Goal: Task Accomplishment & Management: Manage account settings

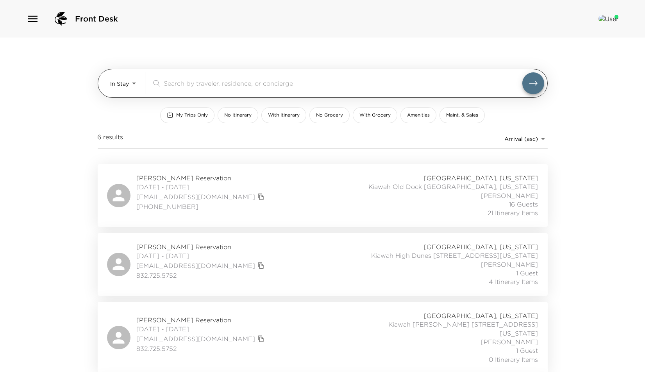
click at [137, 80] on body "Front Desk In Stay In-Stay ​ My Trips Only No Itinerary With Itinerary No Groce…" at bounding box center [322, 186] width 645 height 372
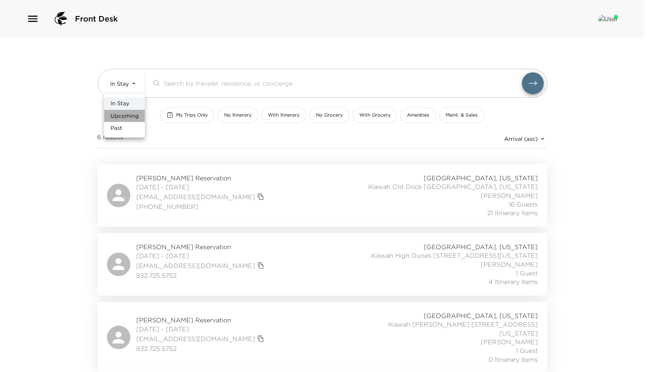
click at [132, 114] on span "Upcoming" at bounding box center [125, 116] width 28 height 8
type input "Upcoming"
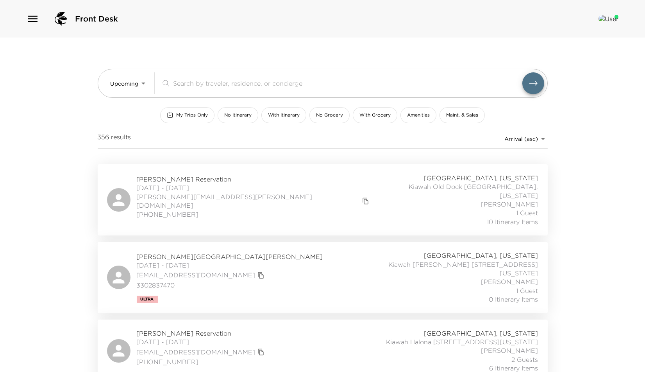
click at [177, 177] on span "Andrew Brendamour Reservation" at bounding box center [254, 179] width 235 height 9
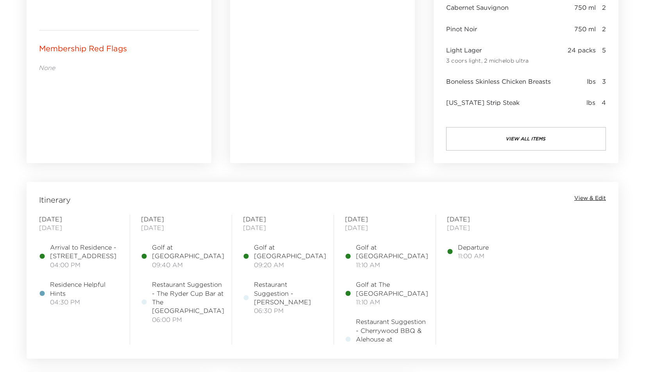
scroll to position [477, 0]
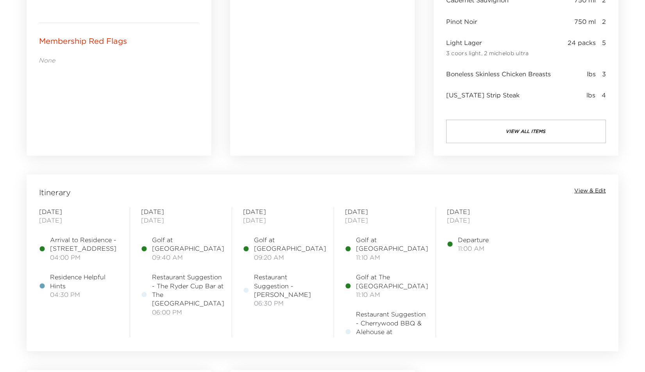
click at [589, 188] on span "View & Edit" at bounding box center [590, 191] width 32 height 8
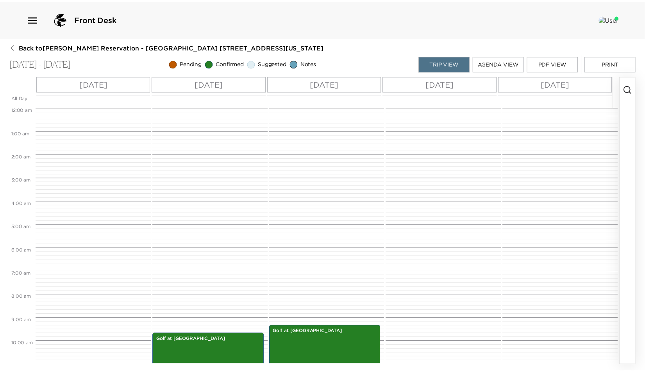
scroll to position [219, 0]
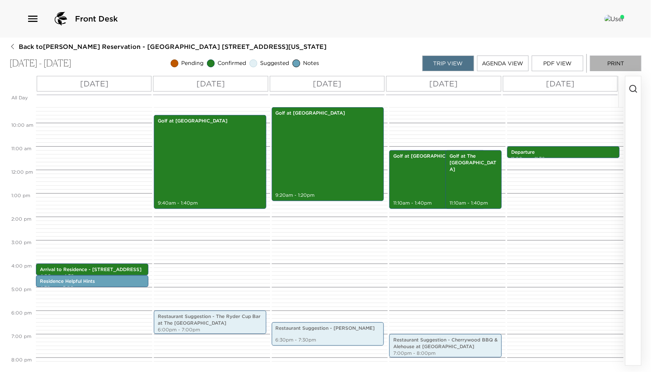
click at [604, 64] on button "Print" at bounding box center [616, 63] width 52 height 16
click at [13, 47] on icon "button" at bounding box center [12, 46] width 6 height 6
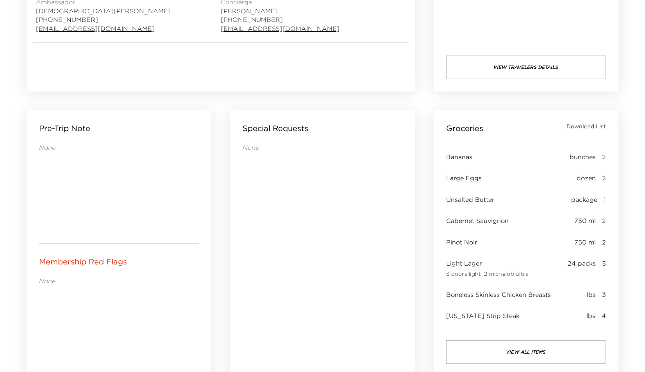
scroll to position [347, 0]
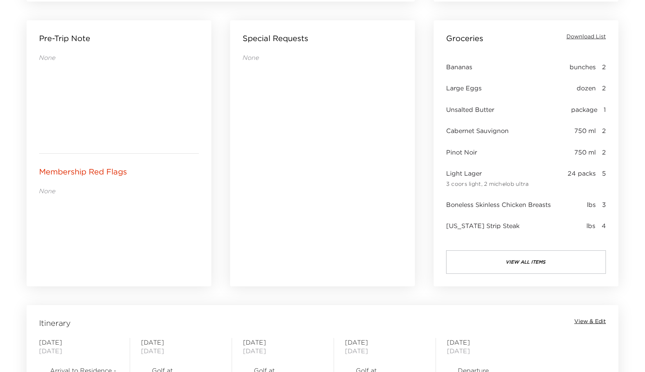
click at [574, 35] on span "Download List" at bounding box center [586, 37] width 39 height 8
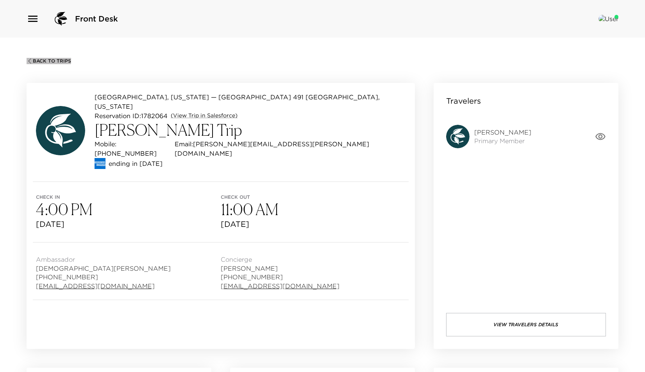
click at [45, 58] on span "Back To Trips" at bounding box center [52, 60] width 38 height 5
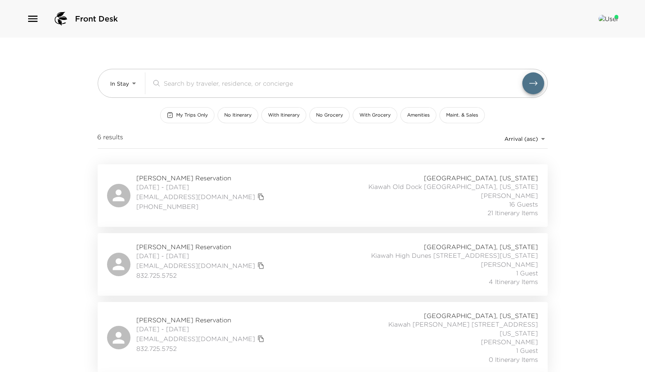
click at [189, 110] on button "My Trips Only" at bounding box center [187, 115] width 54 height 16
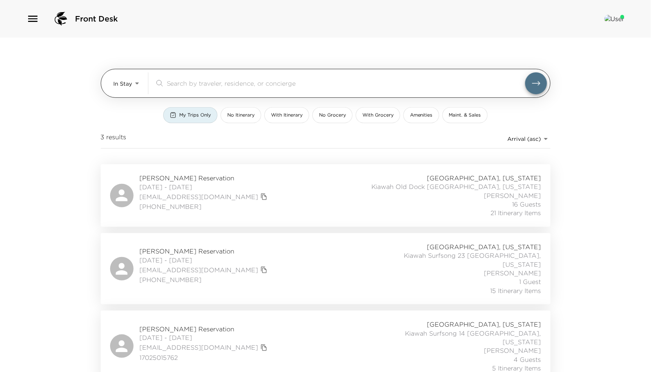
click at [136, 81] on body "Front Desk In Stay In-Stay ​ My Trips Only No Itinerary With Itinerary No Groce…" at bounding box center [325, 186] width 651 height 372
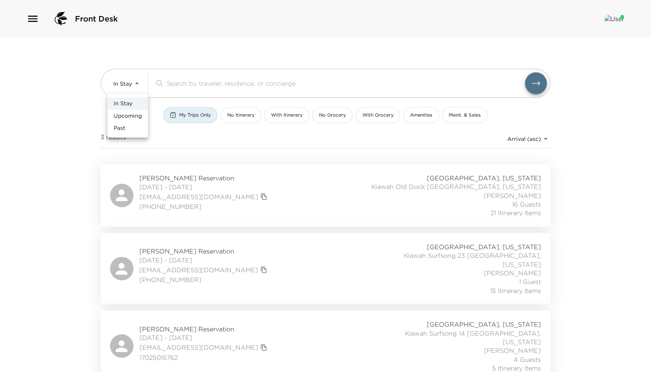
click at [132, 115] on span "Upcoming" at bounding box center [128, 116] width 28 height 8
type input "Upcoming"
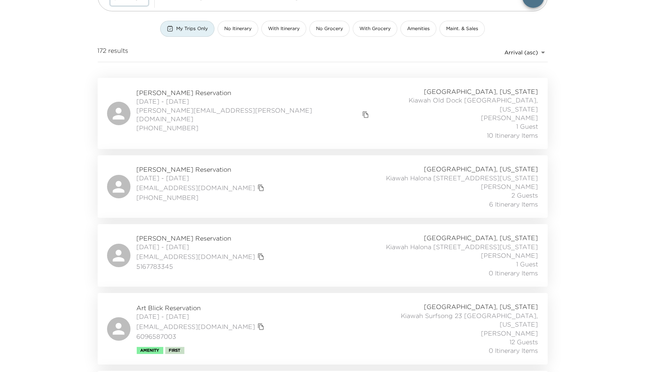
scroll to position [87, 0]
click at [173, 155] on div "Nancy Blaine Reservation 09/04/2025 - 09/07/2025 nancb78@gmail.com (646) 595-96…" at bounding box center [323, 186] width 450 height 63
click at [180, 28] on span "My Trips Only" at bounding box center [192, 28] width 32 height 7
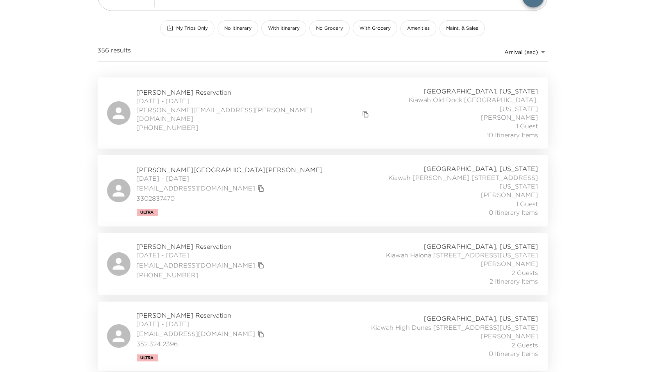
click at [184, 27] on span "My Trips Only" at bounding box center [192, 28] width 32 height 7
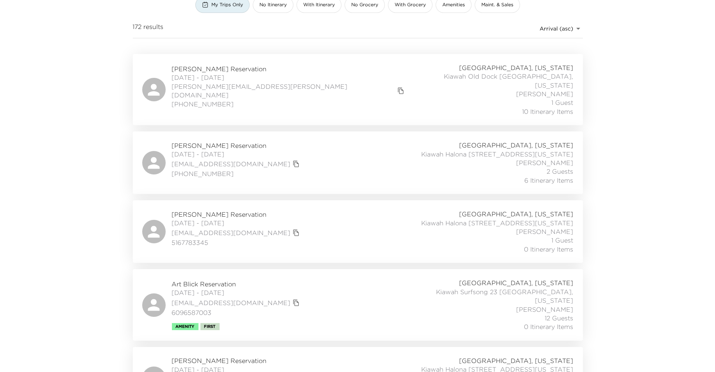
scroll to position [130, 0]
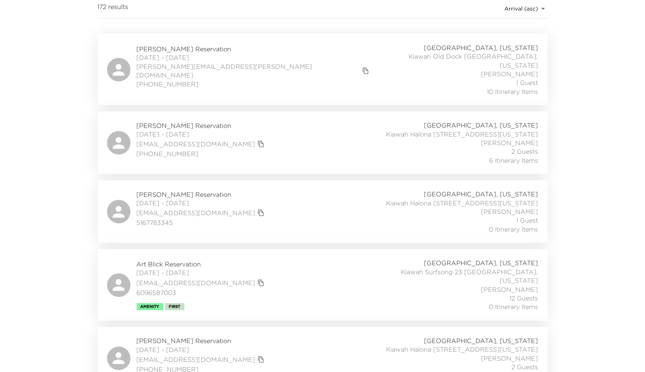
click at [167, 190] on span "Colin McCullagh Reservation" at bounding box center [202, 194] width 130 height 9
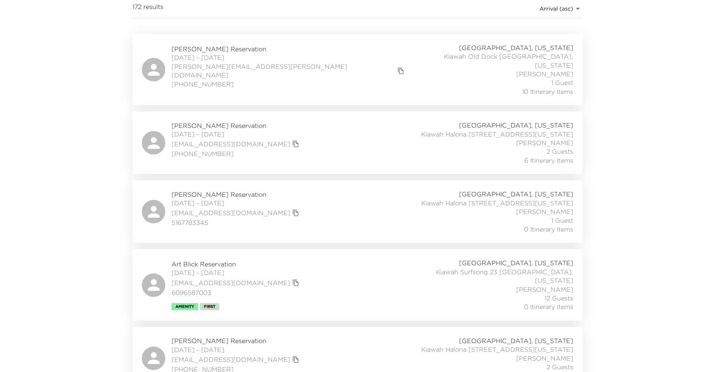
click at [190, 190] on span "Colin McCullagh Reservation" at bounding box center [237, 194] width 130 height 9
click at [207, 259] on span "Art Blick Reservation" at bounding box center [237, 263] width 130 height 9
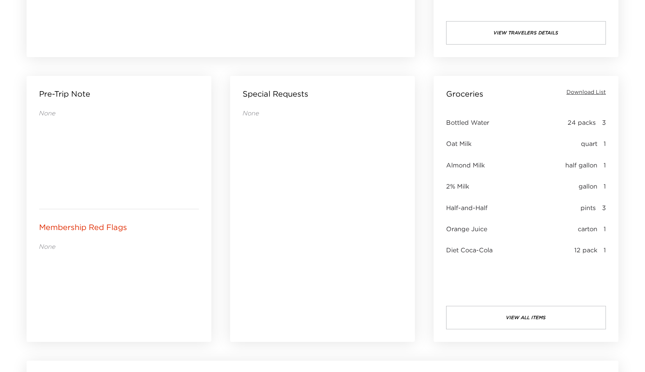
scroll to position [304, 0]
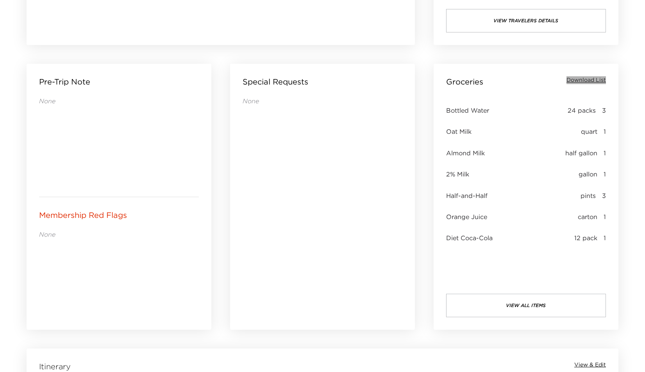
drag, startPoint x: 587, startPoint y: 76, endPoint x: 580, endPoint y: 61, distance: 16.1
click at [585, 72] on div "Groceries Download List Bottled Water 24 packs 3 Oat Milk quart 1 Almond Milk h…" at bounding box center [526, 197] width 185 height 266
click at [586, 79] on span "Download List" at bounding box center [586, 80] width 39 height 8
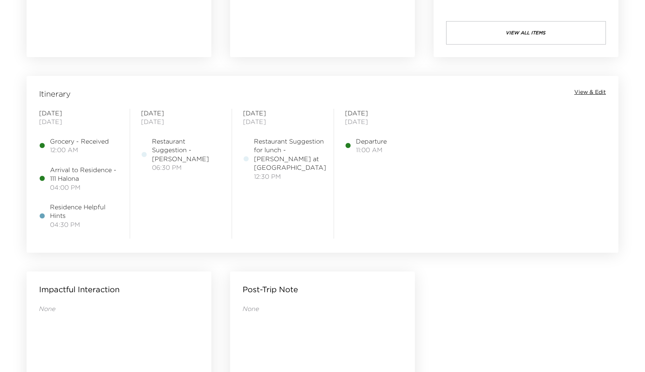
scroll to position [608, 0]
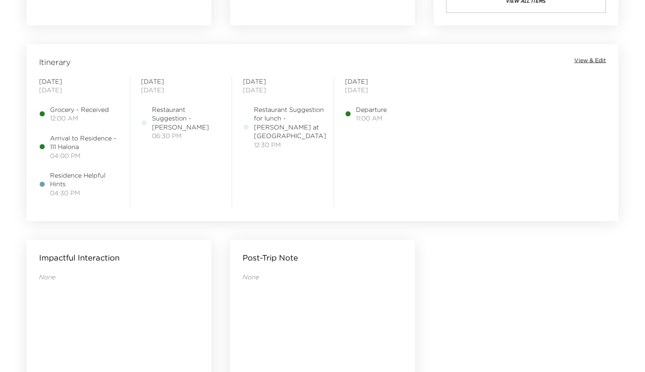
click at [579, 59] on span "View & Edit" at bounding box center [590, 61] width 32 height 8
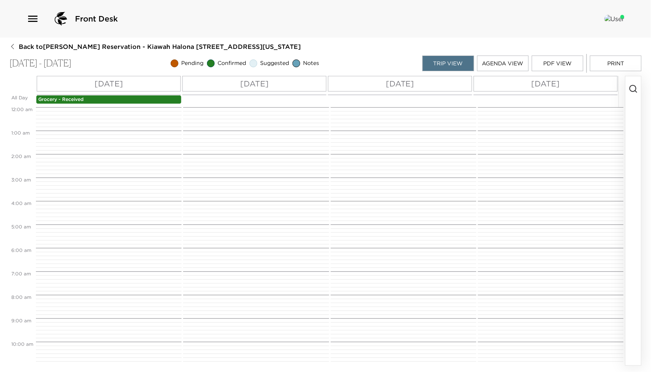
scroll to position [293, 0]
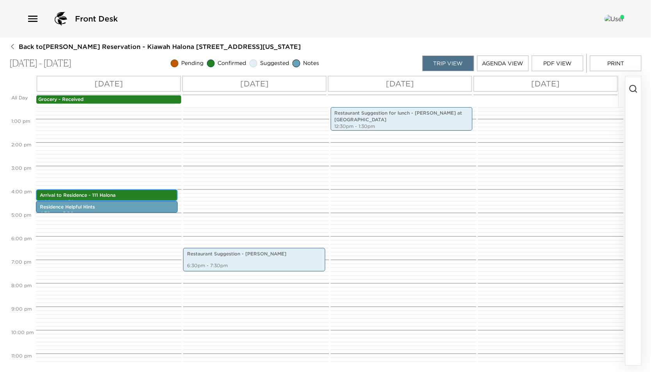
click at [72, 193] on p "Arrival to Residence - 111 Halona" at bounding box center [107, 195] width 134 height 7
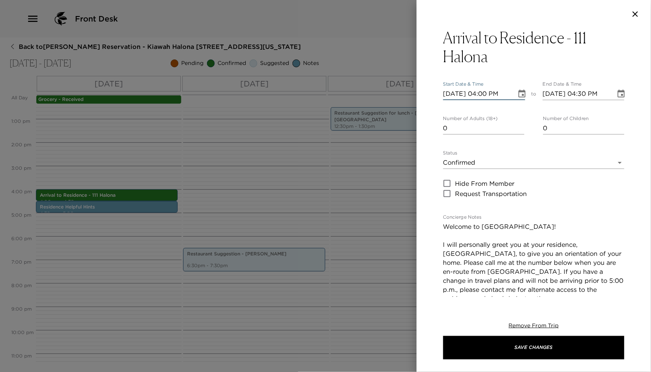
click at [460, 94] on input "09/04/2025 04:00 PM" at bounding box center [477, 94] width 68 height 13
type input "09/05/2025 04:00 PM"
type input "09/05/2025 05:00 PM"
click at [490, 93] on input "09/05/2025 04:00 PM" at bounding box center [477, 94] width 68 height 13
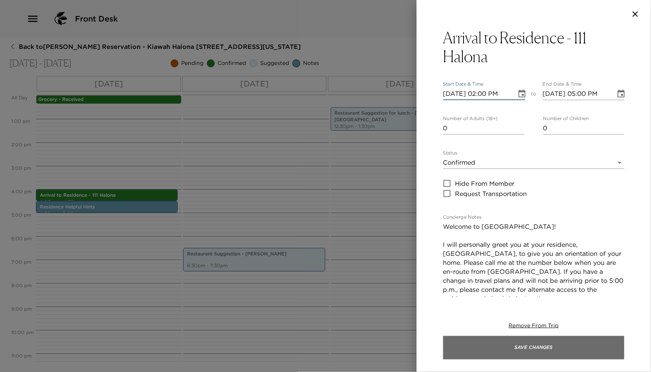
type input "09/05/2025 02:00 PM"
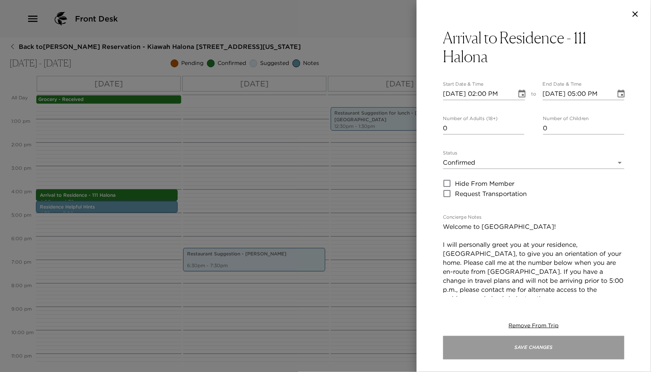
click at [518, 342] on button "Save Changes" at bounding box center [533, 347] width 181 height 23
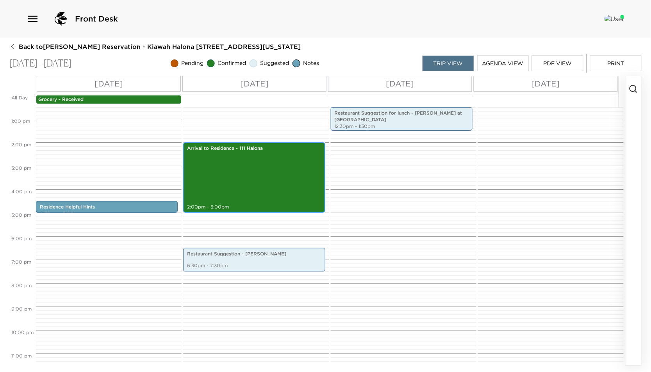
click at [233, 202] on div "Arrival to Residence - 111 Halona 2:00pm - 5:00pm" at bounding box center [254, 177] width 137 height 68
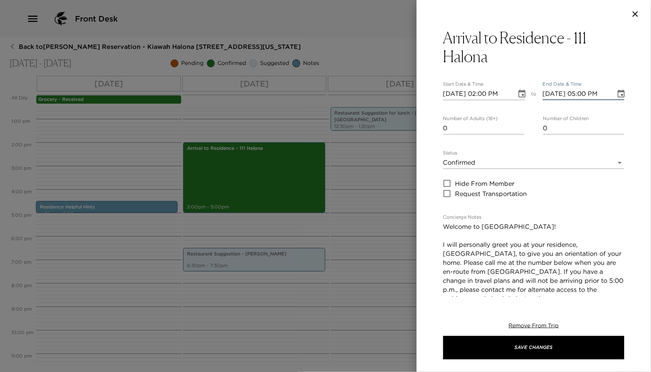
click at [584, 92] on input "09/05/2025 05:00 PM" at bounding box center [577, 94] width 68 height 13
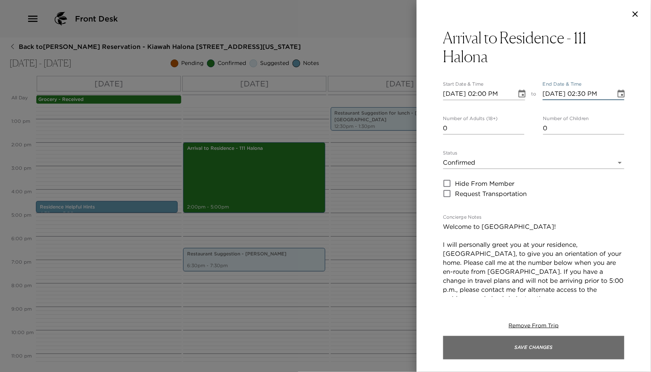
type input "09/05/2025 02:30 PM"
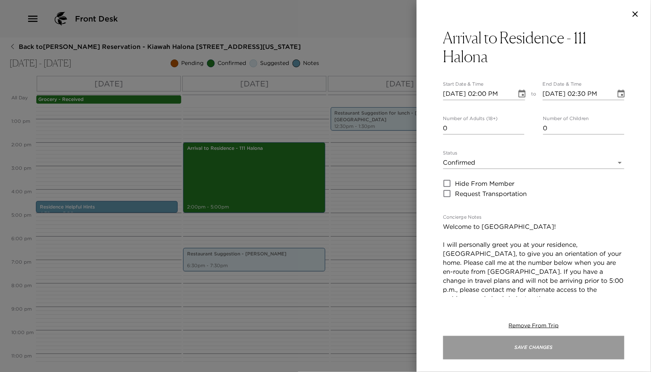
click at [531, 350] on button "Save Changes" at bounding box center [533, 347] width 181 height 23
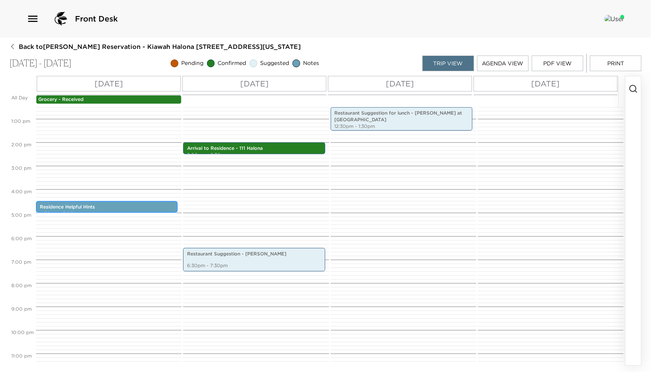
click at [81, 206] on p "Residence Helpful Hints" at bounding box center [107, 207] width 134 height 7
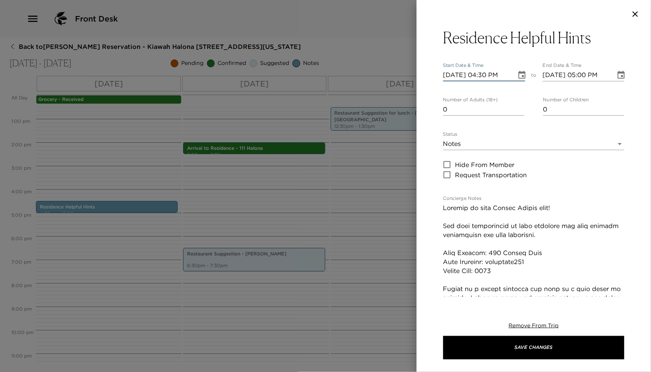
click at [458, 76] on input "09/04/2025 04:30 PM" at bounding box center [477, 75] width 68 height 13
type input "09/05/2025 04:30 PM"
type input "09/05/2025 05:30 PM"
type input "09/05/2025 04:30 PM"
click at [484, 69] on input "09/05/2025 04:30 PM" at bounding box center [477, 75] width 68 height 13
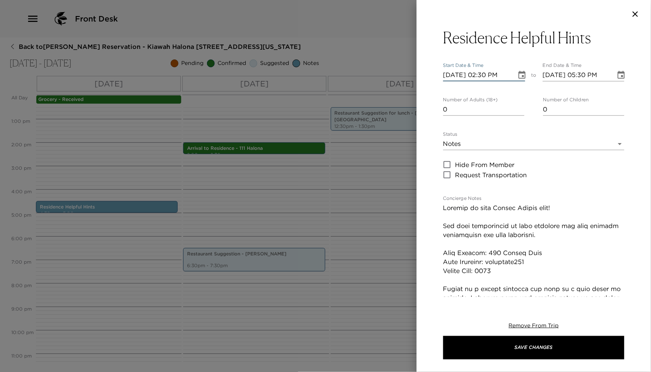
type input "09/05/2025 02:30 PM"
click at [585, 76] on input "09/05/2025 05:30 PM" at bounding box center [577, 75] width 68 height 13
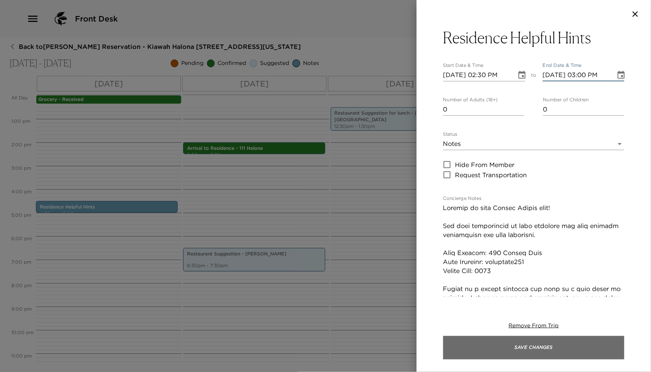
type input "09/05/2025 03:00 PM"
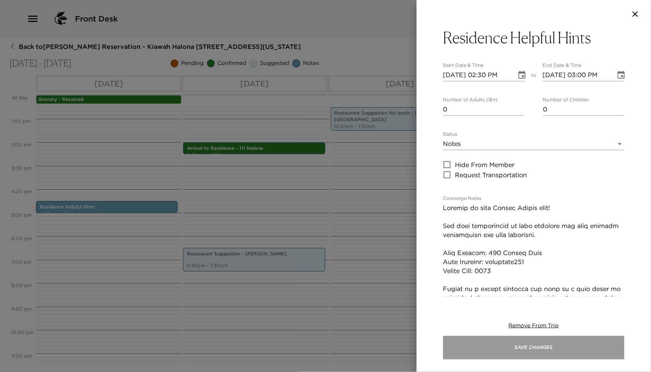
click at [512, 337] on button "Save Changes" at bounding box center [533, 347] width 181 height 23
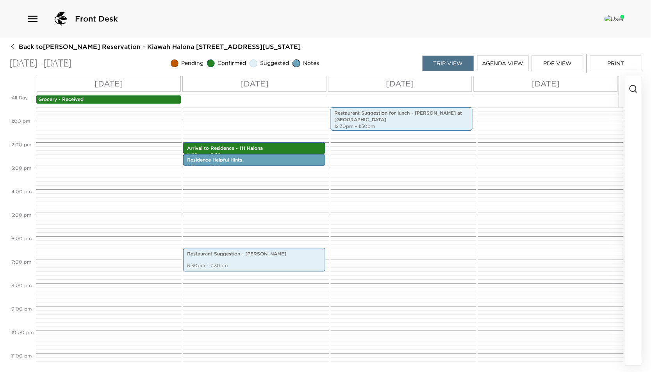
click at [545, 84] on p "[DATE]" at bounding box center [546, 84] width 29 height 12
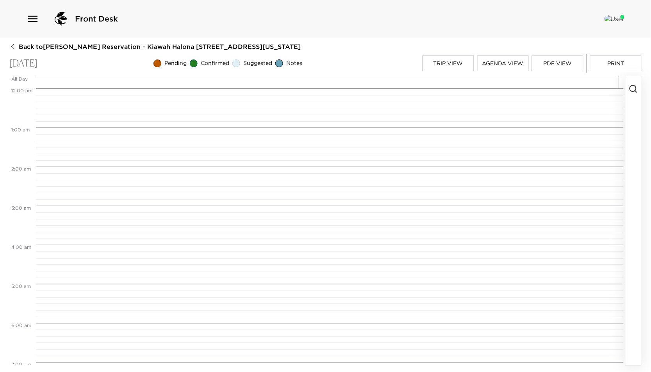
scroll to position [313, 0]
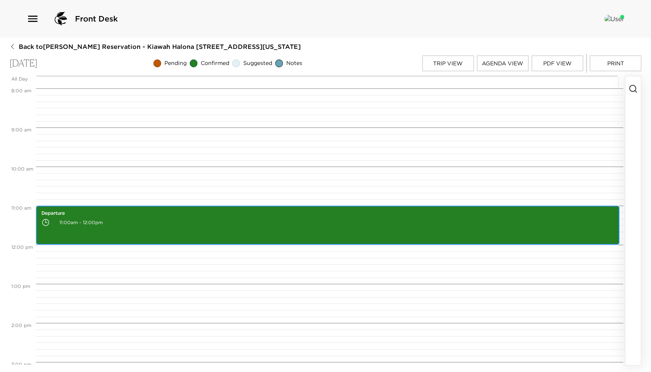
click at [216, 224] on p "11:00am - 12:00pm" at bounding box center [327, 222] width 573 height 12
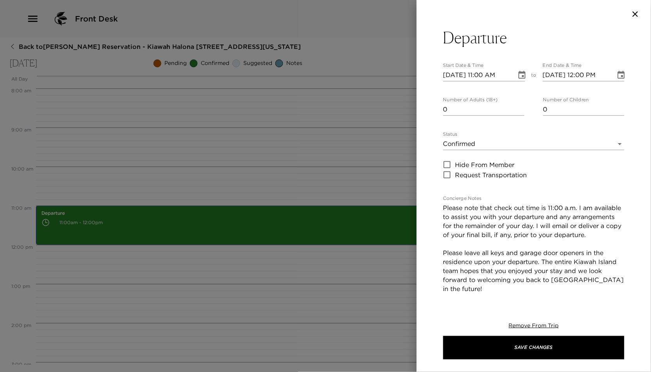
click at [216, 224] on div at bounding box center [325, 186] width 651 height 372
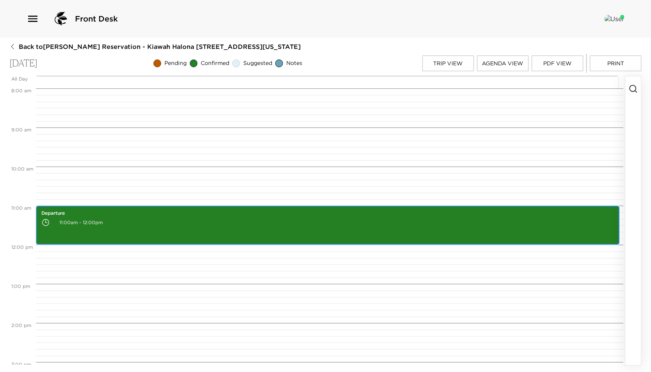
click at [382, 216] on p "Departure" at bounding box center [327, 213] width 573 height 7
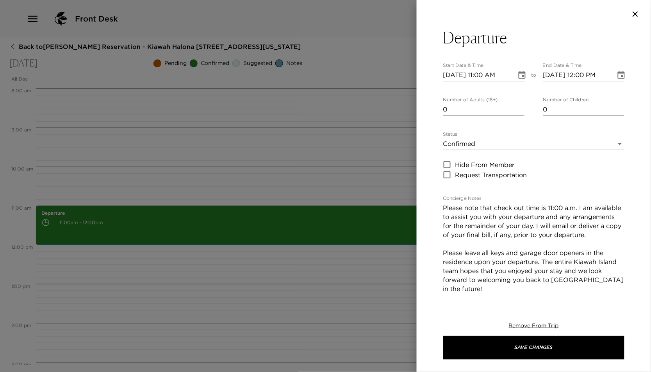
click at [487, 75] on input "[DATE] 11:00 AM" at bounding box center [477, 75] width 68 height 13
type input "09/07/2025 11:30 PM"
type input "09/07/2025 12:30 AM"
type input "09/07/2025 11:30 PM"
click at [593, 76] on input "09/07/2025 12:30 AM" at bounding box center [577, 75] width 68 height 13
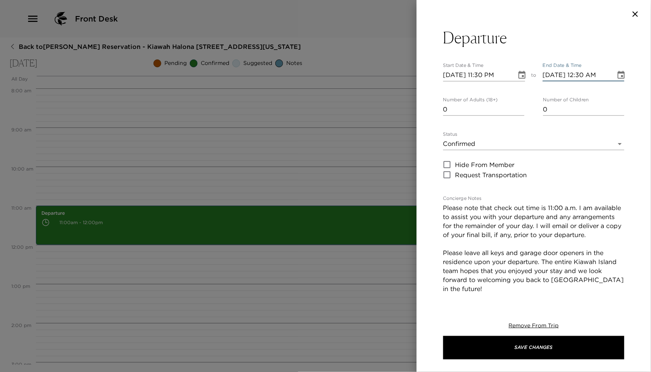
click at [592, 75] on input "09/07/2025 12:30 AM" at bounding box center [577, 75] width 68 height 13
click at [618, 73] on icon "Choose date, selected date is Sep 7, 2025" at bounding box center [621, 75] width 7 height 8
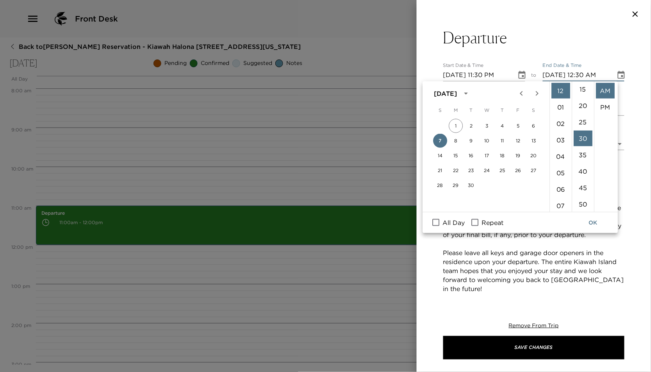
scroll to position [0, 0]
click at [586, 92] on li "00" at bounding box center [583, 91] width 19 height 16
type input "[DATE] 12:00 AM"
click at [592, 219] on button "OK" at bounding box center [593, 222] width 25 height 14
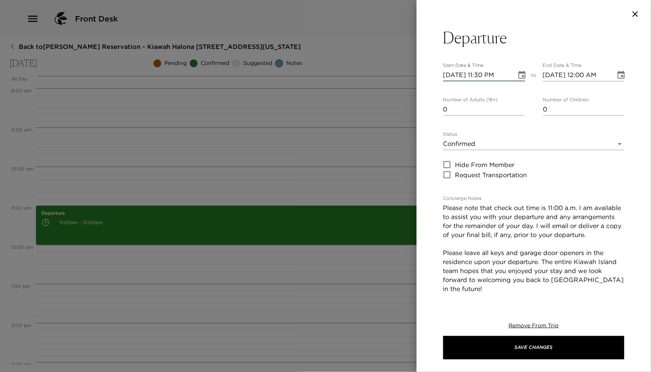
click at [494, 77] on input "09/07/2025 11:30 PM" at bounding box center [477, 75] width 68 height 13
click at [506, 73] on input "09/07/2025 11:30 PM" at bounding box center [477, 75] width 68 height 13
type input "04/07/2025 11:30 PM"
type input "04/07/2025 12:30 AM"
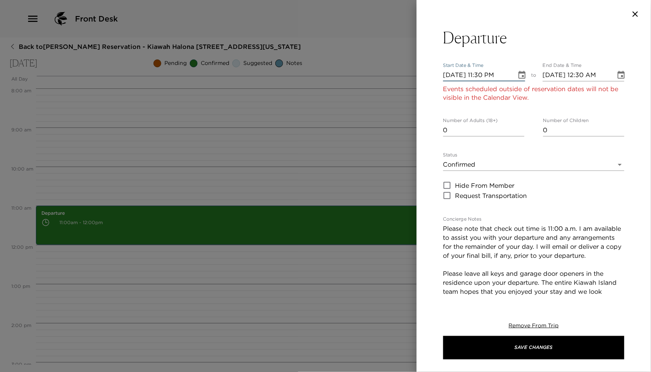
click at [506, 73] on input "04/07/2025 11:30 PM" at bounding box center [477, 75] width 68 height 13
click at [506, 74] on input "04/07/2025 11:30 PM" at bounding box center [477, 75] width 68 height 13
click at [449, 76] on input "04/07/2025 11:30 PM" at bounding box center [477, 75] width 68 height 13
type input "09/07/2025 11:30 PM"
type input "09/07/2025 12:30 AM"
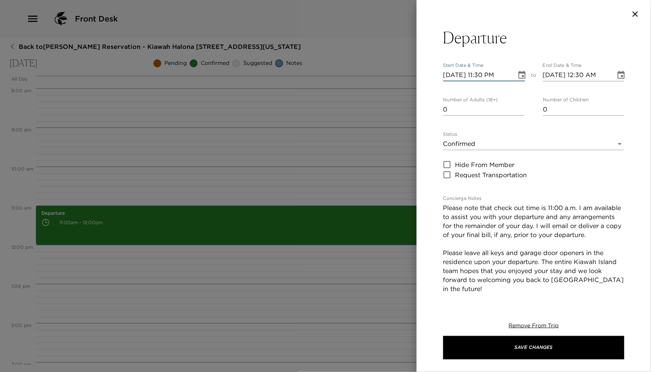
type input "09/08/2025 11:30 PM"
type input "09/08/2025 12:30 AM"
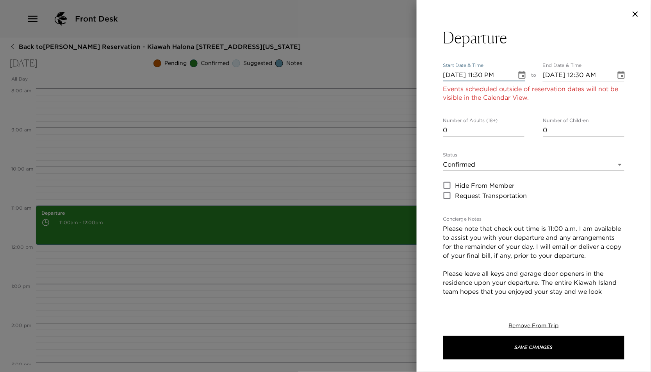
click at [586, 74] on input "09/08/2025 12:30 AM" at bounding box center [577, 75] width 68 height 13
click at [502, 76] on input "09/08/2025 11:30 PM" at bounding box center [477, 75] width 68 height 13
type input "09/08/2025 11:30 AM"
type input "09/08/2025 12:30 PM"
type input "09/08/2025 11:30 AM"
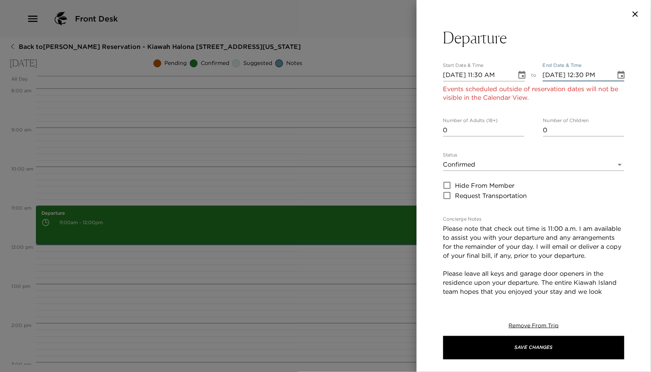
click at [595, 75] on input "09/08/2025 12:30 PM" at bounding box center [577, 75] width 68 height 13
click at [594, 75] on input "09/08/2025 12:30 PM" at bounding box center [577, 75] width 68 height 13
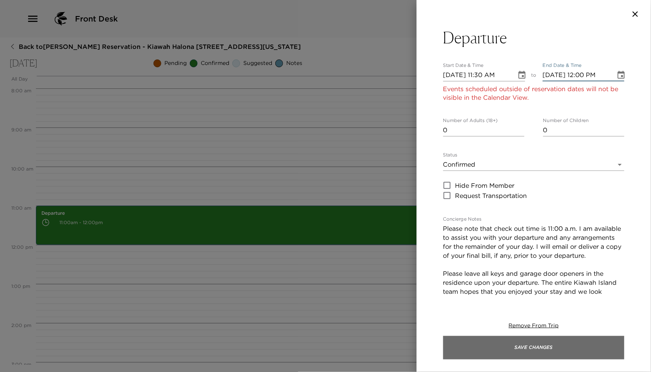
type input "[DATE] 12:00 PM"
click at [520, 347] on button "Save Changes" at bounding box center [533, 347] width 181 height 23
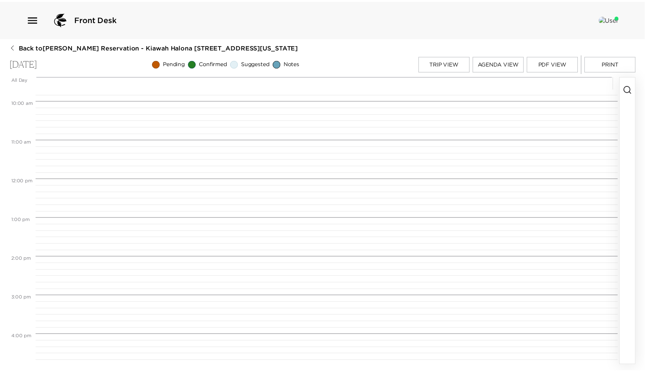
scroll to position [313, 0]
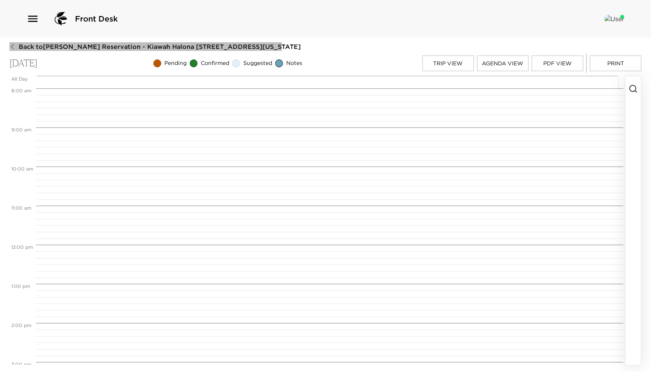
click at [15, 46] on icon "button" at bounding box center [12, 46] width 6 height 6
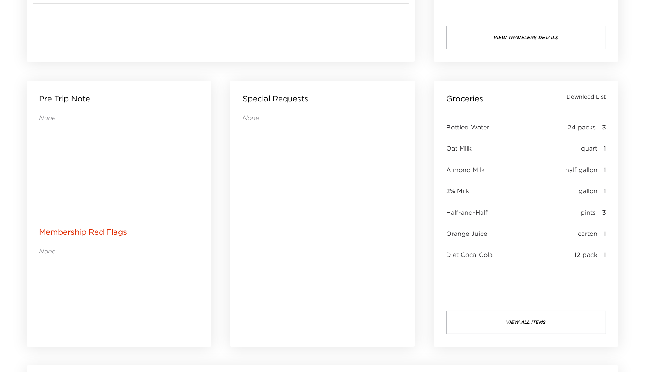
scroll to position [391, 0]
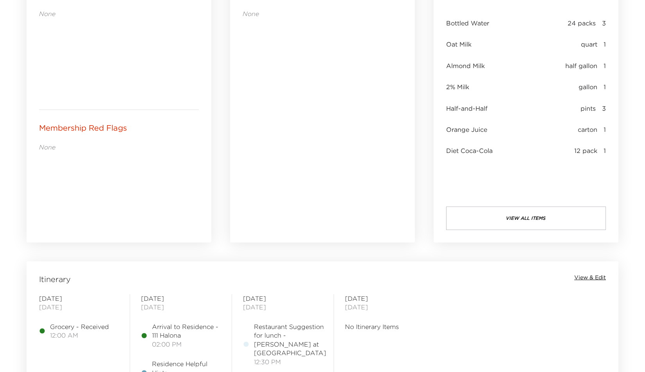
click at [585, 274] on span "View & Edit" at bounding box center [590, 277] width 32 height 8
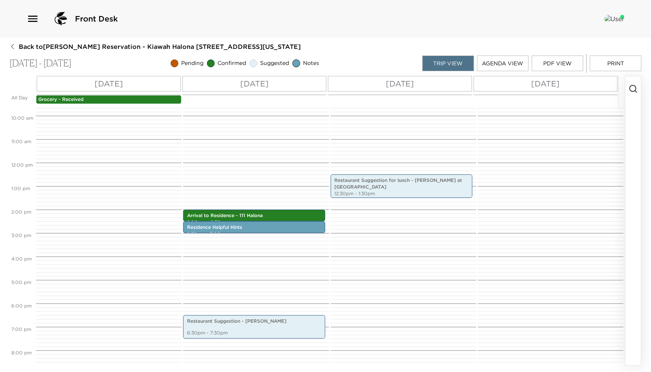
scroll to position [218, 0]
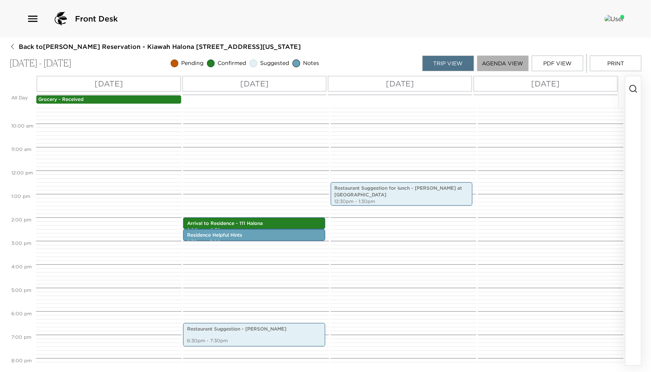
click at [504, 61] on button "Agenda View" at bounding box center [503, 63] width 52 height 16
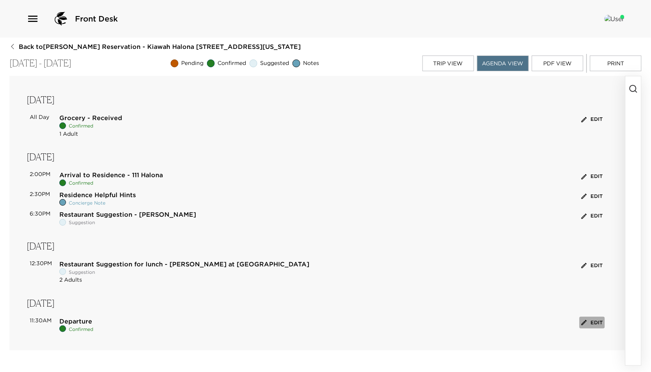
click at [595, 322] on button "Edit" at bounding box center [592, 322] width 25 height 12
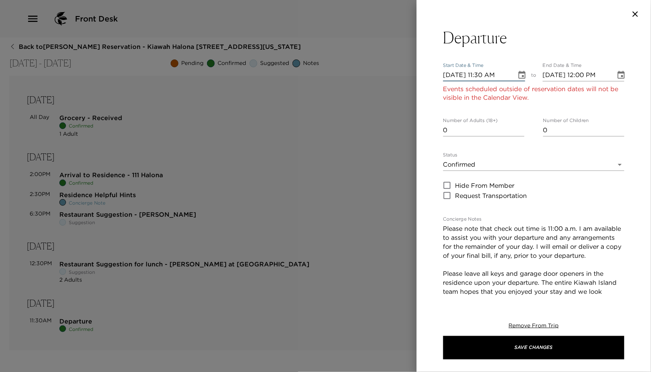
click at [461, 75] on input "09/08/2025 11:30 AM" at bounding box center [477, 75] width 68 height 13
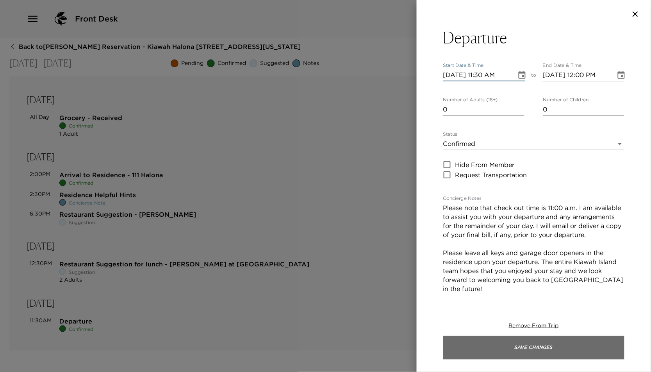
type input "09/07/2025 11:30 AM"
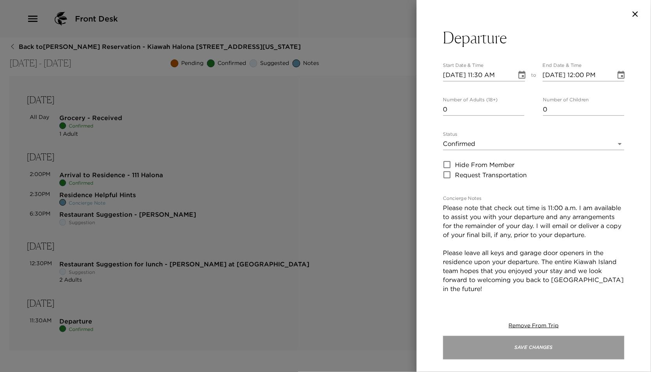
click at [531, 346] on button "Save Changes" at bounding box center [533, 347] width 181 height 23
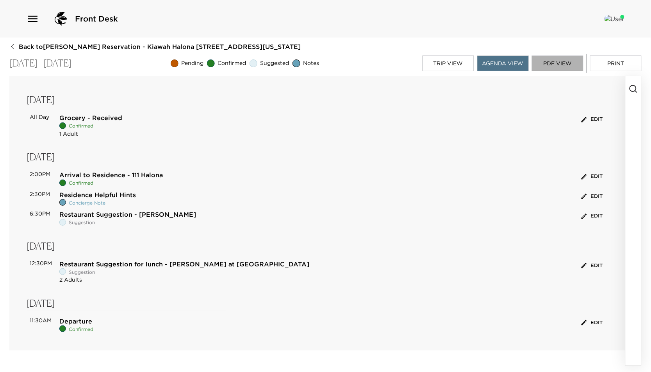
click at [557, 60] on button "PDF View" at bounding box center [558, 63] width 52 height 16
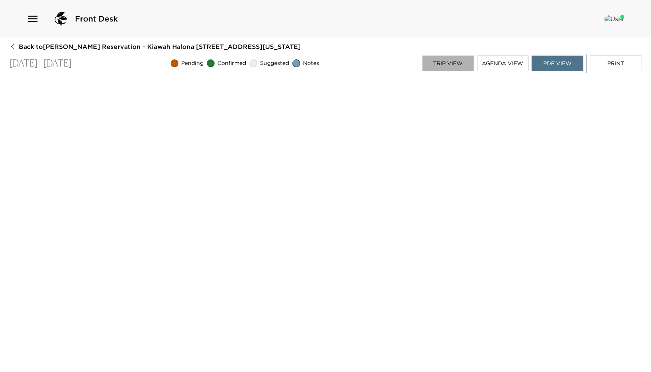
click at [442, 63] on button "Trip View" at bounding box center [449, 63] width 52 height 16
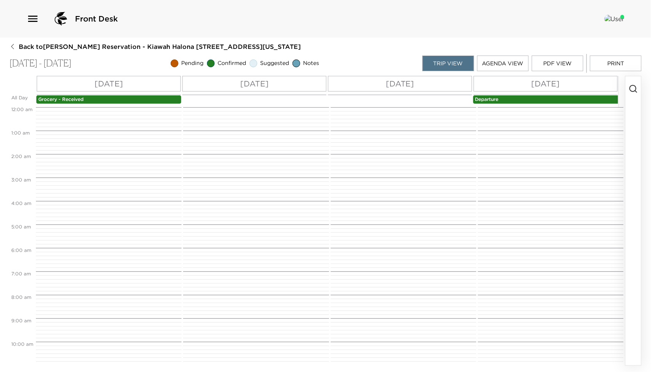
scroll to position [293, 0]
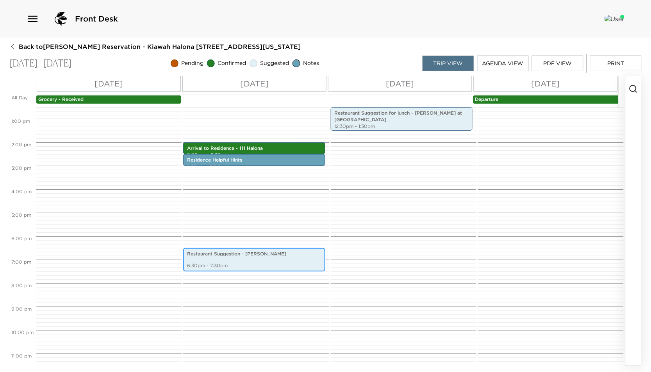
click at [211, 252] on p "Restaurant Suggestion - [PERSON_NAME]" at bounding box center [254, 253] width 134 height 7
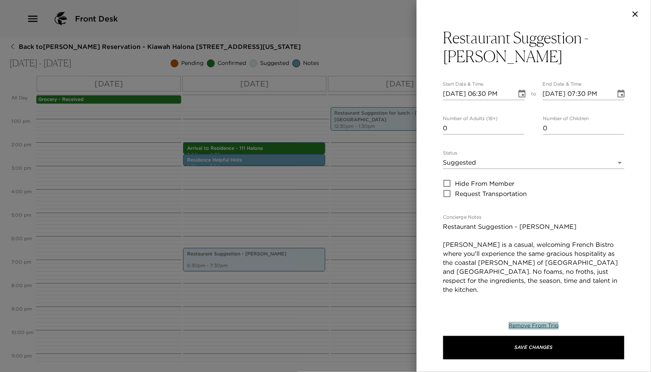
click at [522, 324] on span "Remove From Trip" at bounding box center [534, 325] width 50 height 7
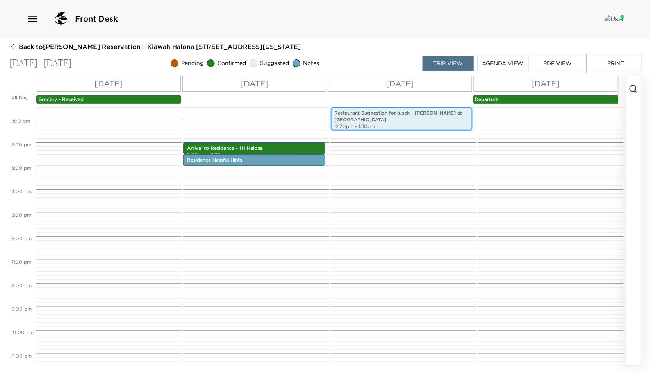
click at [389, 114] on p "Restaurant Suggestion for lunch - Jasmine Porch at The Sanctuary" at bounding box center [402, 116] width 134 height 13
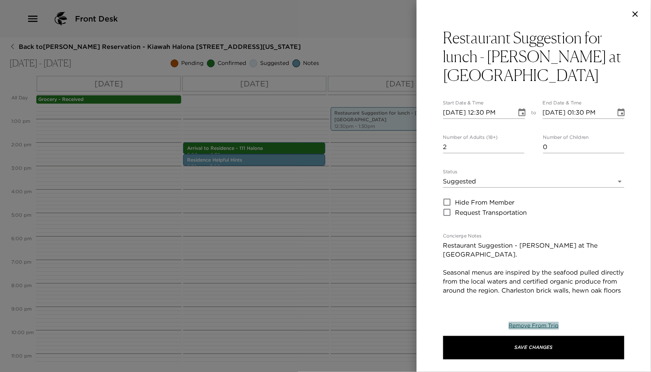
click at [524, 322] on span "Remove From Trip" at bounding box center [534, 325] width 50 height 7
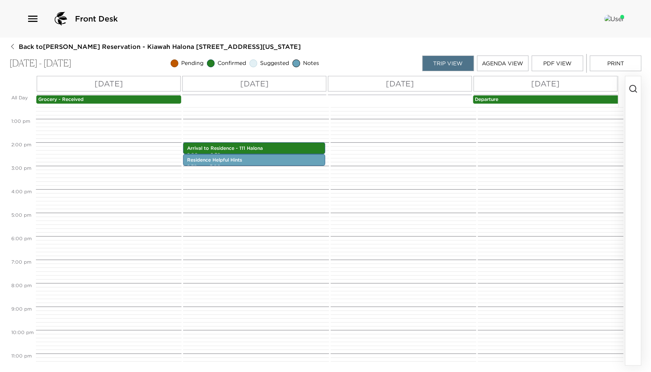
click at [348, 270] on div at bounding box center [402, 95] width 143 height 563
click at [551, 64] on button "PDF View" at bounding box center [558, 63] width 52 height 16
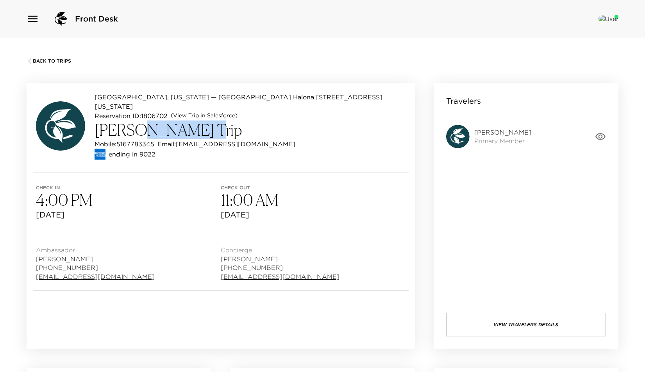
drag, startPoint x: 200, startPoint y: 118, endPoint x: 132, endPoint y: 122, distance: 68.5
click at [132, 122] on h3 "Colin McCullagh Trip" at bounding box center [250, 129] width 311 height 19
copy h3 "McCullagh"
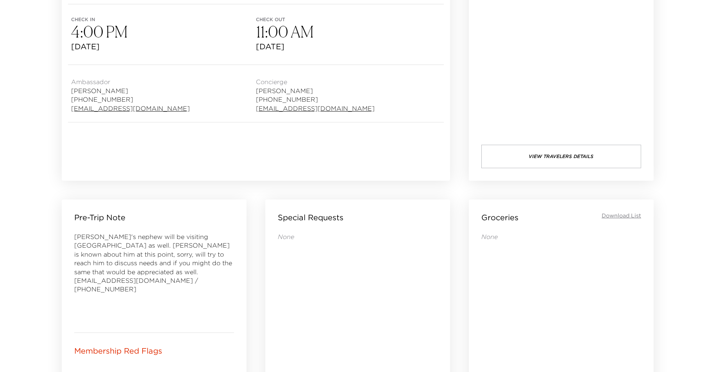
scroll to position [260, 0]
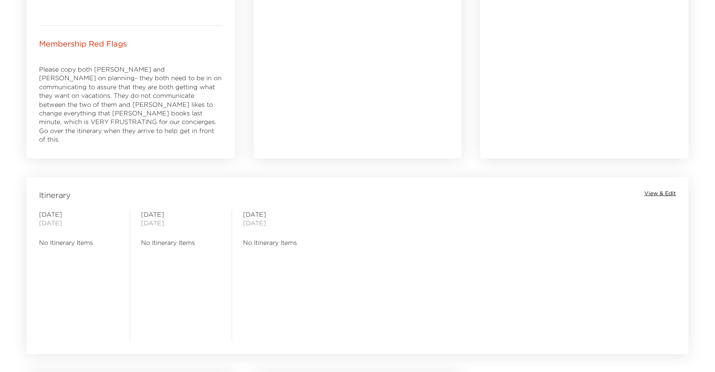
scroll to position [477, 0]
click at [663, 188] on span "View & Edit" at bounding box center [660, 191] width 32 height 8
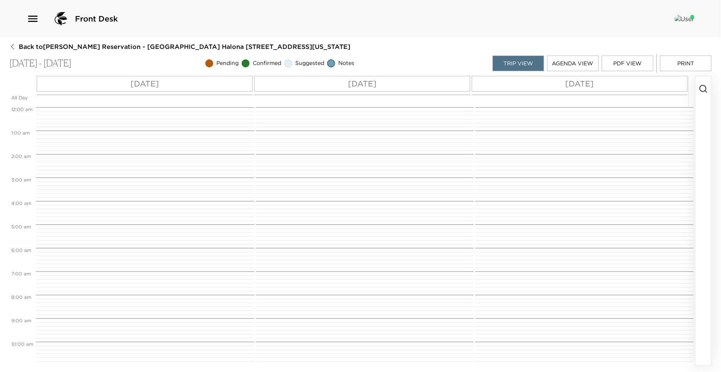
scroll to position [188, 0]
click at [132, 85] on p "[DATE]" at bounding box center [144, 84] width 29 height 12
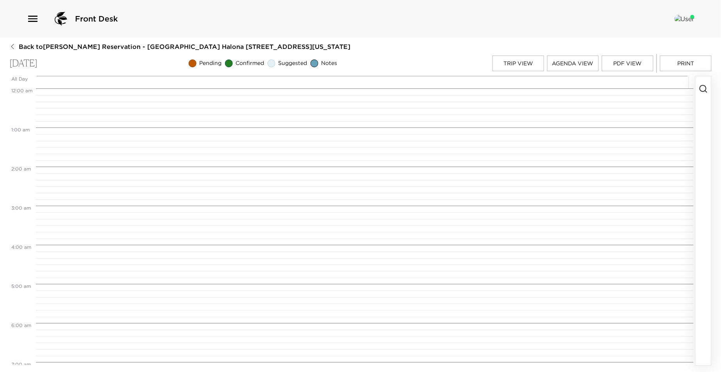
scroll to position [313, 0]
click at [561, 65] on button "Agenda View" at bounding box center [573, 63] width 52 height 16
click at [523, 64] on button "Trip View" at bounding box center [519, 63] width 52 height 16
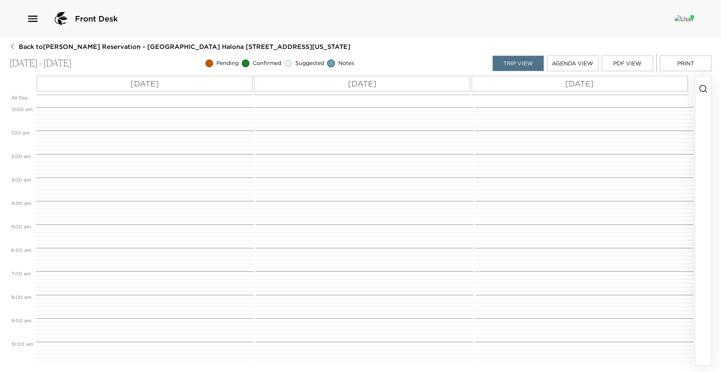
scroll to position [188, 0]
click at [701, 90] on circle "button" at bounding box center [703, 88] width 6 height 6
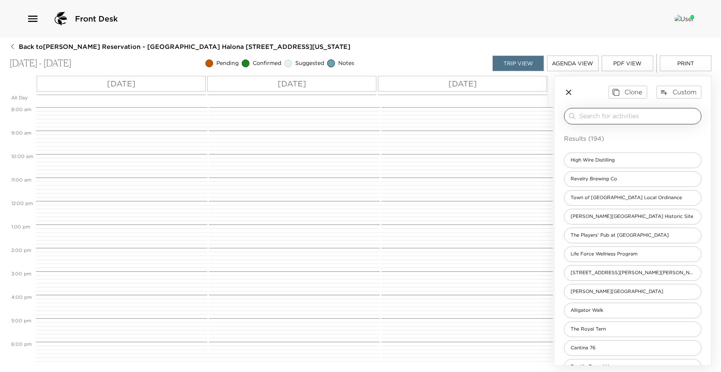
click at [631, 113] on input "search" at bounding box center [639, 115] width 119 height 9
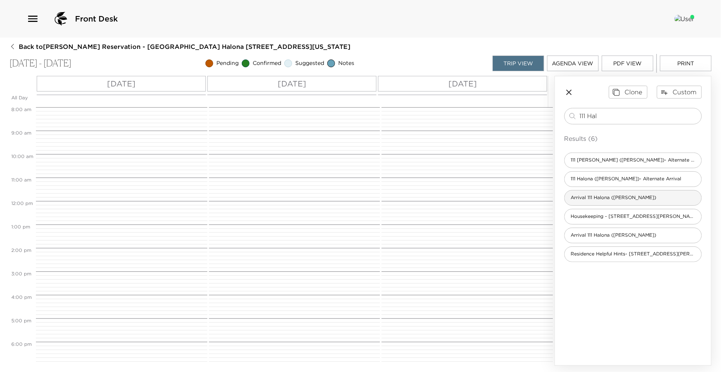
type input "111 Hal"
click at [601, 200] on span "Arrival 111 Halona (Carlos)" at bounding box center [614, 197] width 98 height 7
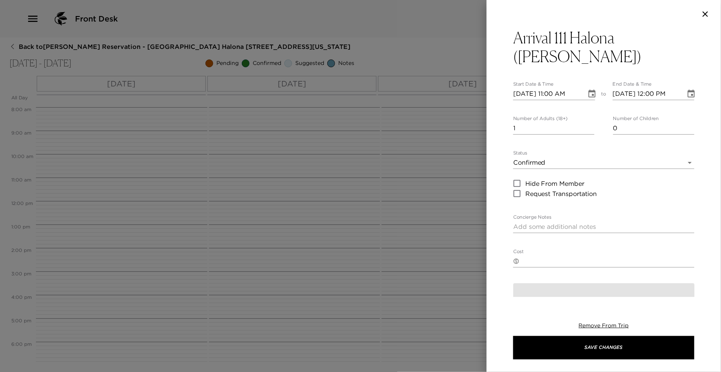
type textarea "Welcome to Kiawah Island! I will personally greet you at your residence, 111 Ha…"
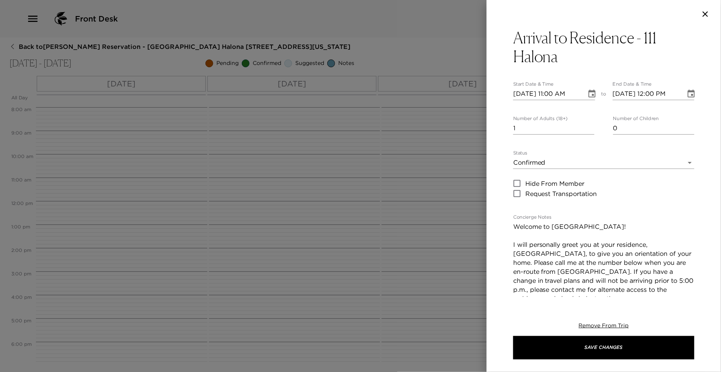
click at [554, 89] on input "[DATE] 11:00 AM" at bounding box center [547, 94] width 68 height 13
type input "[DATE] 04:00 PM"
type input "[DATE] 05:00 PM"
type input "[DATE] 04:00 PM"
click at [654, 91] on input "[DATE] 05:00 PM" at bounding box center [647, 94] width 68 height 13
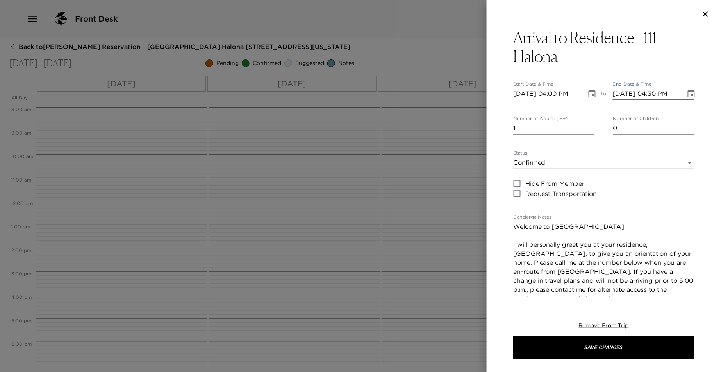
type input "[DATE] 04:30 PM"
type input "0"
click at [587, 130] on input "0" at bounding box center [553, 128] width 81 height 13
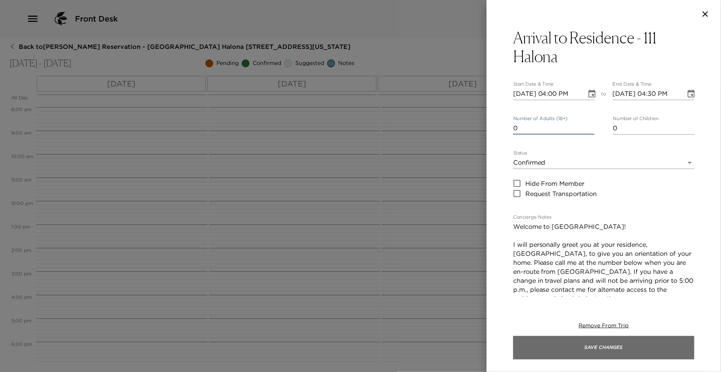
click at [562, 341] on button "Save Changes" at bounding box center [603, 347] width 181 height 23
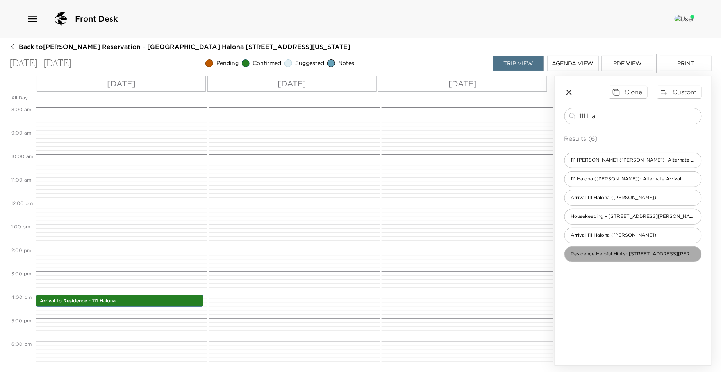
click at [611, 254] on span "Residence Helpful Hints- [STREET_ADDRESS][PERSON_NAME]" at bounding box center [633, 253] width 137 height 7
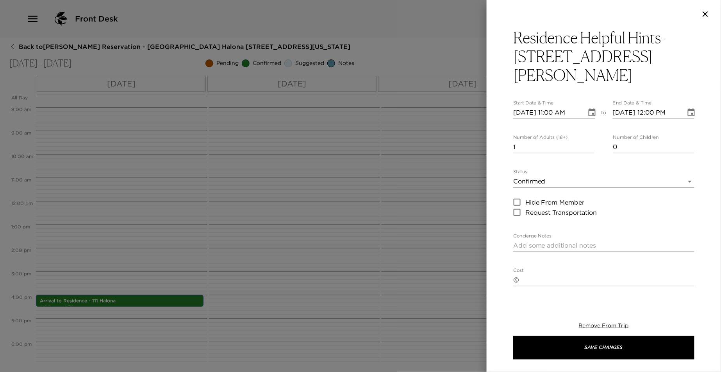
type textarea "Welcome to your Kiawah Island home! For your convenience we have supplied you w…"
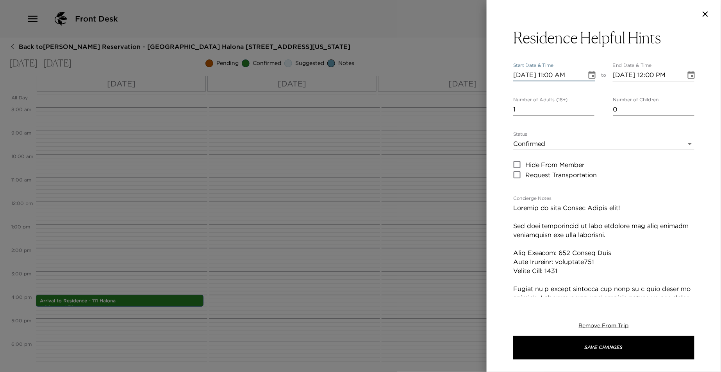
click at [555, 75] on input "[DATE] 11:00 AM" at bounding box center [547, 75] width 68 height 13
type input "[DATE] 04:30 PM"
type input "[DATE] 05:30 PM"
type input "[DATE] 04:30 PM"
click at [666, 73] on input "[DATE] 05:30 PM" at bounding box center [647, 75] width 68 height 13
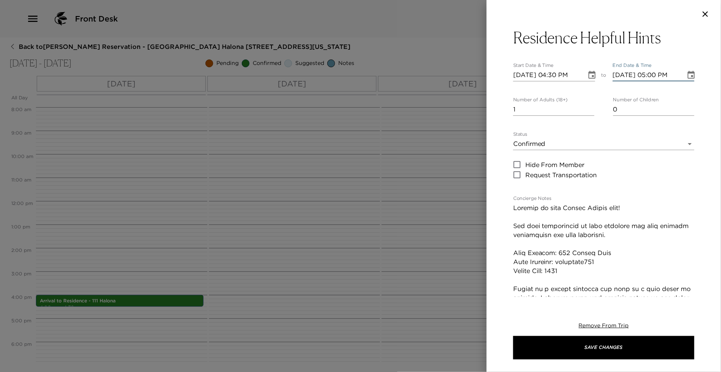
type input "[DATE] 05:00 PM"
click at [585, 111] on input "1" at bounding box center [553, 109] width 81 height 13
click at [589, 109] on input "2" at bounding box center [553, 109] width 81 height 13
click at [588, 111] on input "1" at bounding box center [553, 109] width 81 height 13
type input "0"
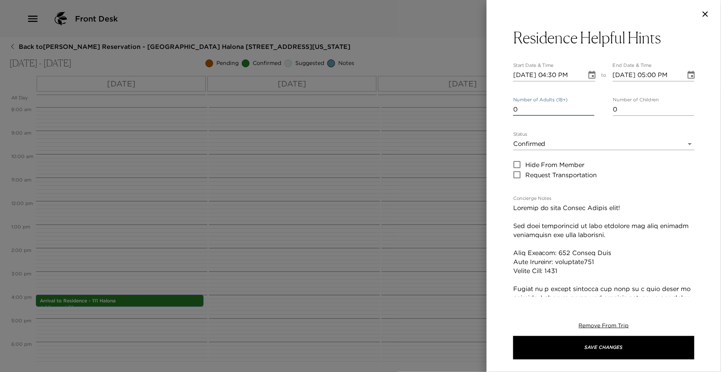
click at [588, 111] on input "0" at bounding box center [553, 109] width 81 height 13
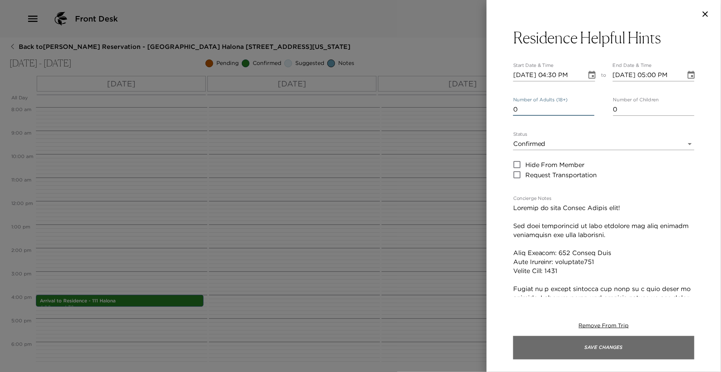
click at [599, 351] on button "Save Changes" at bounding box center [603, 347] width 181 height 23
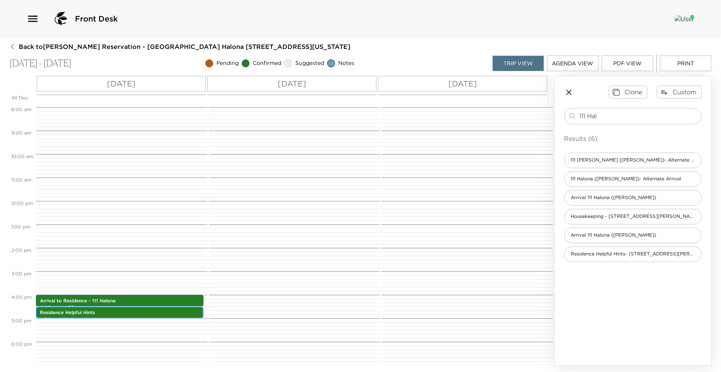
click at [128, 314] on p "Residence Helpful Hints" at bounding box center [120, 312] width 160 height 7
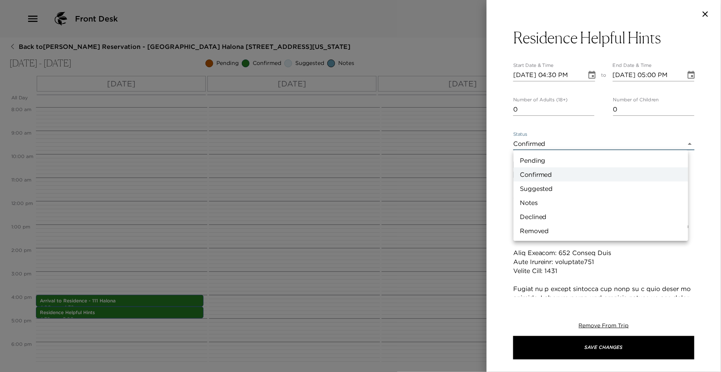
click at [542, 142] on body "Front Desk Back to Colin McCullagh Reservation - Kiawah Halona 111 Kiawah Islan…" at bounding box center [360, 186] width 721 height 372
click at [541, 201] on li "Notes" at bounding box center [601, 202] width 175 height 14
type input "Concierge Note"
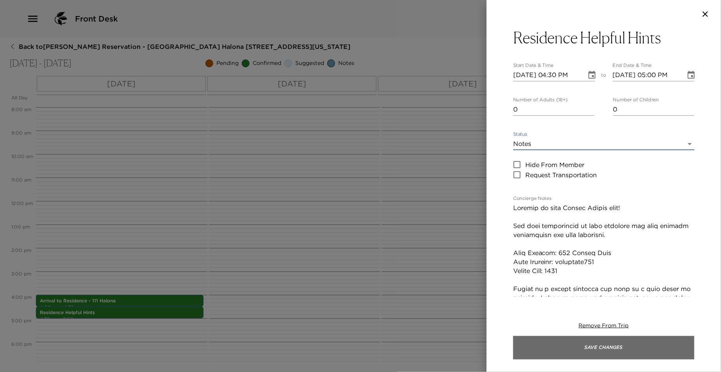
click at [599, 347] on button "Save Changes" at bounding box center [603, 347] width 181 height 23
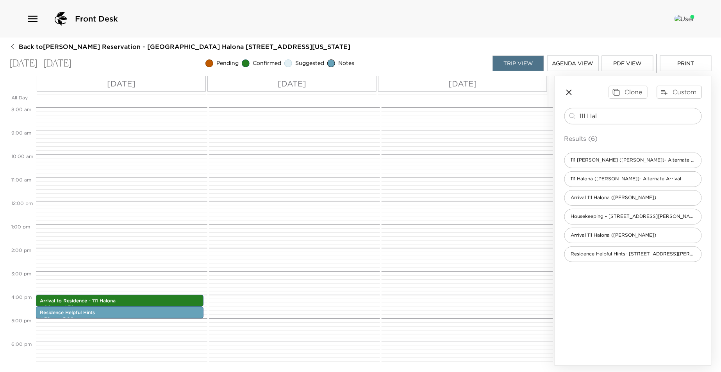
click at [489, 88] on div "[DATE]" at bounding box center [462, 84] width 169 height 16
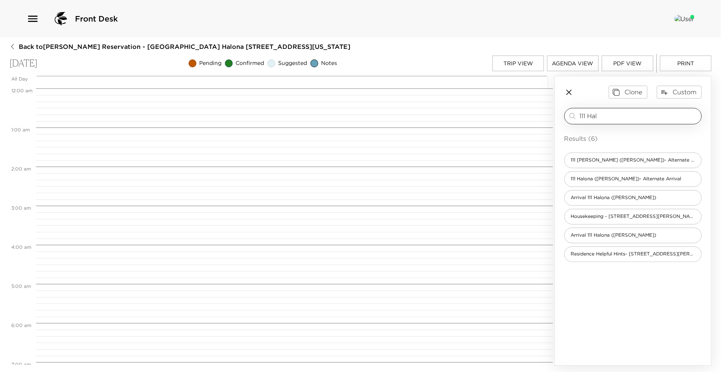
scroll to position [313, 0]
drag, startPoint x: 604, startPoint y: 115, endPoint x: 563, endPoint y: 115, distance: 41.4
click at [563, 115] on div "Clone Custom 111 Hal ​ Results (6) 111 Halona (Haley)- Alternate Arrival 111 Ha…" at bounding box center [633, 173] width 156 height 195
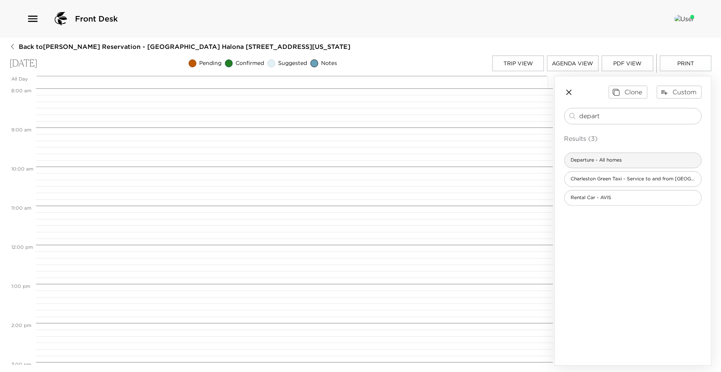
type input "depart"
click at [600, 158] on span "Departure - All homes" at bounding box center [597, 160] width 64 height 7
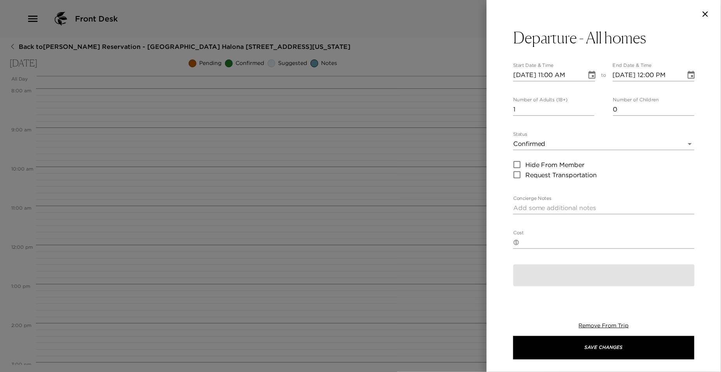
type textarea "Please note that check out time is 11:00 a.m. I am available to assist you with…"
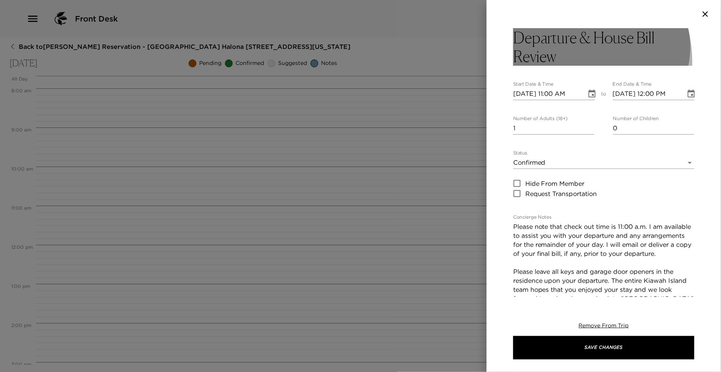
click at [559, 61] on h3 "Departure & House Bill Review" at bounding box center [603, 47] width 181 height 38
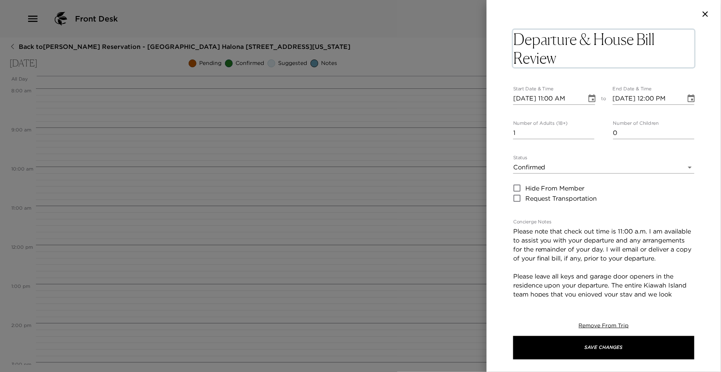
drag, startPoint x: 577, startPoint y: 53, endPoint x: 584, endPoint y: 37, distance: 17.9
click at [582, 39] on textarea "Departure & House Bill Review" at bounding box center [603, 49] width 181 height 38
type textarea "Departure"
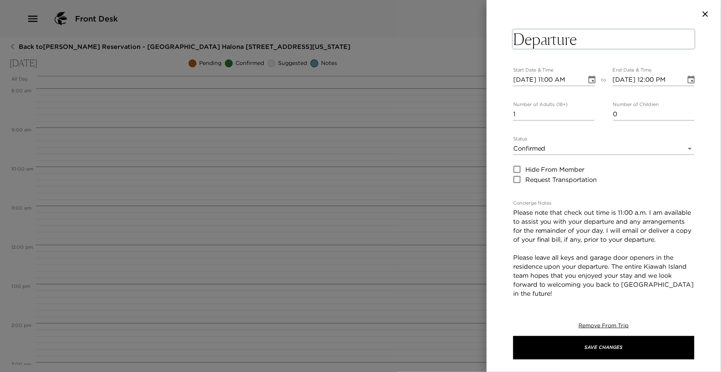
click at [654, 80] on input "[DATE] 12:00 PM" at bounding box center [647, 79] width 68 height 13
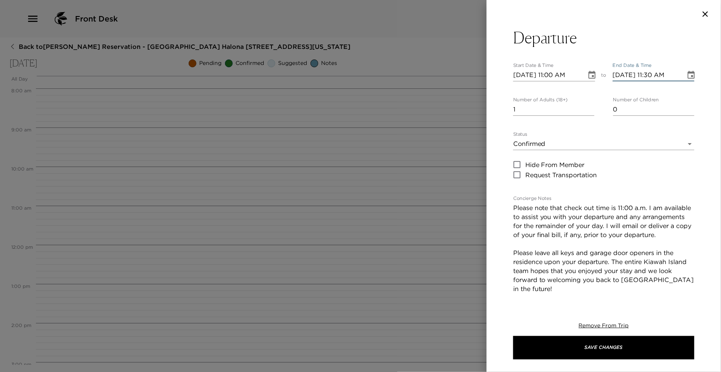
type input "09/09/2025 11:30 AM"
type input "0"
click at [588, 110] on input "0" at bounding box center [553, 109] width 81 height 13
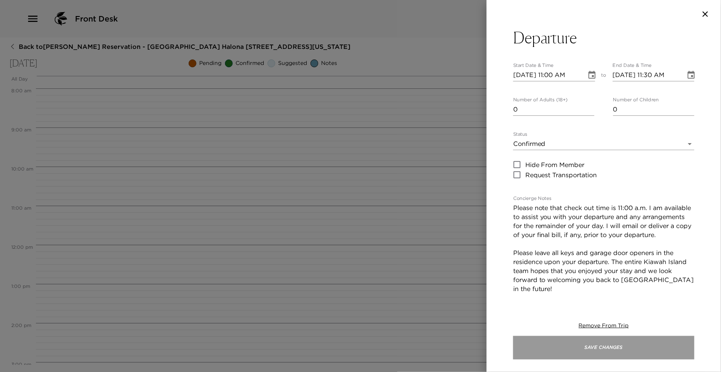
drag, startPoint x: 602, startPoint y: 342, endPoint x: 603, endPoint y: 348, distance: 6.3
click at [603, 348] on button "Save Changes" at bounding box center [603, 347] width 181 height 23
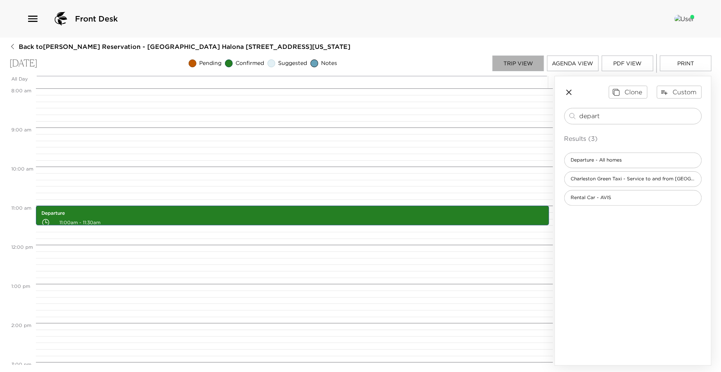
click at [517, 63] on button "Trip View" at bounding box center [519, 63] width 52 height 16
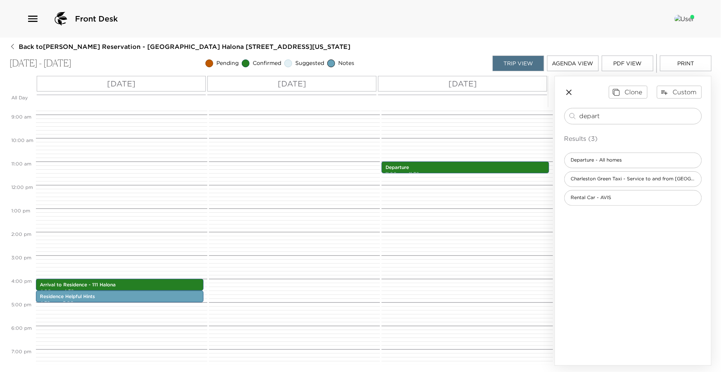
scroll to position [218, 0]
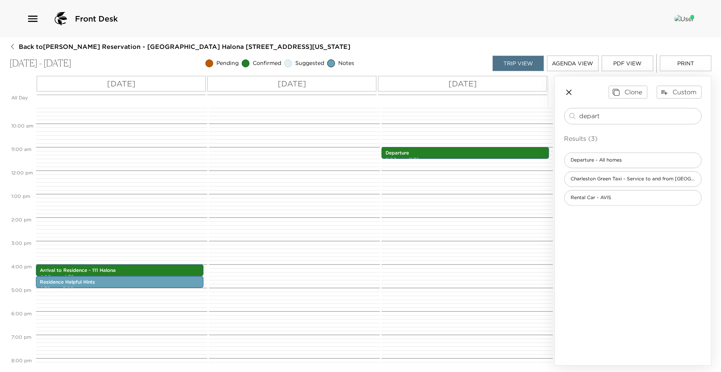
click at [301, 85] on p "[DATE]" at bounding box center [292, 84] width 29 height 12
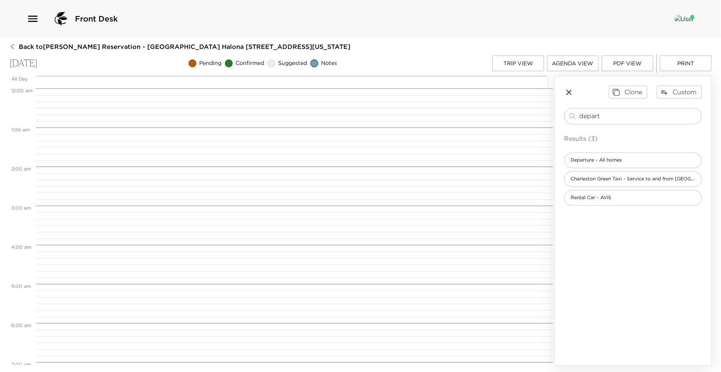
scroll to position [313, 0]
drag, startPoint x: 608, startPoint y: 115, endPoint x: 555, endPoint y: 115, distance: 52.4
click at [555, 115] on div "Clone Custom depart ​ Results (3) Departure - All homes Charleston Green Taxi -…" at bounding box center [633, 145] width 156 height 138
type input "ryder"
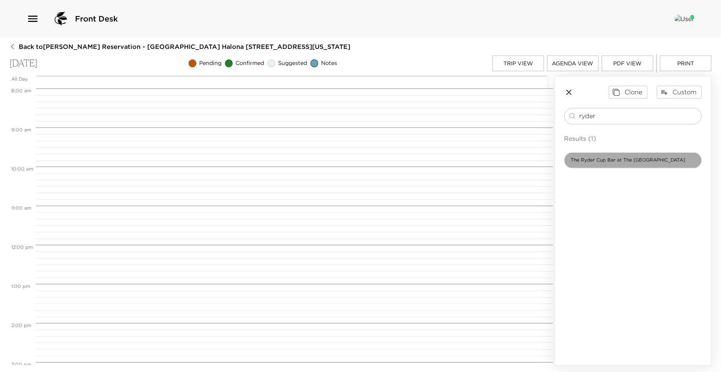
click at [586, 159] on span "The Ryder Cup Bar at The [GEOGRAPHIC_DATA]" at bounding box center [628, 160] width 127 height 7
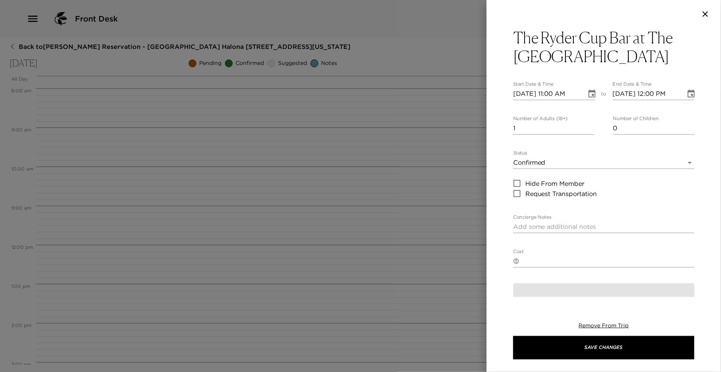
type textarea "Your reservation has been confirmed. The Ryder Cup Bar at The [GEOGRAPHIC_DATA]…"
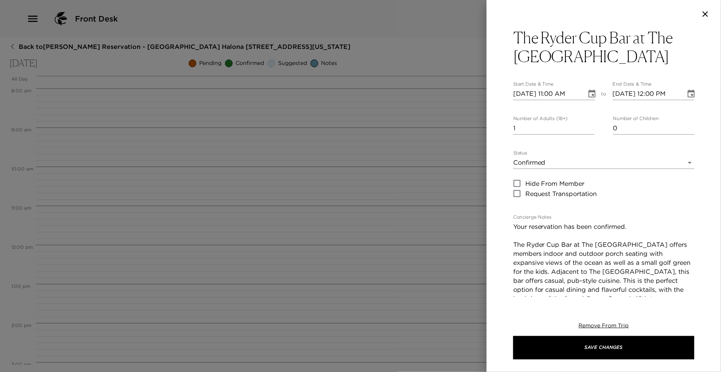
click at [557, 94] on input "[DATE] 11:00 AM" at bounding box center [547, 94] width 68 height 13
type input "09/08/2025 06:00 PM"
type input "09/08/2025 07:00 PM"
type input "09/08/2025 06:00 PM"
type input "0"
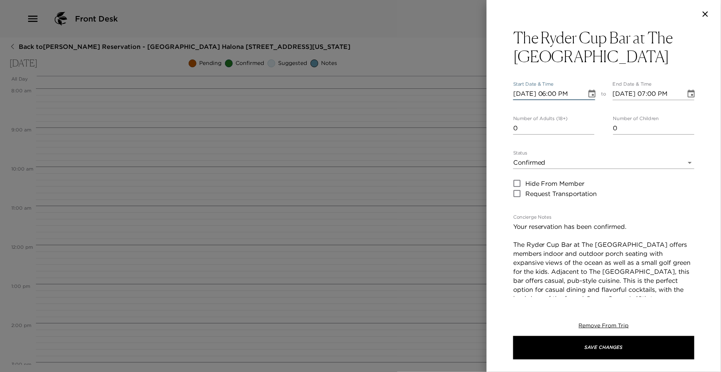
click at [589, 128] on input "0" at bounding box center [553, 128] width 81 height 13
click at [573, 157] on body "Front Desk Back to Colin McCullagh Reservation - Kiawah Halona 111 Kiawah Islan…" at bounding box center [360, 186] width 721 height 372
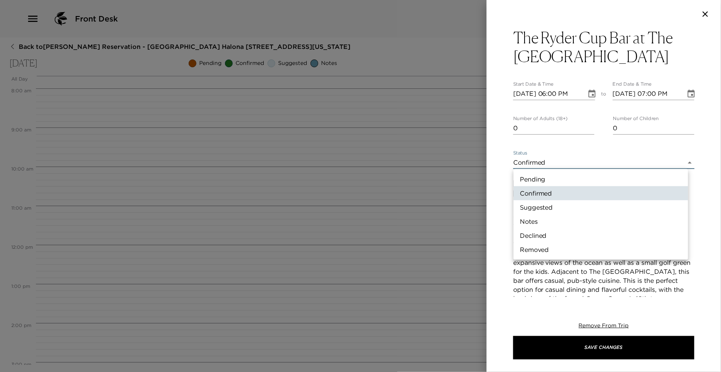
click at [559, 206] on li "Suggested" at bounding box center [601, 207] width 175 height 14
type input "Suggestion"
type textarea "Restaurant Suggestion - The Ryder Cup Bar The Ryder Cup Bar at The [GEOGRAPHIC_…"
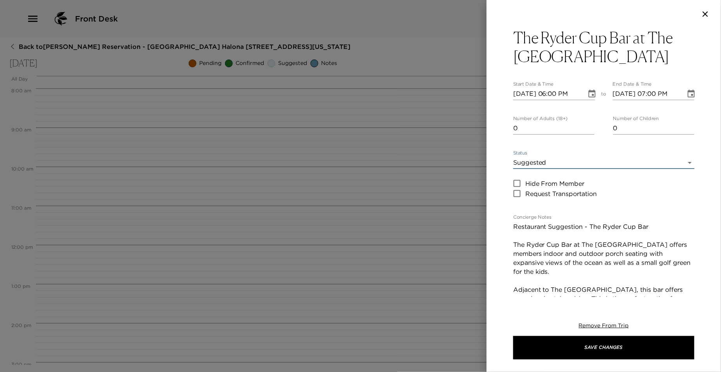
click at [585, 224] on textarea "Restaurant Suggestion - The Ryder Cup Bar The Ryder Cup Bar at The [GEOGRAPHIC_…" at bounding box center [603, 285] width 181 height 126
drag, startPoint x: 589, startPoint y: 224, endPoint x: 499, endPoint y: 215, distance: 90.7
click at [499, 215] on div "The Ryder Cup Bar at The Ocean Course Start Date & Time 09/08/2025 06:00 PM to …" at bounding box center [604, 162] width 234 height 268
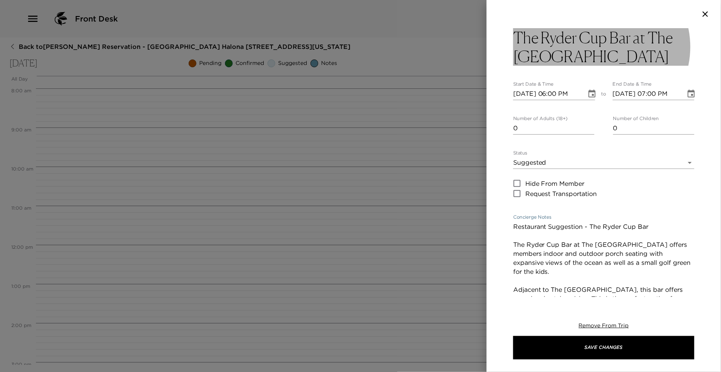
click at [534, 34] on h3 "The Ryder Cup Bar at The [GEOGRAPHIC_DATA]" at bounding box center [603, 47] width 181 height 38
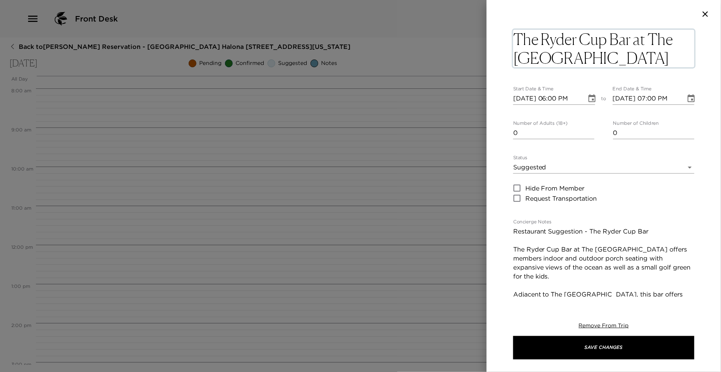
type textarea "Restaurant Suggestion - The Ryder Cup Bar at The [GEOGRAPHIC_DATA]"
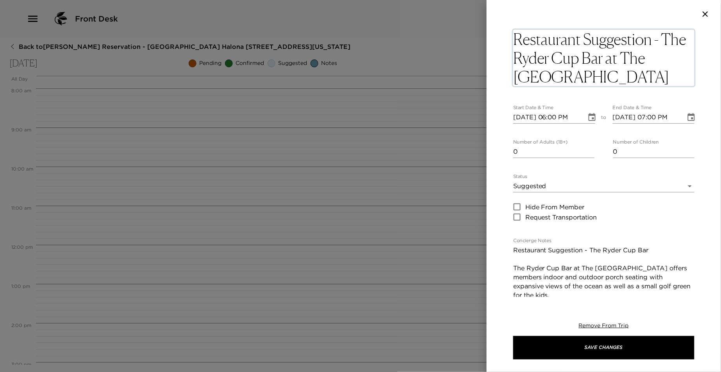
drag, startPoint x: 567, startPoint y: 68, endPoint x: 499, endPoint y: 44, distance: 71.7
click at [499, 44] on div "Restaurant Suggestion - The Ryder Cup Bar at The Ocean Course x Start Date & Ti…" at bounding box center [604, 162] width 234 height 268
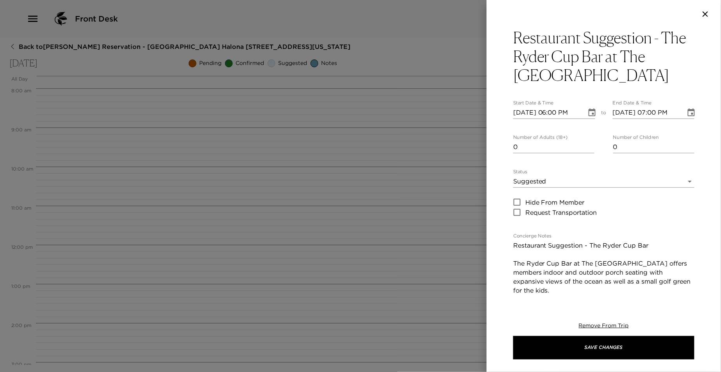
click at [561, 236] on div "Concierge Notes Restaurant Suggestion - The Ryder Cup Bar The Ryder Cup Bar at …" at bounding box center [603, 301] width 181 height 136
drag, startPoint x: 645, startPoint y: 241, endPoint x: 515, endPoint y: 243, distance: 130.1
click at [515, 243] on textarea "Restaurant Suggestion - The Ryder Cup Bar The Ryder Cup Bar at The [GEOGRAPHIC_…" at bounding box center [603, 304] width 181 height 126
paste textarea
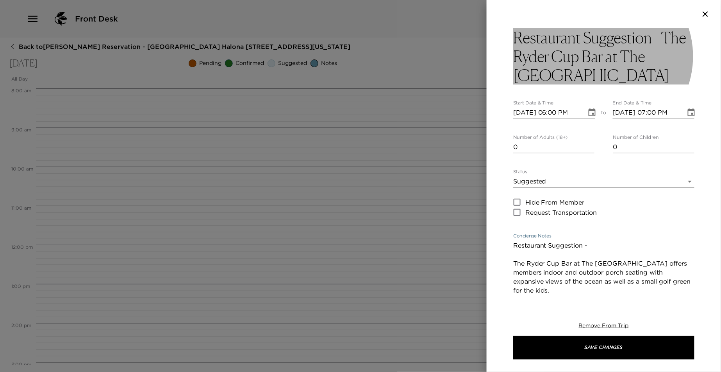
click at [607, 76] on h3 "Restaurant Suggestion - The Ryder Cup Bar at The [GEOGRAPHIC_DATA]" at bounding box center [603, 56] width 181 height 56
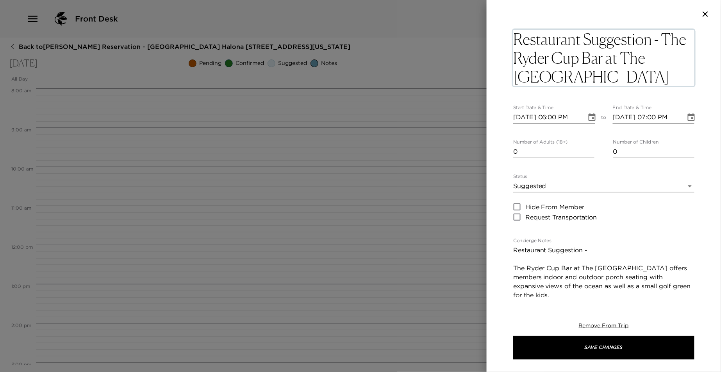
drag, startPoint x: 607, startPoint y: 76, endPoint x: 524, endPoint y: 44, distance: 89.3
click at [524, 44] on textarea "Restaurant Suggestion - The Ryder Cup Bar at The [GEOGRAPHIC_DATA]" at bounding box center [603, 58] width 181 height 56
click at [566, 251] on textarea "Restaurant Suggestion - The Ryder Cup Bar at The Ocean Course Clubhouse offers …" at bounding box center [603, 308] width 181 height 126
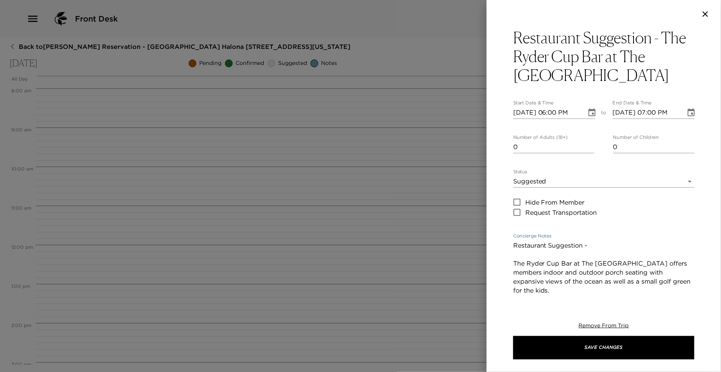
drag, startPoint x: 572, startPoint y: 245, endPoint x: 513, endPoint y: 243, distance: 58.6
click at [513, 243] on textarea "Restaurant Suggestion - The Ryder Cup Bar at The Ocean Course Clubhouse offers …" at bounding box center [603, 304] width 181 height 126
paste textarea "The Ryder Cup Bar at The [GEOGRAPHIC_DATA]"
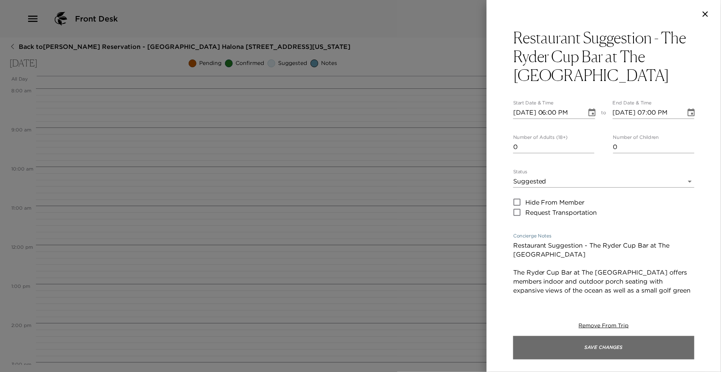
type textarea "Restaurant Suggestion - The Ryder Cup Bar at The Ocean Course The Ryder Cup Bar…"
click at [588, 348] on button "Save Changes" at bounding box center [603, 347] width 181 height 23
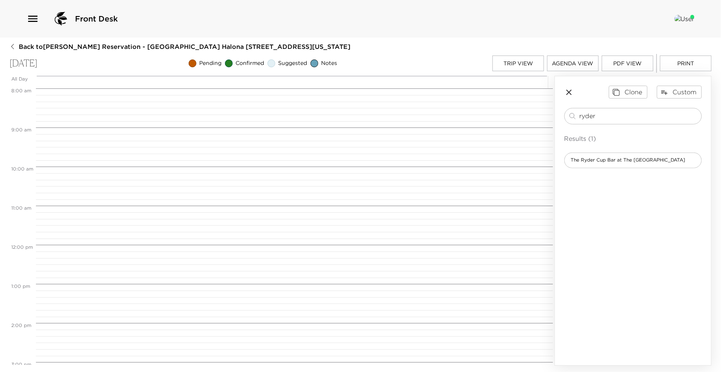
click at [526, 63] on button "Trip View" at bounding box center [519, 63] width 52 height 16
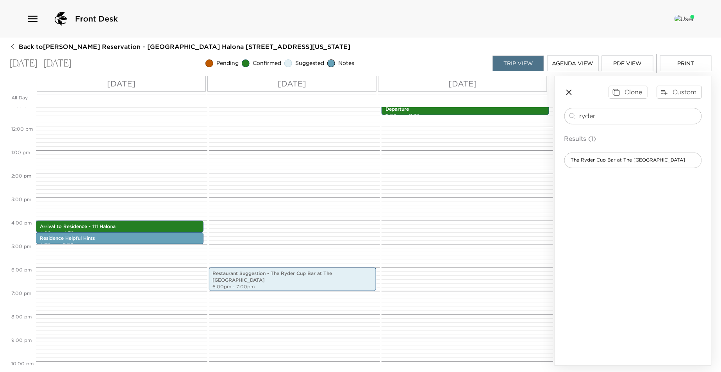
scroll to position [218, 0]
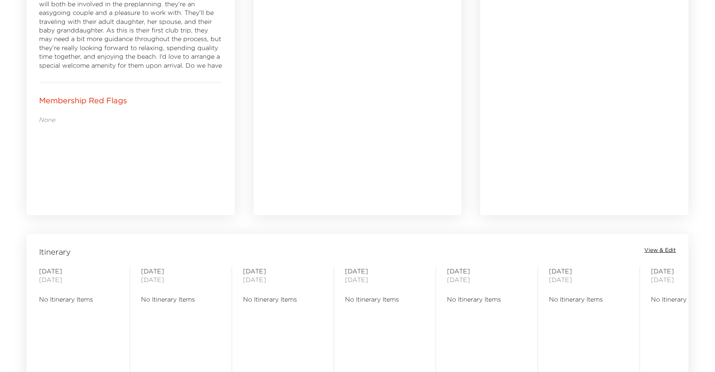
scroll to position [521, 0]
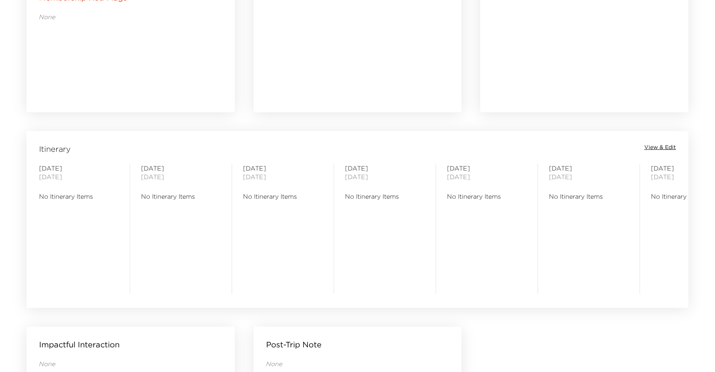
click at [661, 152] on div "Itinerary View & Edit" at bounding box center [357, 148] width 659 height 11
click at [658, 147] on span "View & Edit" at bounding box center [660, 147] width 32 height 8
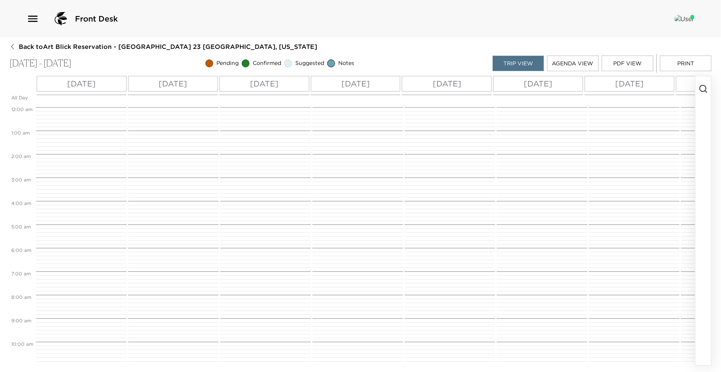
scroll to position [188, 0]
click at [705, 92] on icon "button" at bounding box center [703, 88] width 9 height 9
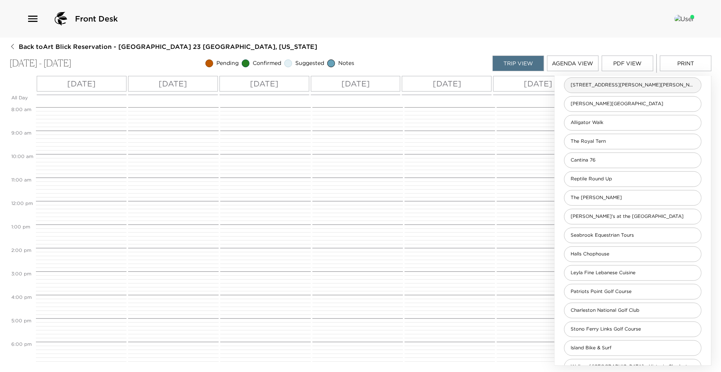
scroll to position [0, 0]
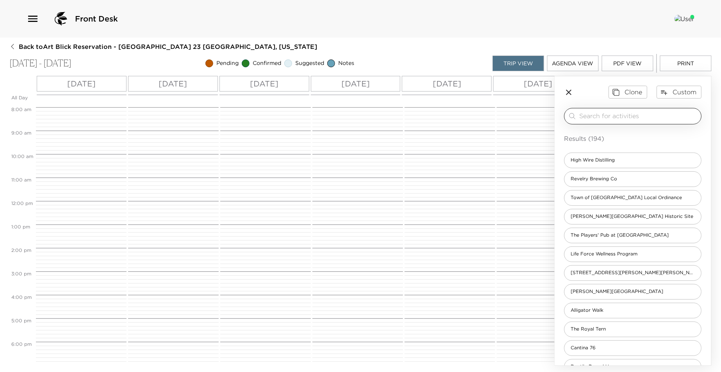
click at [619, 116] on input "search" at bounding box center [639, 115] width 119 height 9
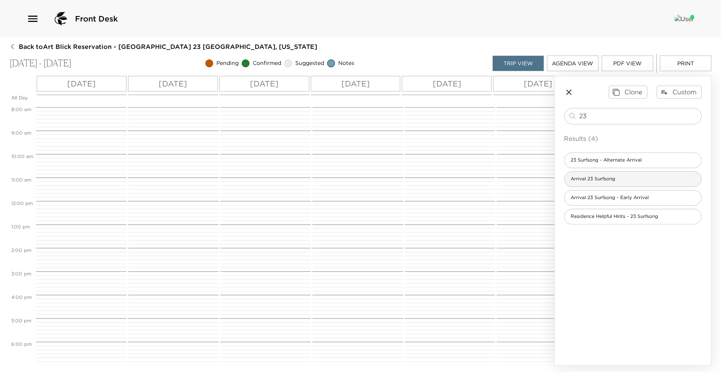
type input "23"
click at [599, 178] on span "Arrival 23 Surfsong" at bounding box center [593, 178] width 57 height 7
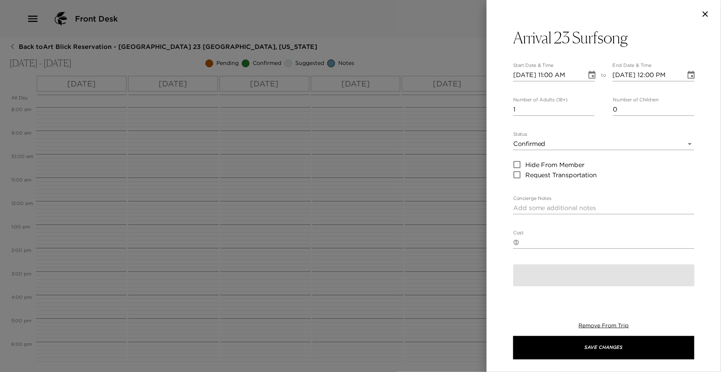
type textarea "Welcome to [GEOGRAPHIC_DATA]! I will personally greet you at your residence, 23…"
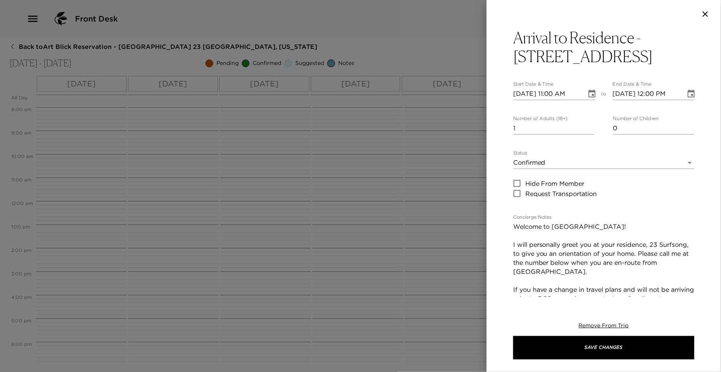
click at [554, 91] on input "[DATE] 11:00 AM" at bounding box center [547, 94] width 68 height 13
type input "[DATE] 04:00 PM"
type input "[DATE] 05:00 PM"
type input "[DATE] 04:00 PM"
click at [650, 95] on input "[DATE] 05:00 PM" at bounding box center [647, 94] width 68 height 13
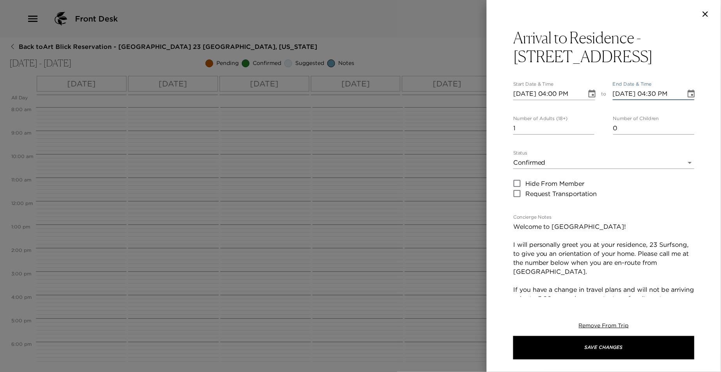
type input "[DATE] 04:30 PM"
type input "0"
click at [590, 130] on input "0" at bounding box center [553, 128] width 81 height 13
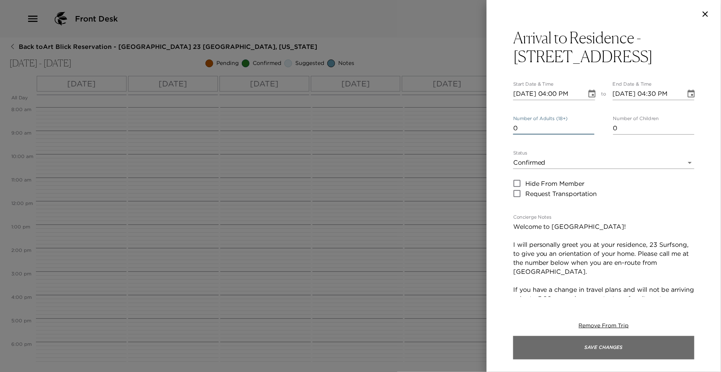
click at [576, 348] on button "Save Changes" at bounding box center [603, 347] width 181 height 23
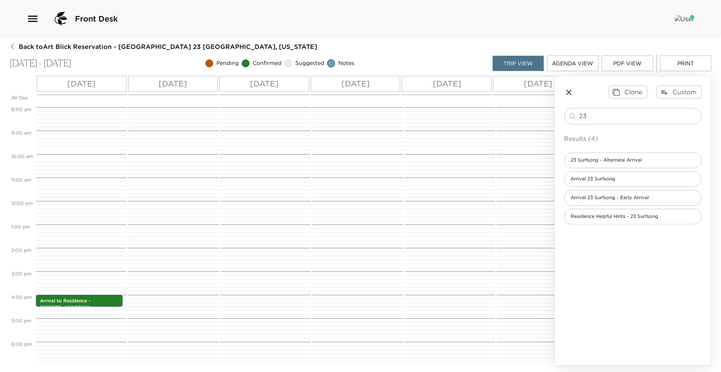
click at [72, 310] on div "Arrival to Residence - 23 [GEOGRAPHIC_DATA] 4:00pm - 4:30pm" at bounding box center [80, 201] width 88 height 563
click at [599, 217] on span "Residence Helpful Hints - 23 Surfsong" at bounding box center [615, 216] width 100 height 7
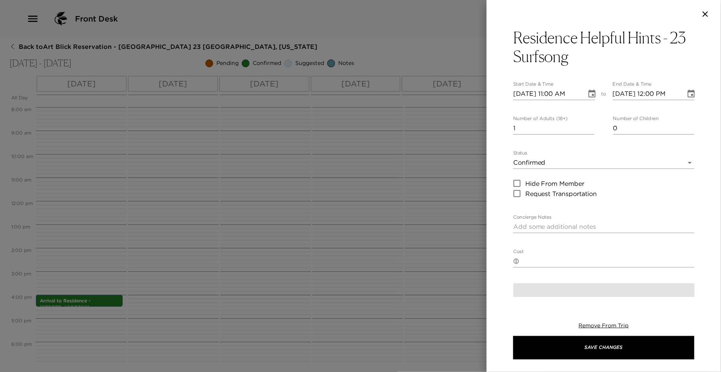
type textarea "[GEOGRAPHIC_DATA] Helpful Hints Welcome to your [GEOGRAPHIC_DATA] home! For you…"
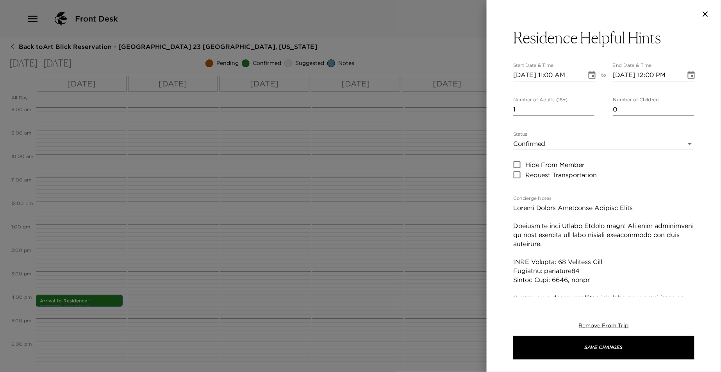
click at [555, 77] on input "[DATE] 11:00 AM" at bounding box center [547, 75] width 68 height 13
type input "[DATE] 04:30 PM"
type input "[DATE] 05:30 PM"
type input "[DATE] 04:30 PM"
click at [665, 76] on input "[DATE] 05:30 PM" at bounding box center [647, 75] width 68 height 13
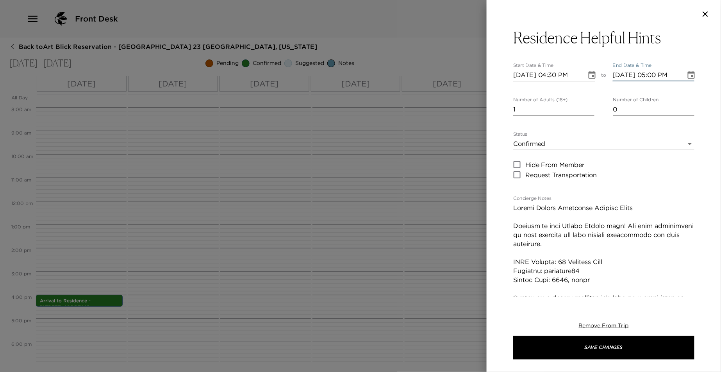
type input "[DATE] 05:00 PM"
type input "0"
click at [587, 109] on input "0" at bounding box center [553, 109] width 81 height 13
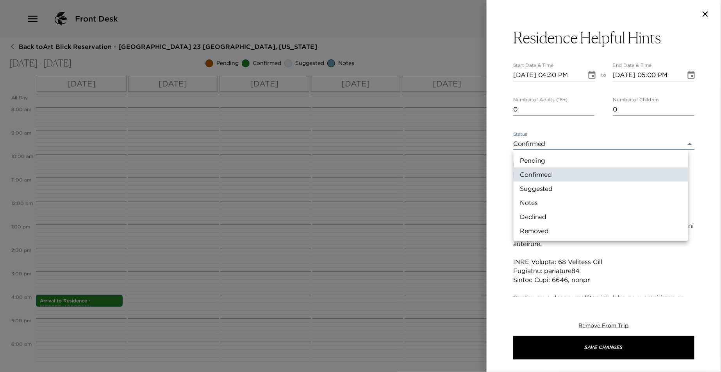
click at [575, 141] on body "Front Desk Back to Art Blick Reservation - [GEOGRAPHIC_DATA] 23 [GEOGRAPHIC_DAT…" at bounding box center [360, 186] width 721 height 372
click at [559, 202] on li "Notes" at bounding box center [601, 202] width 175 height 14
type input "Concierge Note"
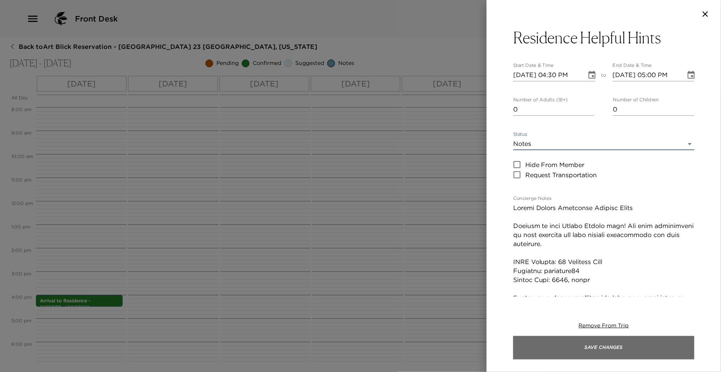
click at [559, 349] on button "Save Changes" at bounding box center [603, 347] width 181 height 23
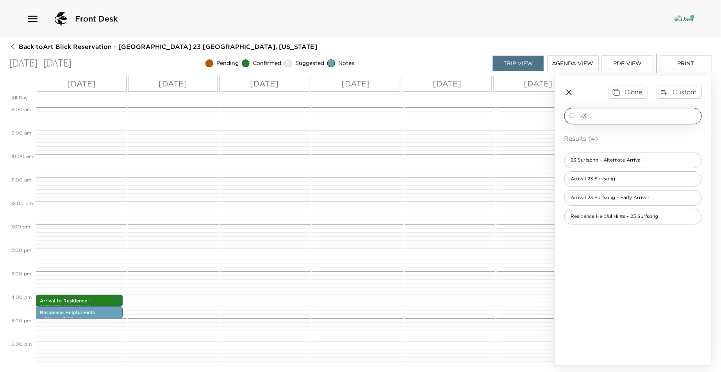
drag, startPoint x: 595, startPoint y: 118, endPoint x: 579, endPoint y: 118, distance: 16.8
click at [579, 118] on div "23 ​" at bounding box center [633, 115] width 130 height 9
click at [186, 89] on p "[DATE]" at bounding box center [173, 84] width 29 height 12
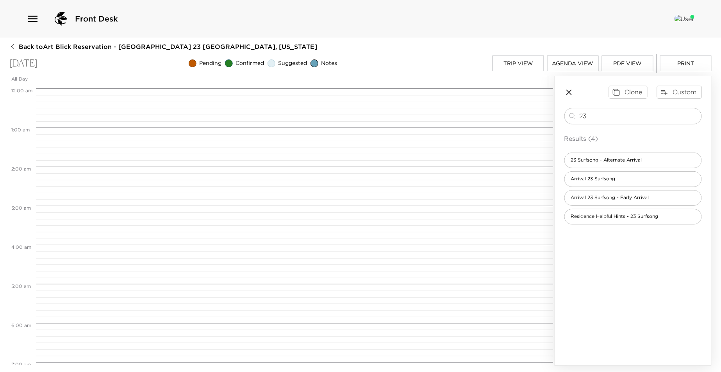
scroll to position [313, 0]
click at [600, 112] on input "23" at bounding box center [639, 115] width 119 height 9
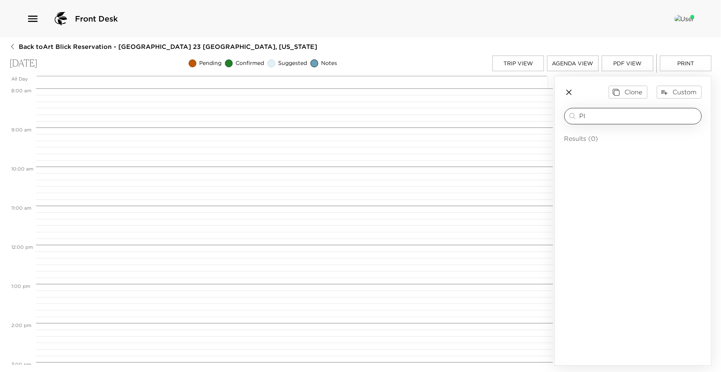
type input "P"
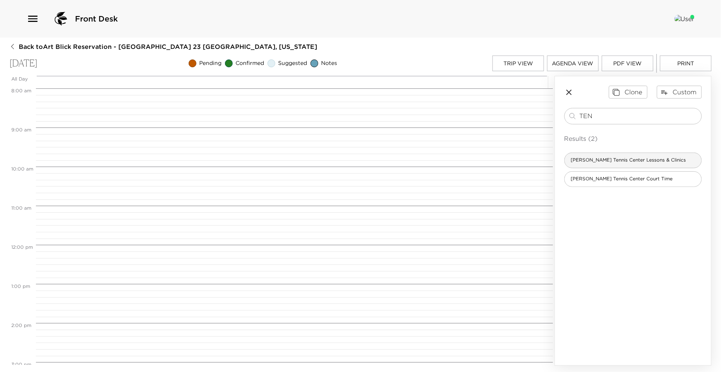
type input "TEN"
click at [595, 164] on div "[PERSON_NAME] Tennis Center Lessons & Clinics" at bounding box center [634, 160] width 138 height 16
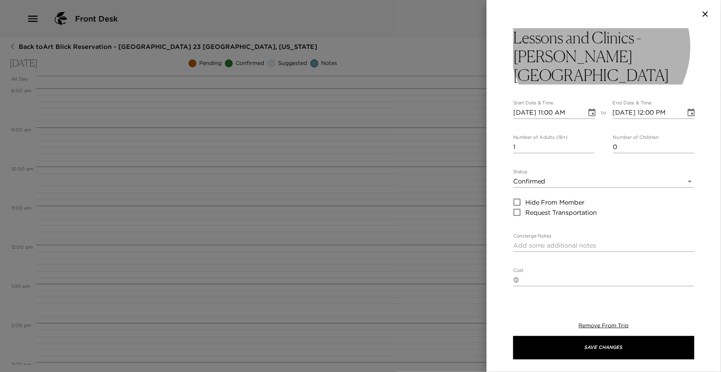
click at [572, 45] on h3 "Lessons and Clinics - [PERSON_NAME][GEOGRAPHIC_DATA]" at bounding box center [603, 56] width 181 height 56
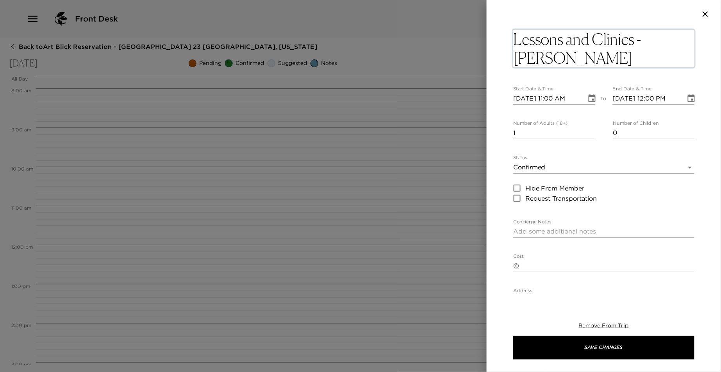
drag, startPoint x: 604, startPoint y: 42, endPoint x: 514, endPoint y: 45, distance: 89.5
click at [515, 45] on textarea "Lessons and Clinics - [PERSON_NAME][GEOGRAPHIC_DATA]" at bounding box center [603, 49] width 181 height 38
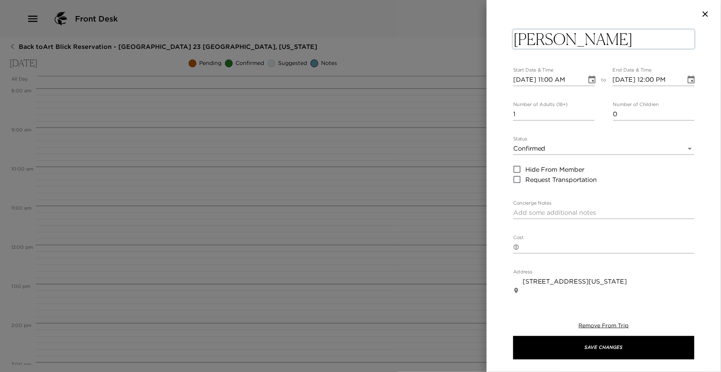
click at [672, 35] on textarea "[PERSON_NAME][GEOGRAPHIC_DATA]" at bounding box center [603, 39] width 181 height 19
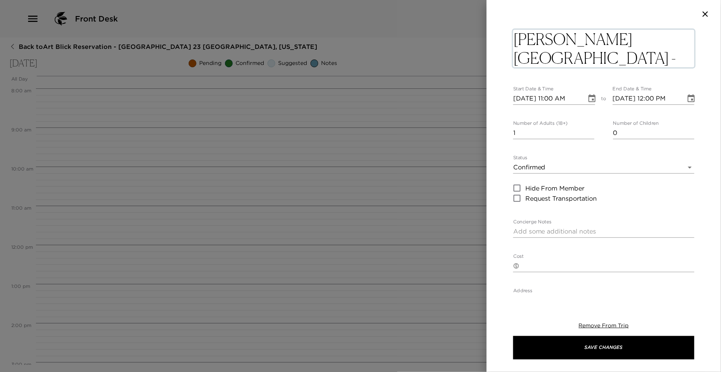
click at [580, 60] on textarea "[PERSON_NAME][GEOGRAPHIC_DATA] - Pickleball open play" at bounding box center [603, 49] width 181 height 38
click at [618, 61] on textarea "[PERSON_NAME][GEOGRAPHIC_DATA] - Pickleball Open play" at bounding box center [603, 49] width 181 height 38
type textarea "[PERSON_NAME] Tennis Center - Pickleball Open Play"
drag, startPoint x: 567, startPoint y: 64, endPoint x: 499, endPoint y: 35, distance: 73.9
click at [497, 36] on div "[PERSON_NAME][GEOGRAPHIC_DATA] - Pickleball Open Play x Start Date & Time [DATE…" at bounding box center [604, 162] width 234 height 268
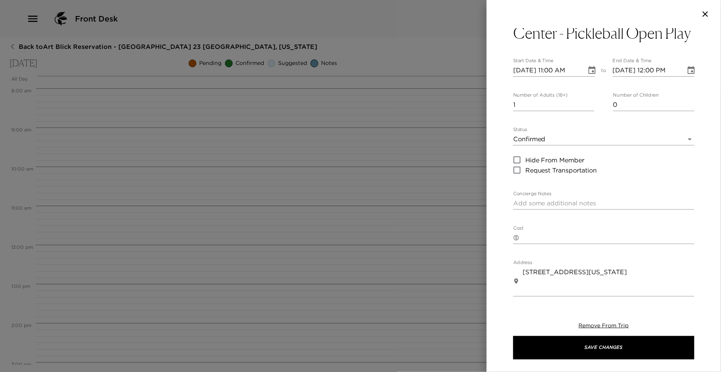
scroll to position [43, 0]
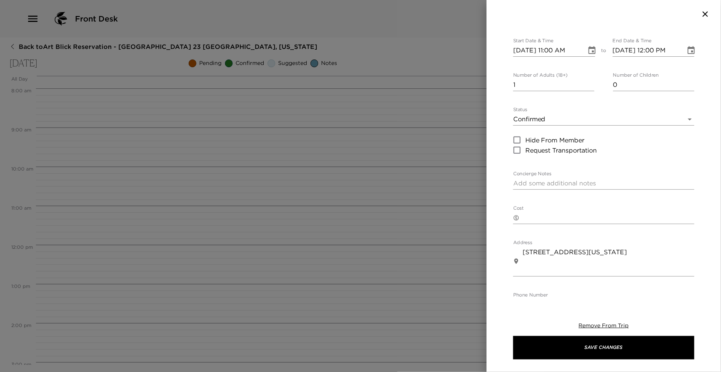
click at [540, 181] on textarea "Concierge Notes" at bounding box center [603, 183] width 181 height 9
paste textarea "Pickleball open play"
click at [582, 183] on textarea "Pickleball open play" at bounding box center [603, 183] width 181 height 9
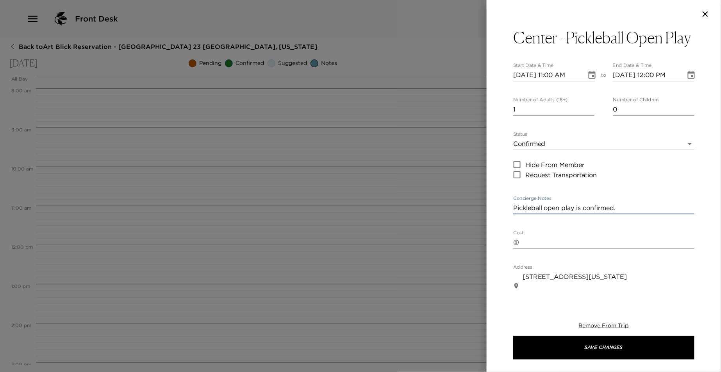
scroll to position [0, 0]
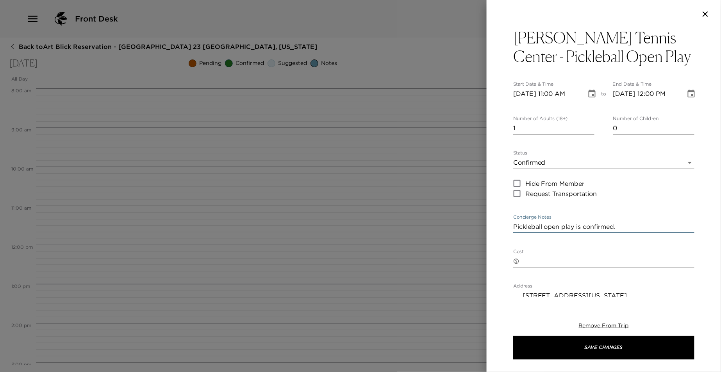
type textarea "Pickleball open play is confirmed."
click at [589, 93] on icon "Choose date, selected date is Sep 8, 2025" at bounding box center [592, 93] width 9 height 9
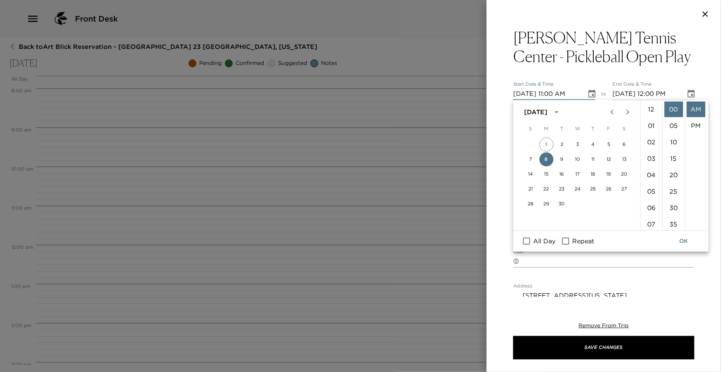
scroll to position [180, 0]
click at [565, 241] on input "Repeat" at bounding box center [566, 241] width 16 height 10
checkbox input "true"
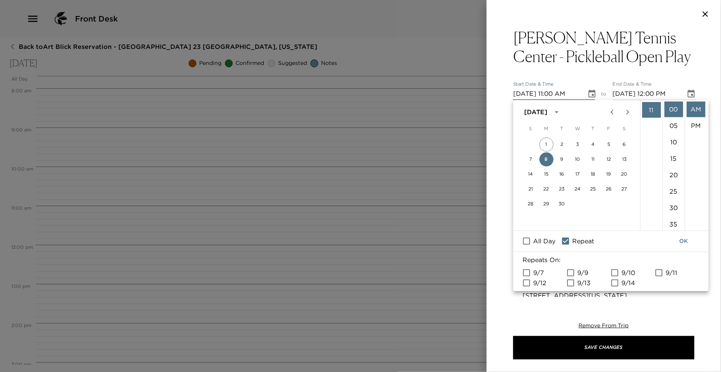
click at [527, 280] on input "9/12" at bounding box center [526, 282] width 16 height 10
checkbox input "true"
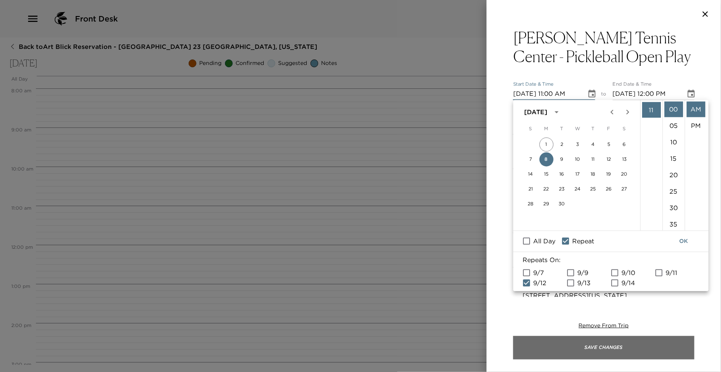
click at [585, 350] on button "Save Changes" at bounding box center [603, 347] width 181 height 23
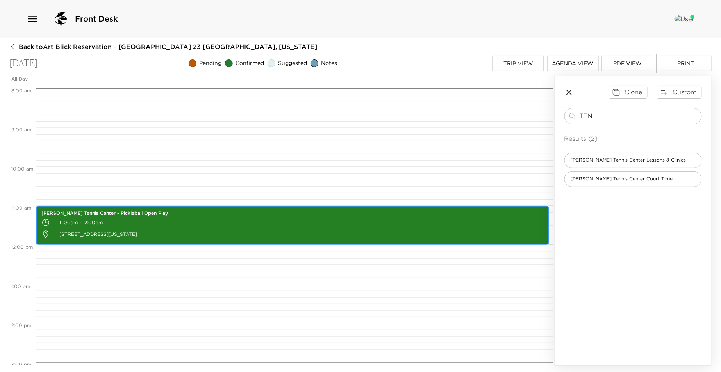
click at [89, 221] on p "11:00am - 12:00pm" at bounding box center [292, 222] width 502 height 12
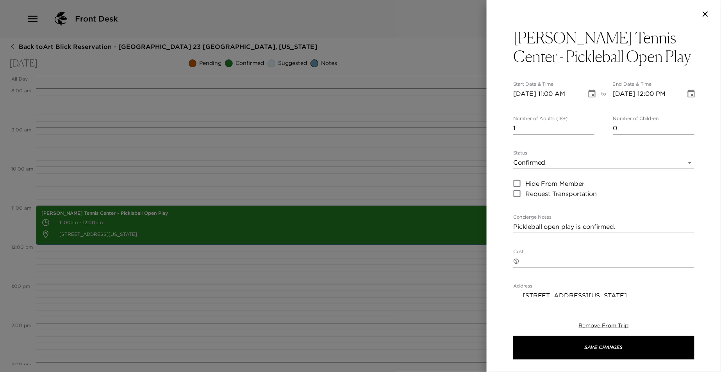
click at [559, 92] on input "[DATE] 11:00 AM" at bounding box center [547, 94] width 68 height 13
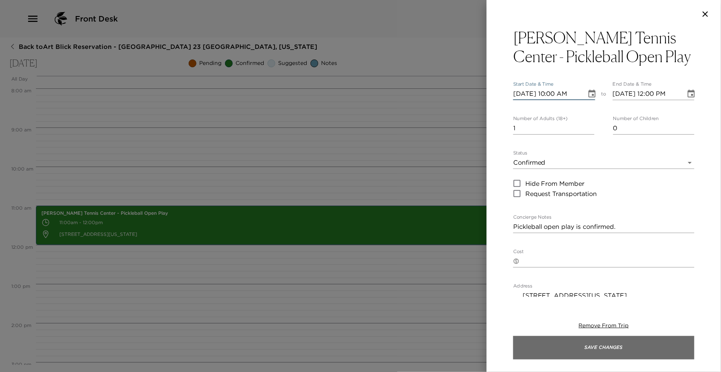
type input "[DATE] 10:00 AM"
click at [590, 345] on button "Save Changes" at bounding box center [603, 347] width 181 height 23
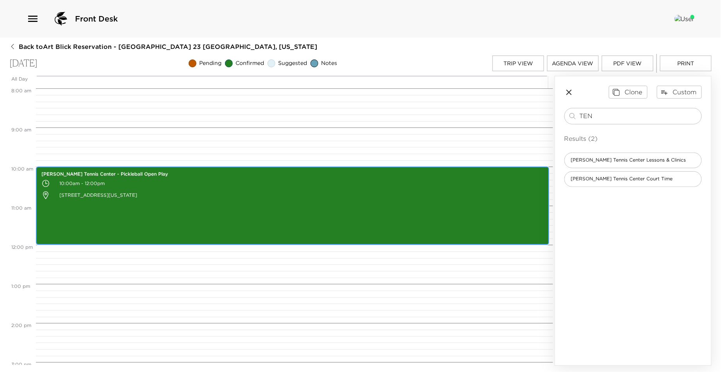
click at [370, 223] on div "[PERSON_NAME][GEOGRAPHIC_DATA] - [GEOGRAPHIC_DATA] Open Play 10:00am - 12:00pm …" at bounding box center [292, 206] width 509 height 76
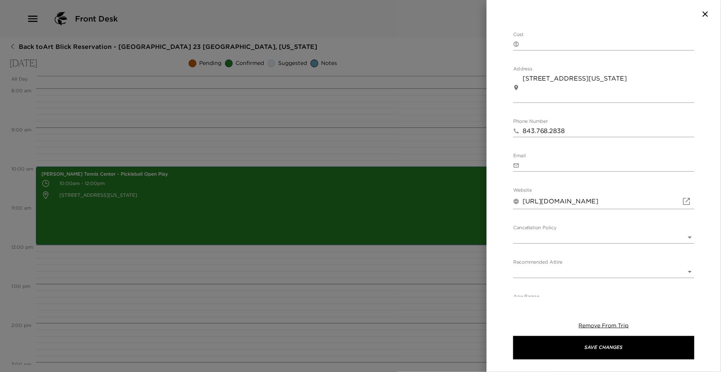
scroll to position [232, 0]
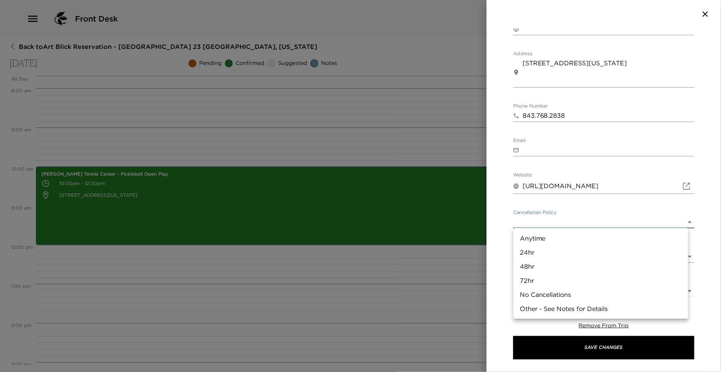
click at [686, 218] on body "Front Desk Back to Art Blick Reservation - [GEOGRAPHIC_DATA] [GEOGRAPHIC_DATA],…" at bounding box center [360, 186] width 721 height 372
click at [672, 245] on li "24hr" at bounding box center [601, 252] width 175 height 14
type input "24hr"
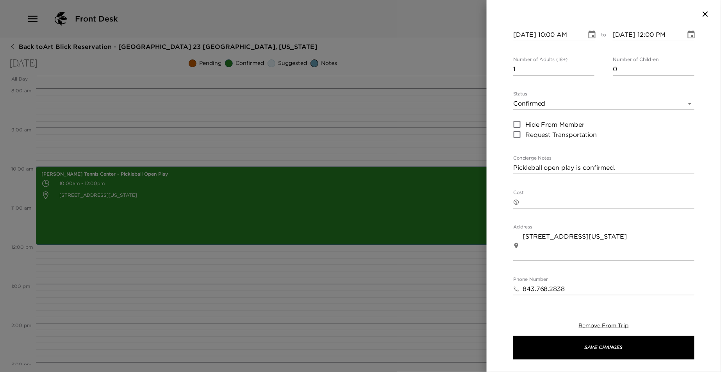
scroll to position [59, 0]
click at [637, 162] on div "Pickleball open play is confirmed. x" at bounding box center [603, 168] width 181 height 13
click at [625, 167] on textarea "Pickleball open play is confirmed." at bounding box center [603, 167] width 181 height 9
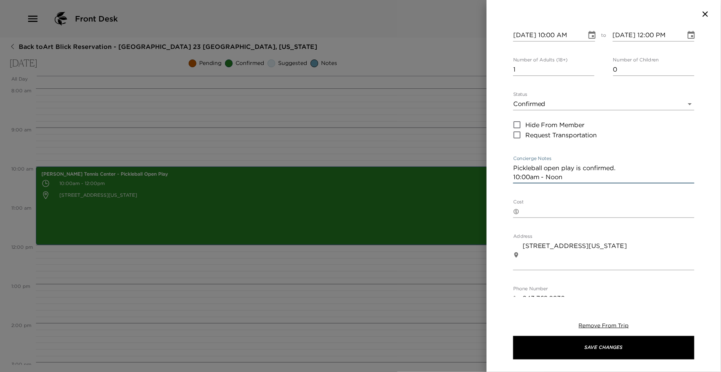
drag, startPoint x: 570, startPoint y: 176, endPoint x: 513, endPoint y: 177, distance: 57.1
click at [513, 177] on textarea "Pickleball open play is confirmed. 10:00am - Noon" at bounding box center [603, 172] width 181 height 18
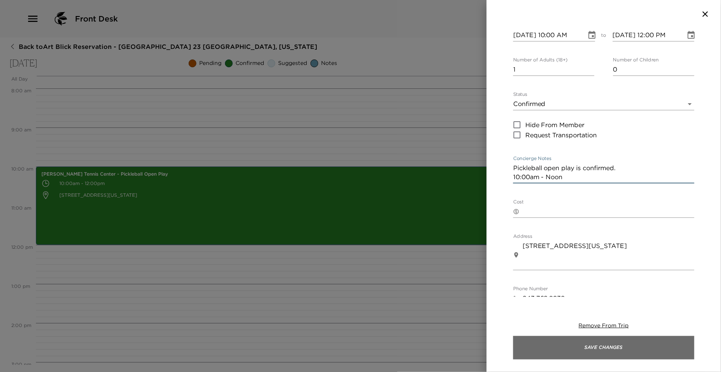
type textarea "Pickleball open play is confirmed. 10:00am - Noon"
click at [583, 348] on button "Save Changes" at bounding box center [603, 347] width 181 height 23
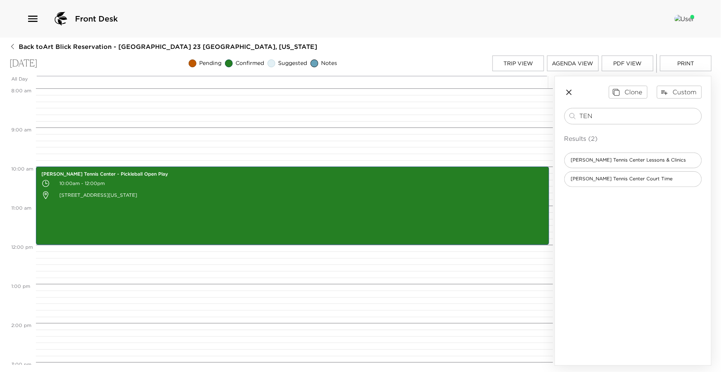
click at [563, 64] on button "Agenda View" at bounding box center [573, 63] width 52 height 16
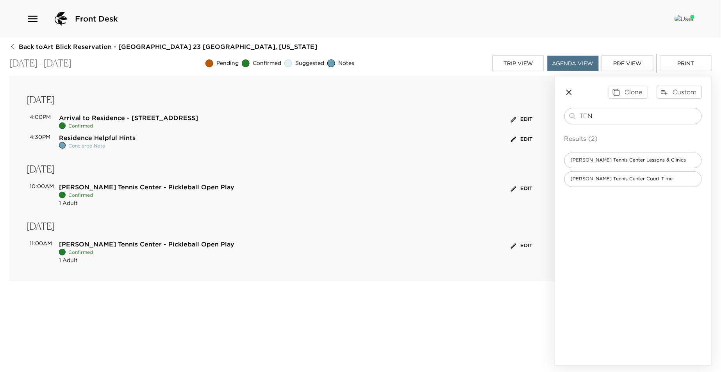
click at [516, 243] on icon "button" at bounding box center [513, 245] width 7 height 7
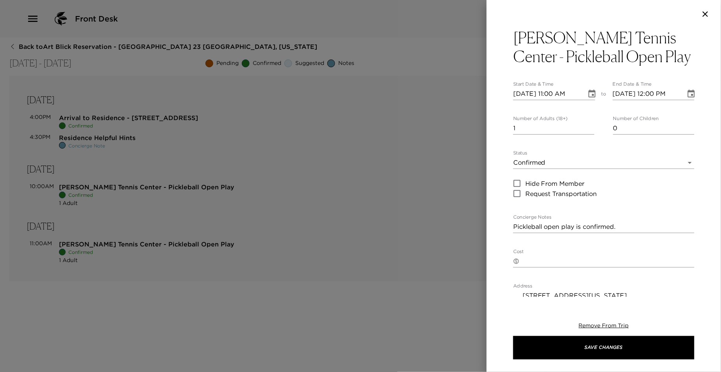
click at [556, 161] on body "Front Desk Back to Art Blick Reservation - [GEOGRAPHIC_DATA] 23 [GEOGRAPHIC_DAT…" at bounding box center [360, 186] width 721 height 372
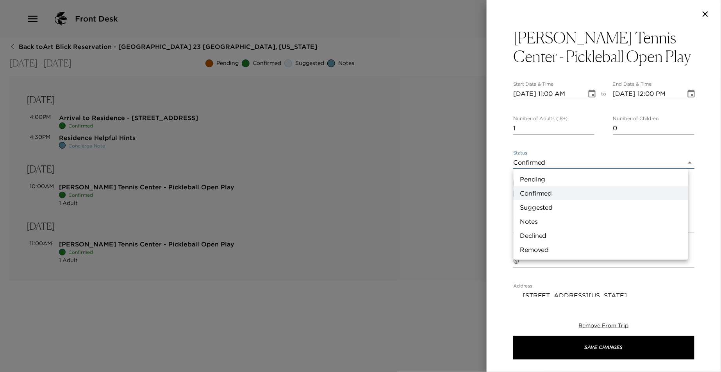
click at [556, 159] on div at bounding box center [360, 186] width 721 height 372
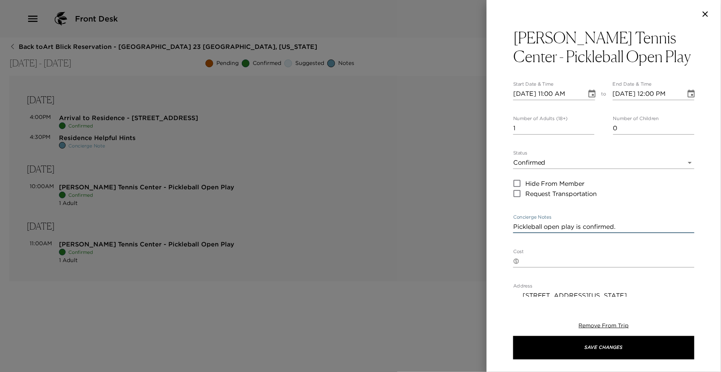
click at [620, 225] on textarea "Pickleball open play is confirmed." at bounding box center [603, 226] width 181 height 9
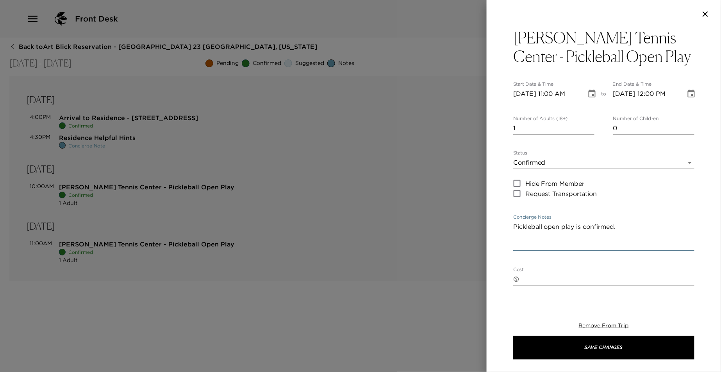
paste textarea "10:00am - Noon"
click at [519, 242] on textarea "Pickleball open play is confirmed. 10:00am - Noon" at bounding box center [603, 235] width 181 height 27
drag, startPoint x: 565, startPoint y: 243, endPoint x: 545, endPoint y: 244, distance: 20.4
click at [545, 244] on textarea "Pickleball open play is confirmed. 11:00am - Noon" at bounding box center [603, 235] width 181 height 27
type textarea "Pickleball open play is confirmed. 11:00am - 1:00pm"
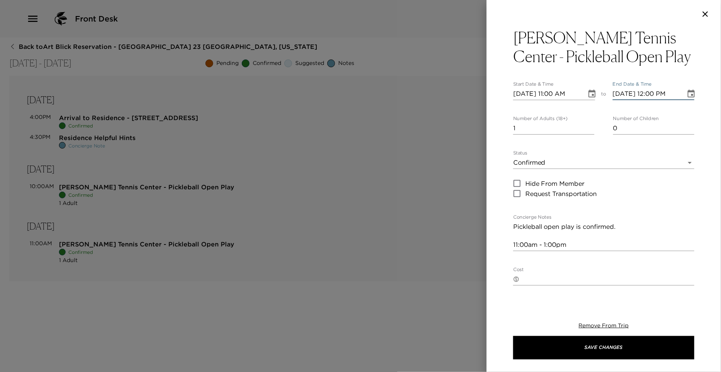
click at [652, 95] on input "[DATE] 12:00 PM" at bounding box center [647, 94] width 68 height 13
type input "[DATE] 01:00 PM"
click at [590, 125] on input "2" at bounding box center [553, 128] width 81 height 13
click at [590, 125] on input "3" at bounding box center [553, 128] width 81 height 13
type input "4"
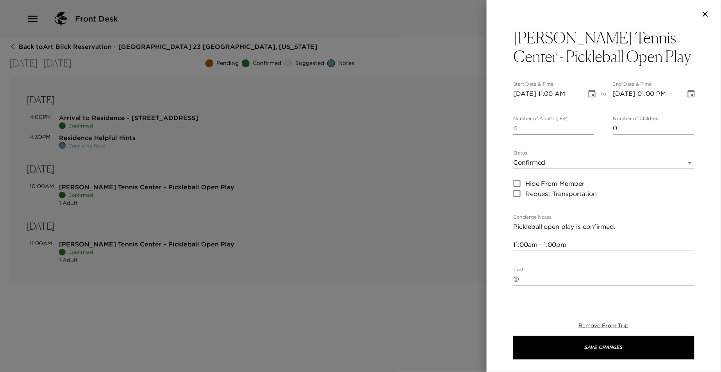
click at [589, 125] on input "4" at bounding box center [553, 128] width 81 height 13
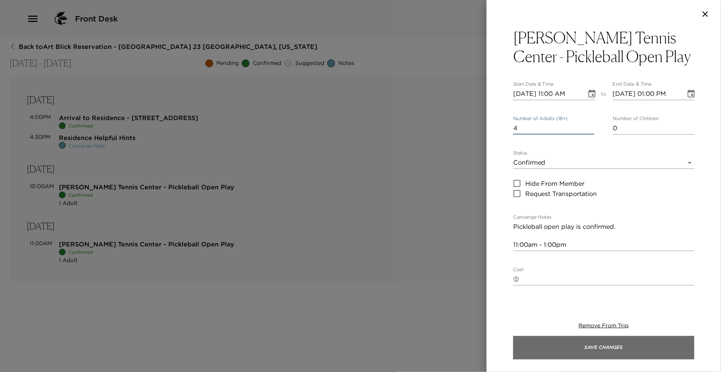
click at [574, 348] on button "Save Changes" at bounding box center [603, 347] width 181 height 23
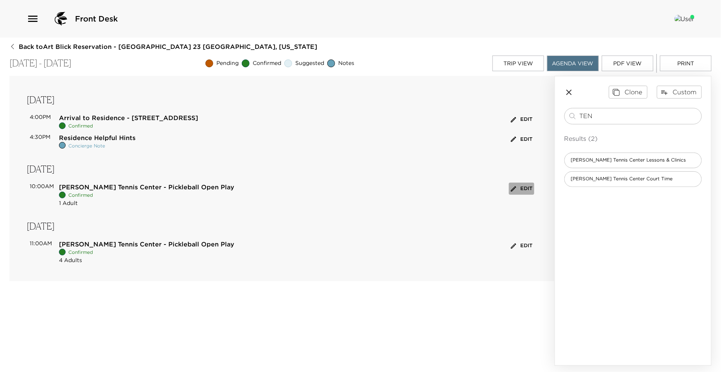
click at [525, 188] on button "Edit" at bounding box center [521, 188] width 25 height 12
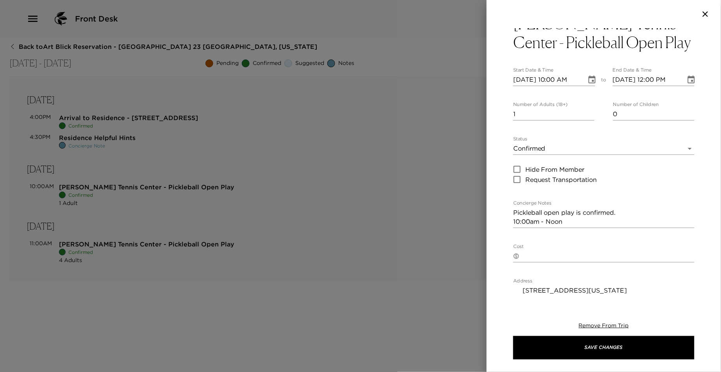
scroll to position [0, 0]
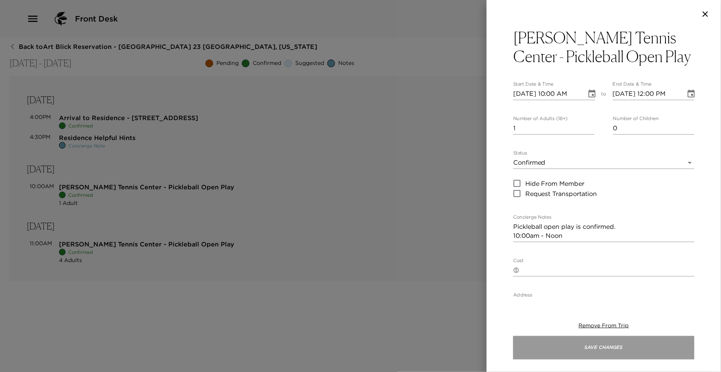
click at [586, 341] on button "Save Changes" at bounding box center [603, 347] width 181 height 23
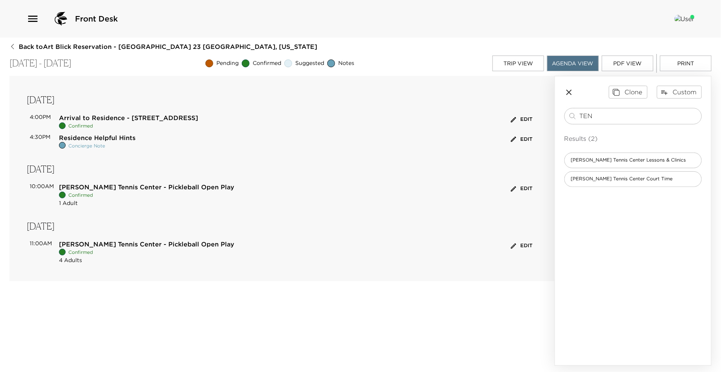
click at [516, 247] on icon "button" at bounding box center [513, 245] width 7 height 7
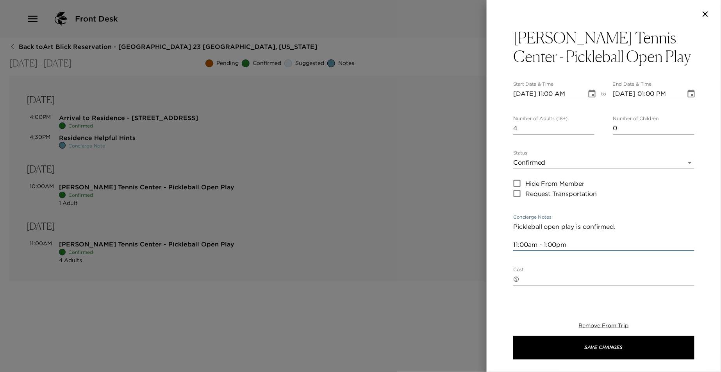
click at [514, 243] on textarea "Pickleball open play is confirmed. 11:00am - 1:00pm" at bounding box center [603, 235] width 181 height 27
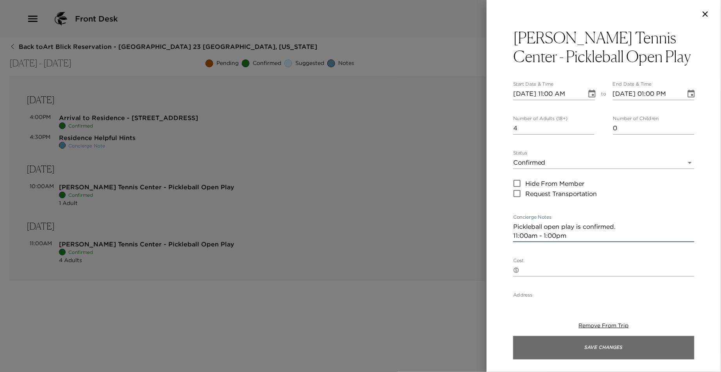
type textarea "Pickleball open play is confirmed. 11:00am - 1:00pm"
click at [583, 349] on button "Save Changes" at bounding box center [603, 347] width 181 height 23
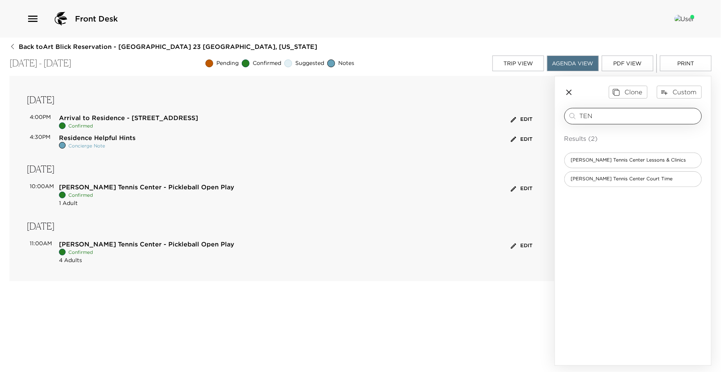
drag, startPoint x: 593, startPoint y: 114, endPoint x: 577, endPoint y: 114, distance: 15.6
click at [577, 114] on div "TEN ​" at bounding box center [633, 115] width 130 height 9
type input "ospr"
click at [604, 159] on span "Golf at [GEOGRAPHIC_DATA]" at bounding box center [605, 160] width 81 height 7
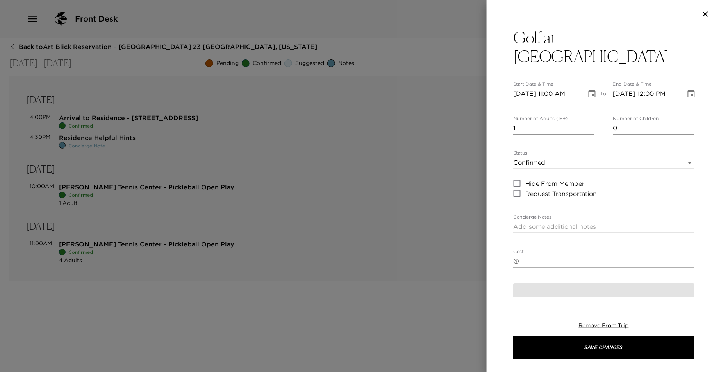
type textarea "Noted for its supreme playability for golfers of all levels and experience, [PE…"
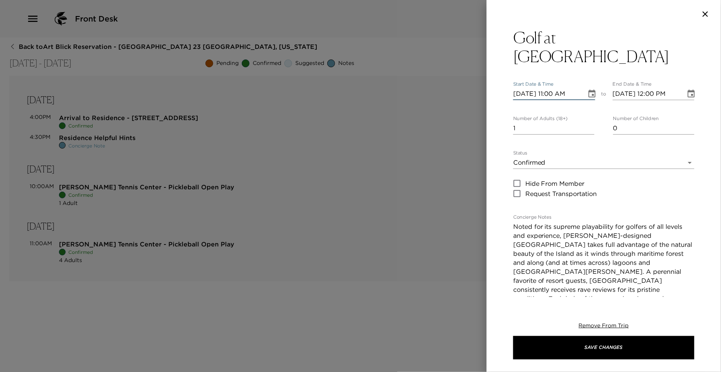
click at [556, 96] on input "[DATE] 11:00 AM" at bounding box center [547, 94] width 68 height 13
type input "[DATE] 12:40 PM"
type input "[DATE] 01:40 PM"
type input "[DATE] 12:40 PM"
drag, startPoint x: 573, startPoint y: 247, endPoint x: 629, endPoint y: 234, distance: 57.9
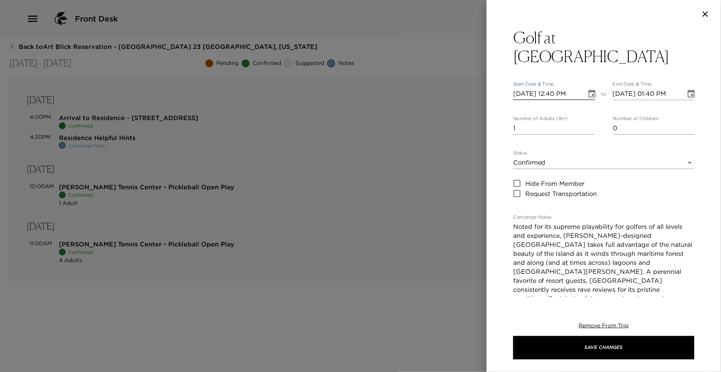
click at [574, 247] on textarea "Noted for its supreme playability for golfers of all levels and experience, [PE…" at bounding box center [603, 271] width 181 height 99
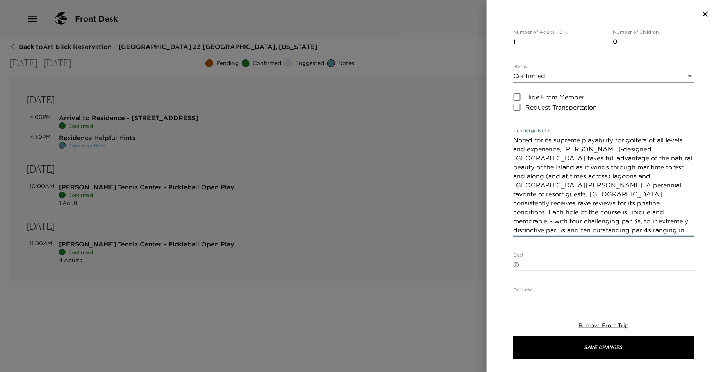
scroll to position [87, 0]
click at [662, 193] on textarea "Noted for its supreme playability for golfers of all levels and experience, [PE…" at bounding box center [603, 184] width 181 height 99
click at [514, 139] on textarea "Noted for its supreme playability for golfers of all levels and experience, [PE…" at bounding box center [603, 184] width 181 height 99
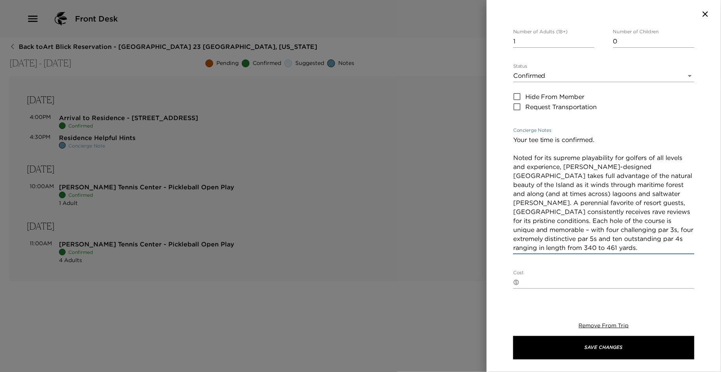
paste textarea "Confirmation Number: CN3SSSDFZPLJ1W"
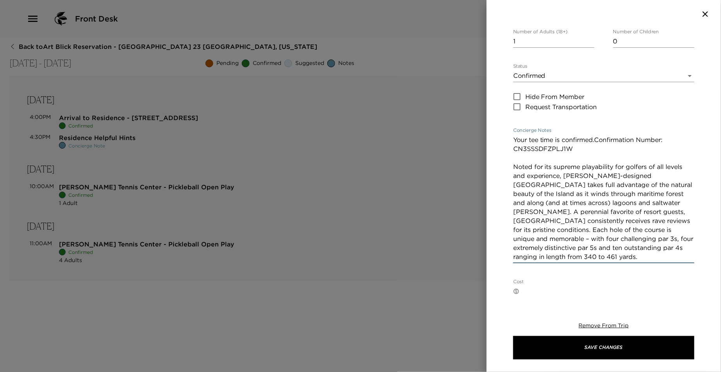
click at [598, 138] on textarea "Your tee time is confirmed.Confirmation Number: CN3SSSDFZPLJ1W Noted for its su…" at bounding box center [603, 198] width 181 height 126
drag, startPoint x: 580, startPoint y: 145, endPoint x: 557, endPoint y: 146, distance: 23.1
click at [557, 146] on textarea "Your tee time is confirmed. Confirmation Number: CN3SSSDFZPLJ1W Noted for its s…" at bounding box center [603, 198] width 181 height 126
click at [567, 201] on textarea "Your tee time is confirmed. Confirmation ID: CN3SSSDFZPLJ1W Noted for its supre…" at bounding box center [603, 198] width 181 height 126
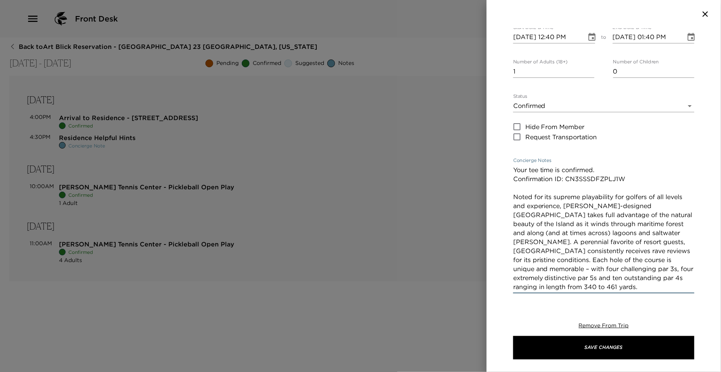
scroll to position [0, 0]
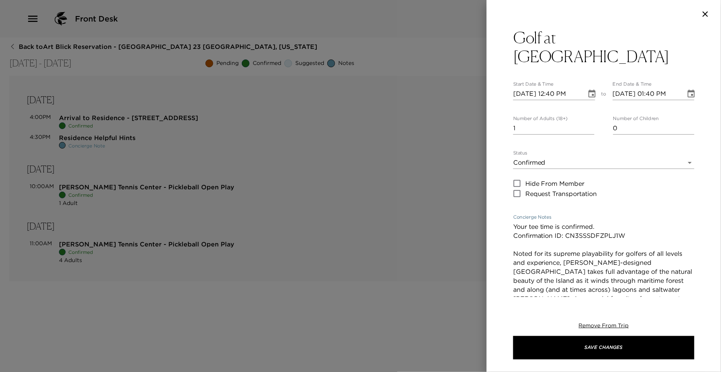
type textarea "Your tee time is confirmed. Confirmation ID: CN3SSSDFZPLJ1W Noted for its supre…"
click at [589, 125] on input "2" at bounding box center [553, 128] width 81 height 13
type input "3"
click at [589, 125] on input "3" at bounding box center [553, 128] width 81 height 13
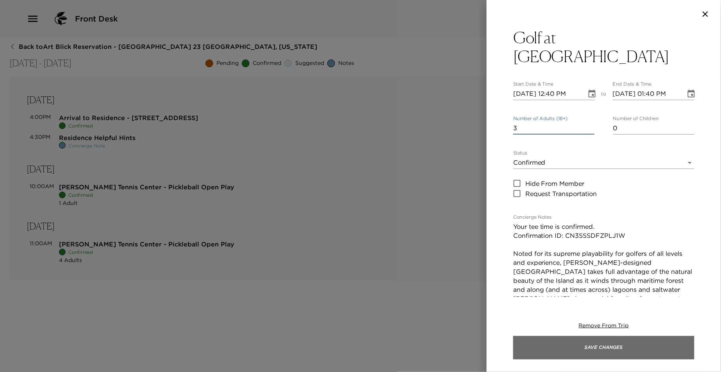
click at [567, 342] on button "Save Changes" at bounding box center [603, 347] width 181 height 23
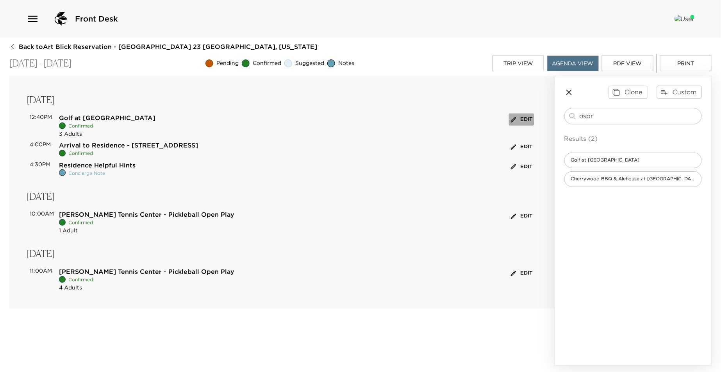
click at [522, 120] on button "Edit" at bounding box center [521, 119] width 25 height 12
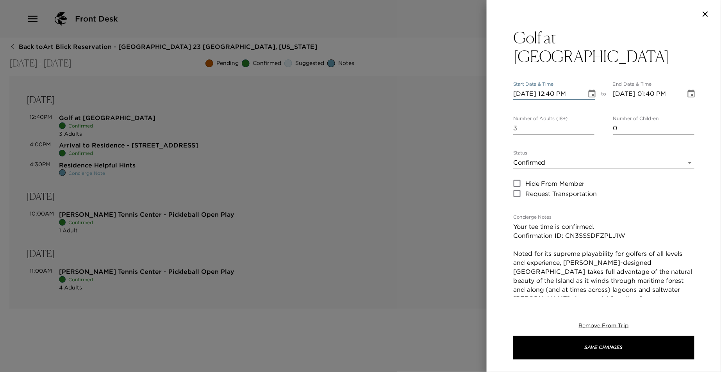
click at [529, 95] on input "[DATE] 12:40 PM" at bounding box center [547, 94] width 68 height 13
type input "[DATE] 12:40 PM"
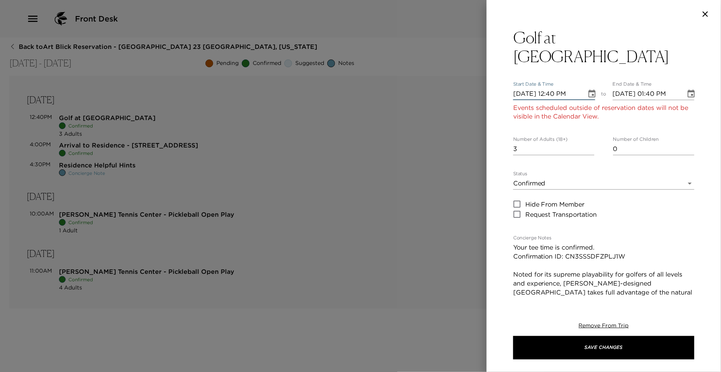
type input "[DATE] 01:40 PM"
type input "[DATE] 12:40 PM"
type input "[DATE] 01:40 PM"
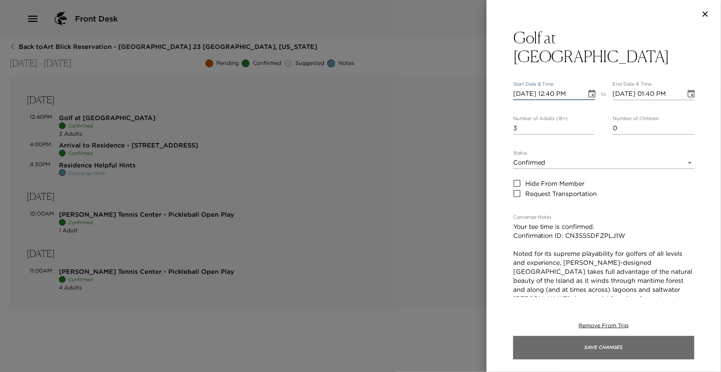
type input "[DATE] 12:40 PM"
click at [600, 342] on button "Save Changes" at bounding box center [603, 347] width 181 height 23
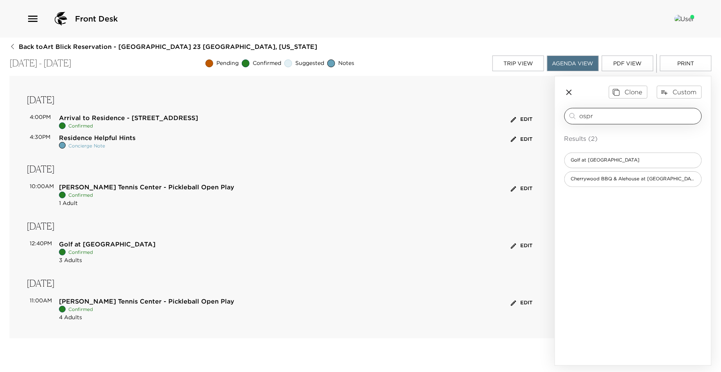
drag, startPoint x: 608, startPoint y: 116, endPoint x: 565, endPoint y: 118, distance: 43.1
click at [565, 118] on div "ospr ​" at bounding box center [634, 116] width 138 height 16
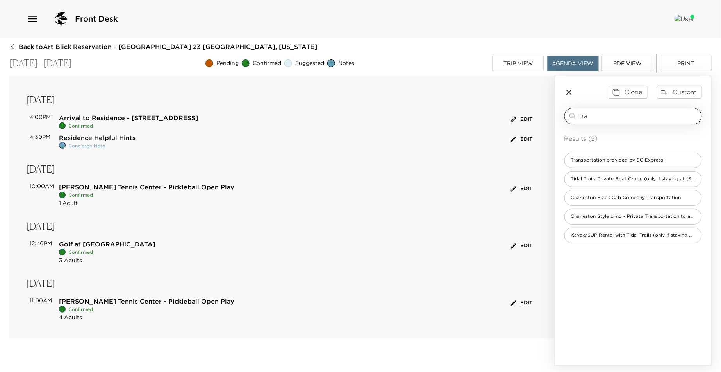
drag, startPoint x: 580, startPoint y: 114, endPoint x: 572, endPoint y: 114, distance: 7.8
click at [572, 114] on div "tra ​" at bounding box center [633, 115] width 130 height 9
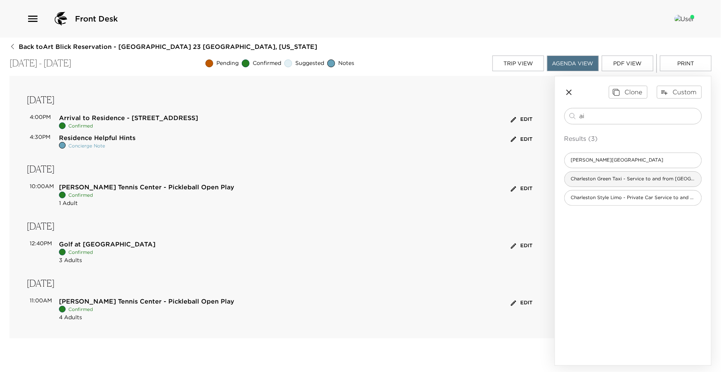
type input "ai"
click at [594, 182] on span "Charleston Green Taxi - Service to and from [GEOGRAPHIC_DATA]" at bounding box center [633, 178] width 137 height 7
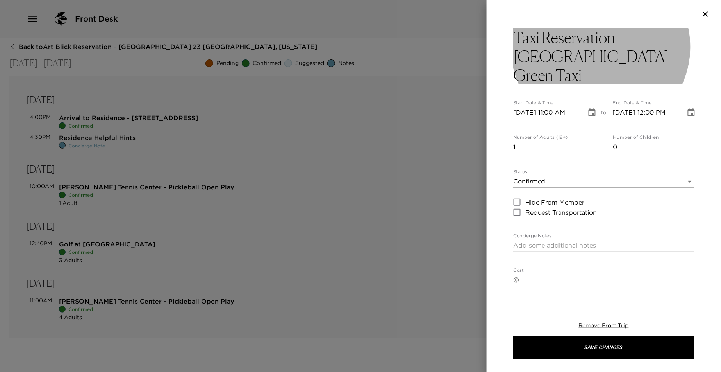
click at [589, 58] on h3 "Taxi Reservation - [GEOGRAPHIC_DATA] Green Taxi" at bounding box center [603, 56] width 181 height 56
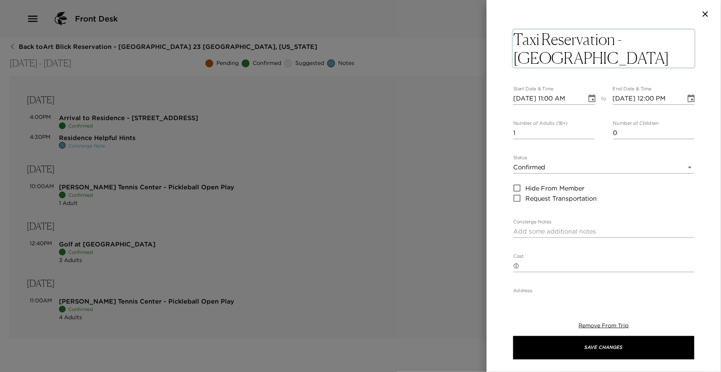
drag, startPoint x: 656, startPoint y: 56, endPoint x: 590, endPoint y: 58, distance: 66.4
click at [590, 58] on textarea "Taxi Reservation - [GEOGRAPHIC_DATA] Green Taxi" at bounding box center [603, 49] width 181 height 38
drag, startPoint x: 540, startPoint y: 41, endPoint x: 514, endPoint y: 41, distance: 25.8
click at [514, 41] on textarea "Taxi Reservation - [GEOGRAPHIC_DATA] Cab Company" at bounding box center [603, 49] width 181 height 38
type textarea "Airport Reservation - [GEOGRAPHIC_DATA] Cab Company"
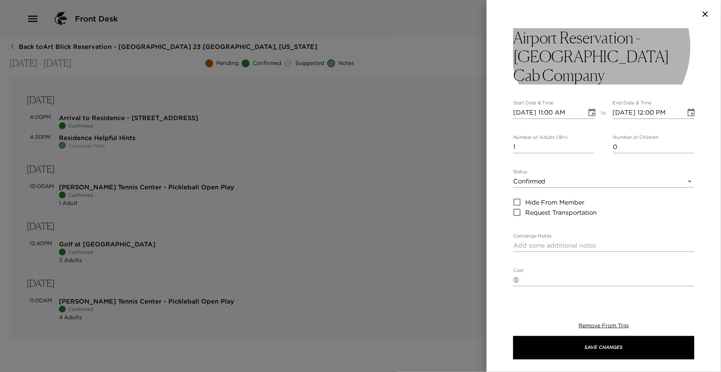
click at [635, 38] on h3 "Airport Reservation - [GEOGRAPHIC_DATA] Cab Company" at bounding box center [603, 56] width 181 height 56
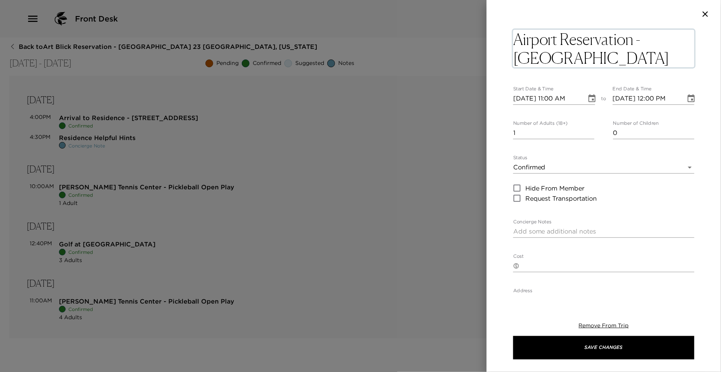
drag, startPoint x: 635, startPoint y: 37, endPoint x: 576, endPoint y: 39, distance: 59.0
click at [576, 39] on textarea "Airport Reservation - [GEOGRAPHIC_DATA] Cab Company" at bounding box center [603, 49] width 181 height 38
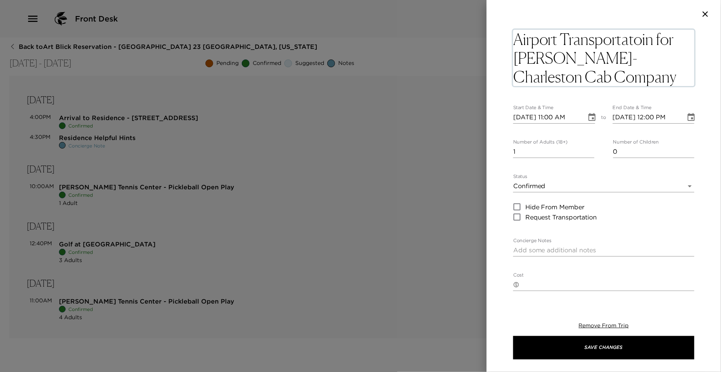
click at [641, 39] on textarea "Airport Transportatoin for [PERSON_NAME]- Charleston Cab Company" at bounding box center [603, 58] width 181 height 56
click at [593, 61] on textarea "Airport Transportation for [PERSON_NAME]- Charleston Cab Company" at bounding box center [603, 58] width 181 height 56
type textarea "Airport Transportation for [PERSON_NAME] - Charleston Cab Company"
click at [553, 118] on input "[DATE] 11:00 AM" at bounding box center [547, 117] width 68 height 13
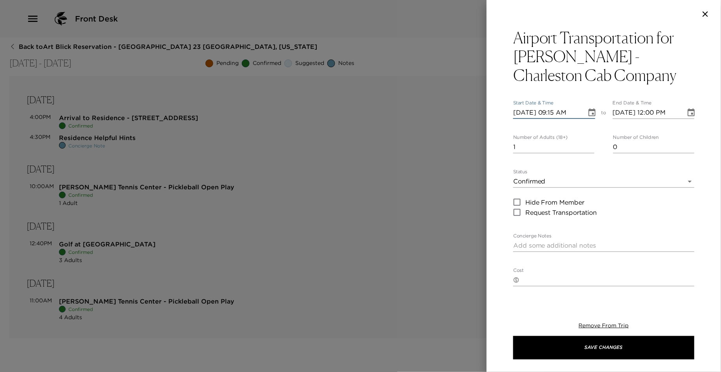
type input "[DATE] 09:15 AM"
click at [654, 112] on input "[DATE] 12:00 PM" at bounding box center [647, 112] width 68 height 13
click at [661, 115] on input "[DATE] 10:06 PM" at bounding box center [647, 112] width 68 height 13
type input "[DATE] 10:15 PM"
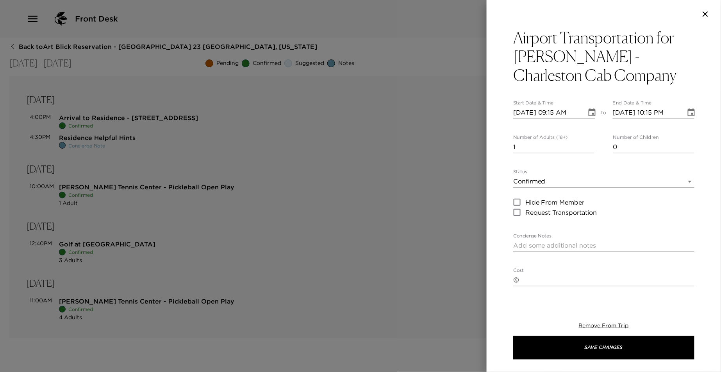
click at [675, 110] on div "[DATE] 10:15 PM" at bounding box center [654, 112] width 82 height 13
type input "[DATE] 10:15 AM"
click at [552, 248] on textarea "Concierge Notes" at bounding box center [603, 245] width 181 height 9
paste textarea "Charleston Cab Company"
drag, startPoint x: 629, startPoint y: 243, endPoint x: 595, endPoint y: 243, distance: 34.8
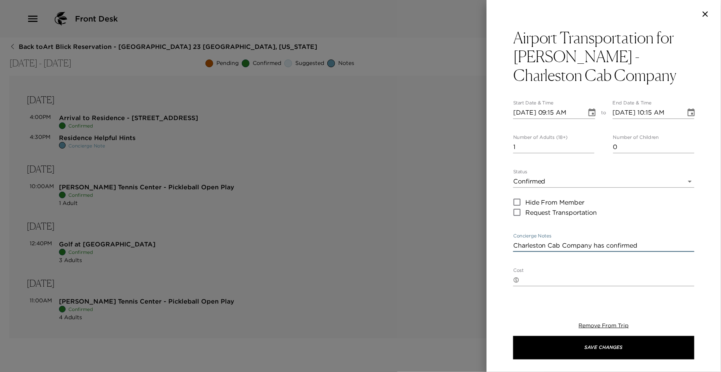
click at [595, 243] on textarea "Charleston Cab Company has confirmed" at bounding box center [603, 245] width 181 height 9
click at [515, 245] on textarea "Charleston Cab Company" at bounding box center [603, 245] width 181 height 9
click at [604, 245] on textarea "Charleston Cab Company" at bounding box center [603, 245] width 181 height 9
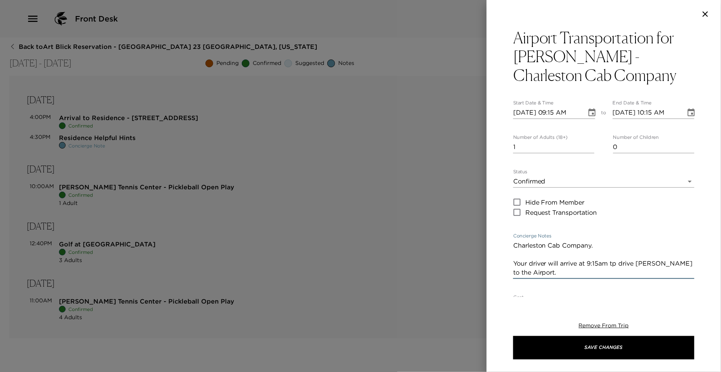
click at [617, 263] on textarea "Charleston Cab Company. Your driver will arrive at 9:15am tp drive [PERSON_NAME…" at bounding box center [603, 259] width 181 height 36
drag, startPoint x: 612, startPoint y: 262, endPoint x: 618, endPoint y: 269, distance: 8.6
click at [618, 269] on textarea "Charleston Cab Company. Your driver will arrive at 9:15am tp drive [PERSON_NAME…" at bounding box center [603, 259] width 181 height 36
drag, startPoint x: 596, startPoint y: 258, endPoint x: 515, endPoint y: 259, distance: 81.3
click at [515, 259] on textarea "Charleston Cab Company. Your driver will arrive at 9:15am." at bounding box center [603, 254] width 181 height 27
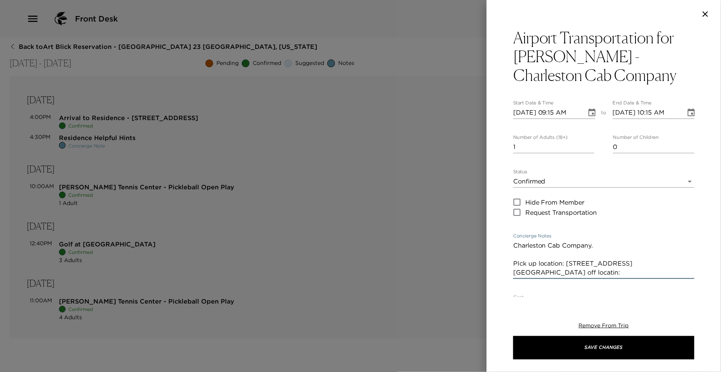
click at [522, 263] on textarea "Charleston Cab Company. PIck up location: [STREET_ADDRESS][GEOGRAPHIC_DATA] off…" at bounding box center [603, 259] width 181 height 36
click at [521, 263] on textarea "Charleston Cab Company. PIck up location: [STREET_ADDRESS][GEOGRAPHIC_DATA] off…" at bounding box center [603, 259] width 181 height 36
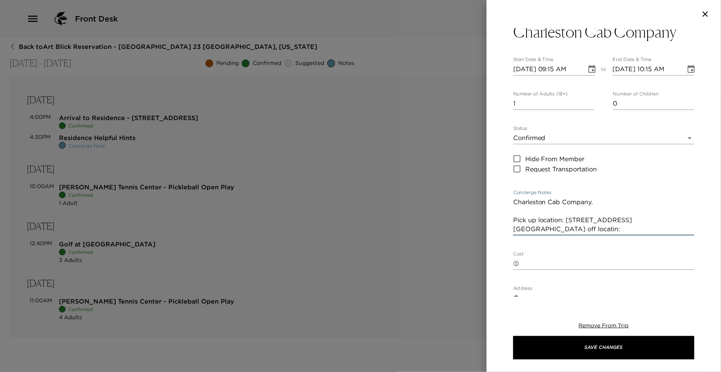
type textarea "Charleston Cab Company. Pick up location: [STREET_ADDRESS][GEOGRAPHIC_DATA] off…"
click at [591, 263] on textarea "Cost" at bounding box center [609, 263] width 172 height 9
click at [684, 265] on textarea "THe service has been paid using your credit card om file." at bounding box center [609, 268] width 172 height 18
click at [534, 262] on textarea "THe service has been paid using your credit card on file." at bounding box center [609, 268] width 172 height 18
click at [541, 273] on textarea "This service has been paid using your credit card on file." at bounding box center [609, 268] width 172 height 18
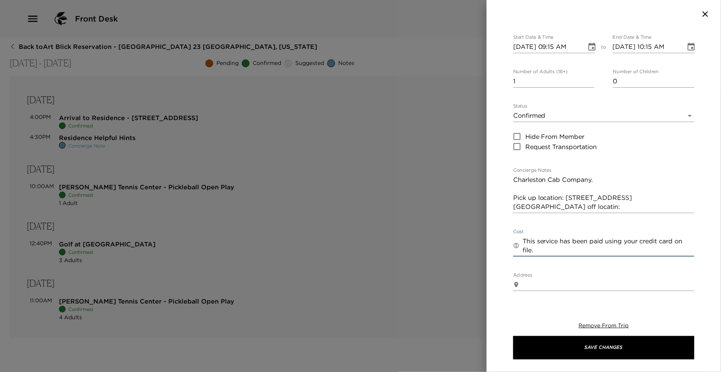
scroll to position [87, 0]
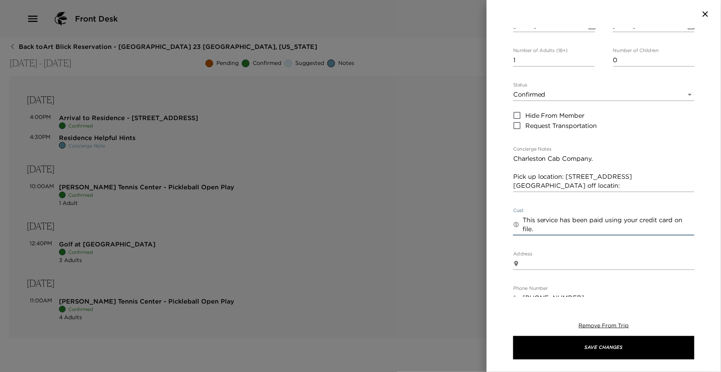
type textarea "This service has been paid using your credit card on file."
click at [558, 182] on textarea "Charleston Cab Company. Pick up location: [STREET_ADDRESS][GEOGRAPHIC_DATA] off…" at bounding box center [603, 172] width 181 height 36
click at [525, 186] on textarea "Charleston Cab Company. Pick up location: [STREET_ADDRESS] off location: [GEOGR…" at bounding box center [603, 172] width 181 height 36
click at [523, 185] on textarea "Charleston Cab Company. Pick up location: [STREET_ADDRESS] off location: [GEOGR…" at bounding box center [603, 172] width 181 height 36
click at [595, 175] on textarea "Charleston Cab Company. Pick up location: [STREET_ADDRESS] Drop off location: […" at bounding box center [603, 172] width 181 height 36
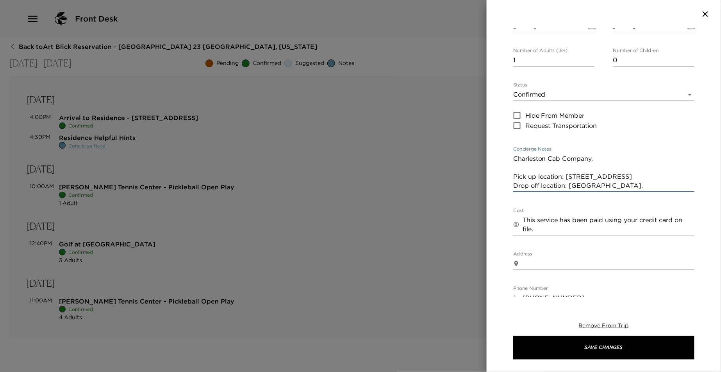
click at [615, 173] on textarea "Charleston Cab Company. Pick up location: [STREET_ADDRESS] Drop off location: […" at bounding box center [603, 172] width 181 height 36
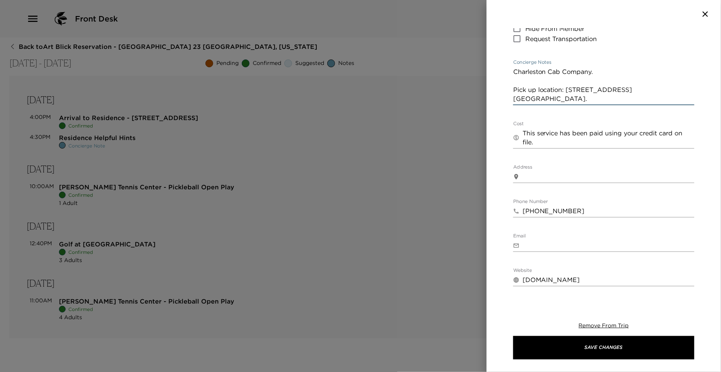
scroll to position [260, 0]
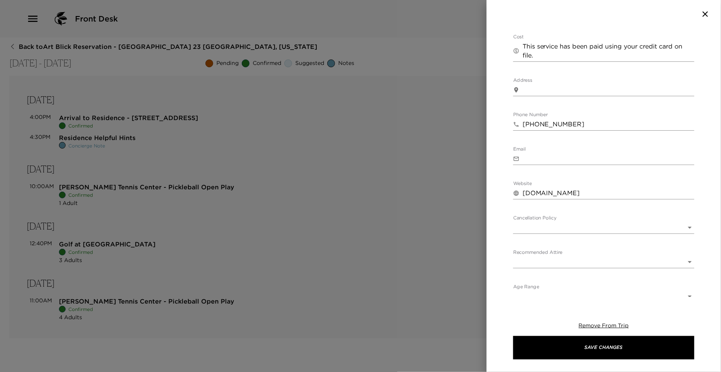
type textarea "Charleston Cab Company. Pick up location: [STREET_ADDRESS] [GEOGRAPHIC_DATA]. D…"
drag, startPoint x: 577, startPoint y: 120, endPoint x: 522, endPoint y: 119, distance: 54.7
click at [521, 121] on div "​ [PHONE_NUMBER]" at bounding box center [603, 124] width 181 height 13
type input "8438190417"
drag, startPoint x: 623, startPoint y: 189, endPoint x: 525, endPoint y: 191, distance: 98.1
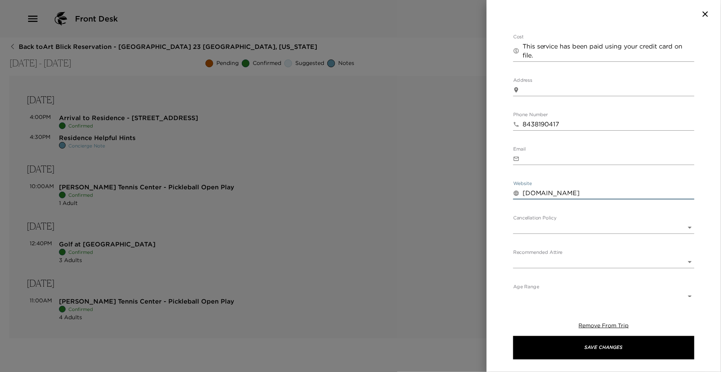
click at [525, 191] on input "[DOMAIN_NAME]" at bounding box center [609, 193] width 172 height 13
paste input "[URL][DOMAIN_NAME]"
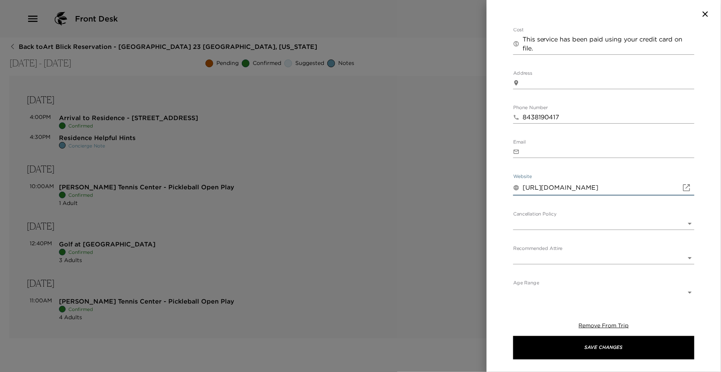
scroll to position [269, 0]
type input "[URL][DOMAIN_NAME]"
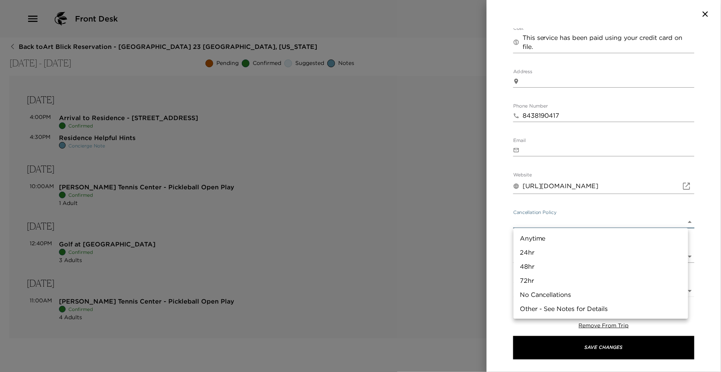
click at [677, 220] on body "Front Desk Back to Art Blick Reservation - [GEOGRAPHIC_DATA] 23 [GEOGRAPHIC_DAT…" at bounding box center [360, 186] width 721 height 372
click at [615, 263] on li "48hr" at bounding box center [601, 266] width 175 height 14
type input "48hr"
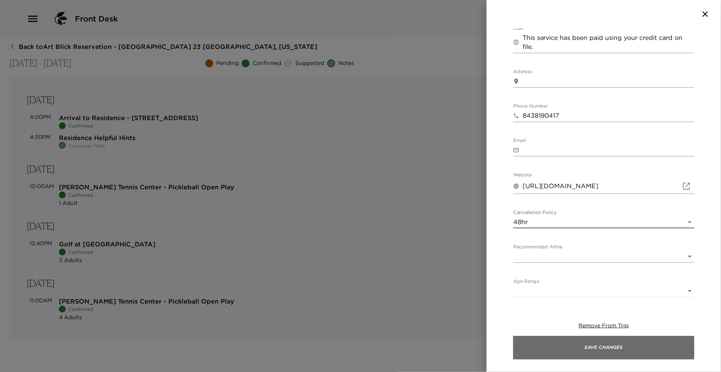
click at [592, 344] on button "Save Changes" at bounding box center [603, 347] width 181 height 23
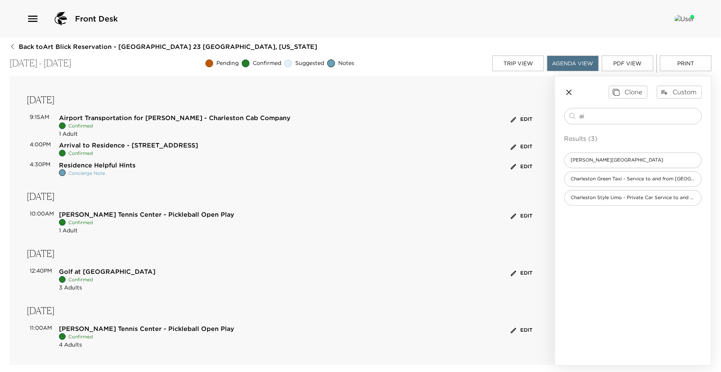
click at [517, 117] on button "Edit" at bounding box center [521, 119] width 25 height 12
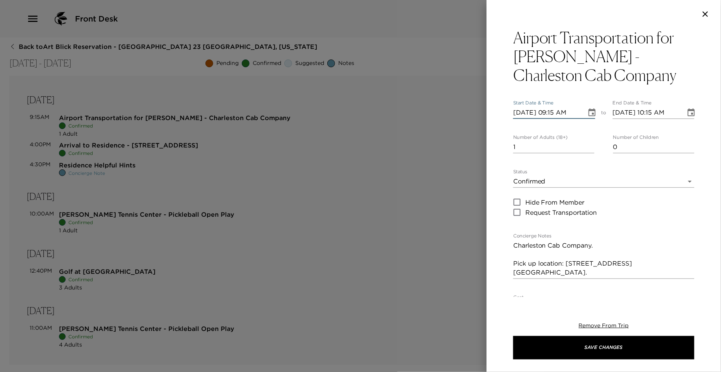
click at [531, 111] on input "[DATE] 09:15 AM" at bounding box center [547, 112] width 68 height 13
type input "[DATE] 09:15 AM"
type input "[DATE] 10:15 AM"
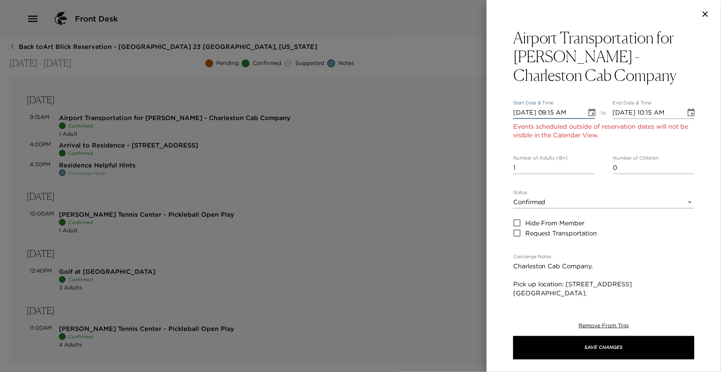
type input "[DATE] 09:15 AM"
type input "[DATE] 10:15 AM"
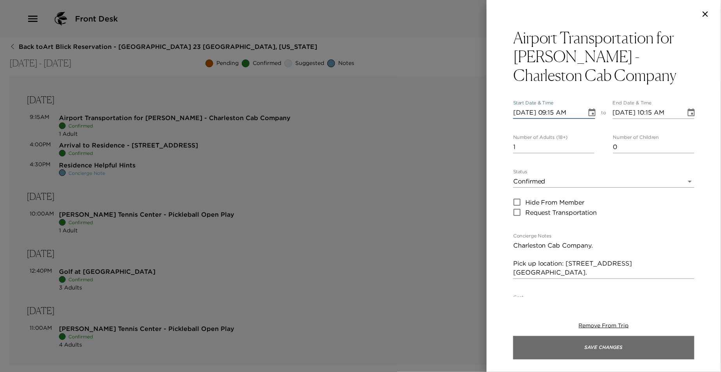
type input "[DATE] 09:15 AM"
click at [601, 347] on button "Save Changes" at bounding box center [603, 347] width 181 height 23
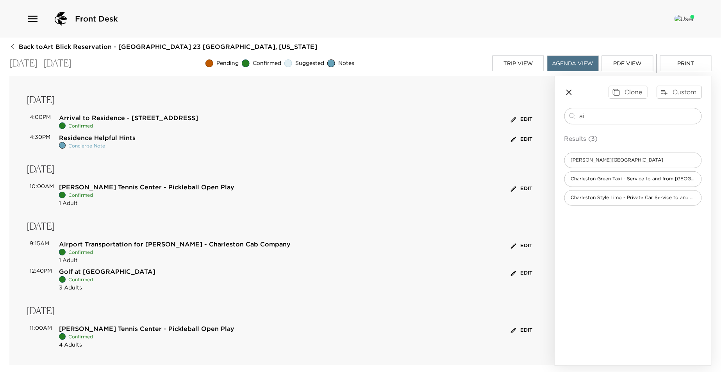
scroll to position [0, 0]
drag, startPoint x: 604, startPoint y: 114, endPoint x: 568, endPoint y: 114, distance: 35.9
click at [568, 114] on div "ai ​" at bounding box center [633, 115] width 130 height 9
type input "depart"
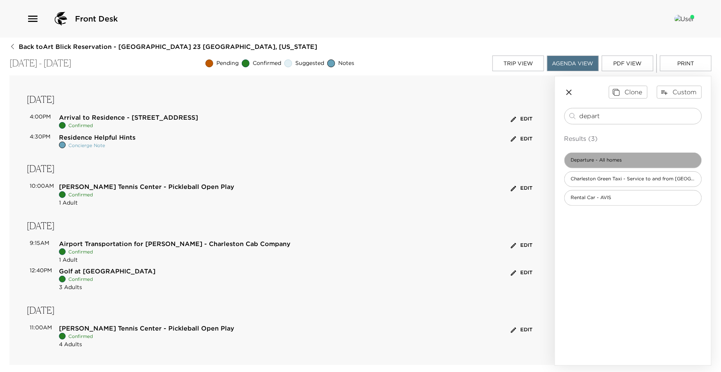
click at [568, 162] on span "Departure - All homes" at bounding box center [597, 160] width 64 height 7
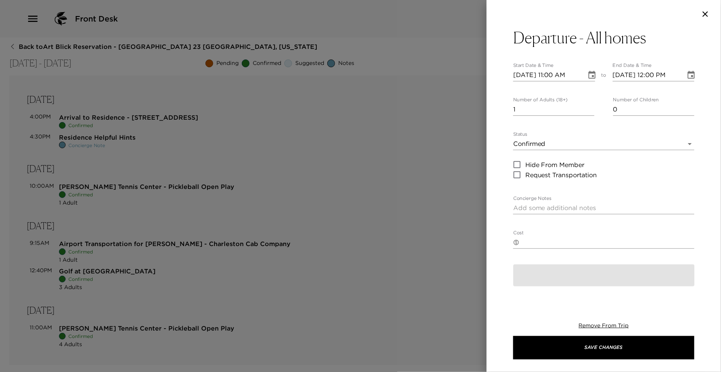
type textarea "Please note that check out time is 11:00 a.m. I am available to assist you with…"
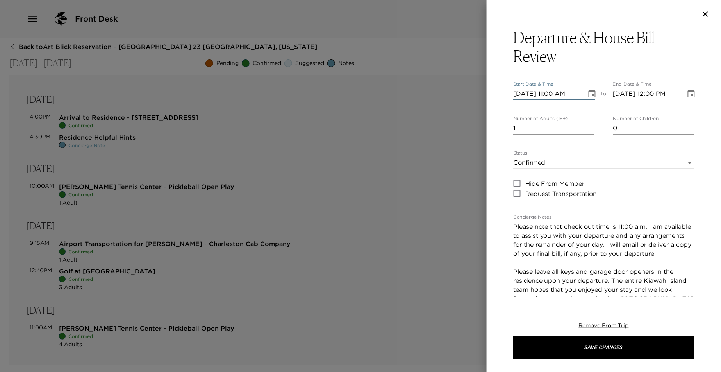
click at [529, 93] on input "[DATE] 11:00 AM" at bounding box center [547, 94] width 68 height 13
type input "[DATE] 11:00 AM"
type input "[DATE] 12:00 PM"
type input "[DATE] 11:00 AM"
click at [652, 93] on input "[DATE] 12:00 PM" at bounding box center [647, 94] width 68 height 13
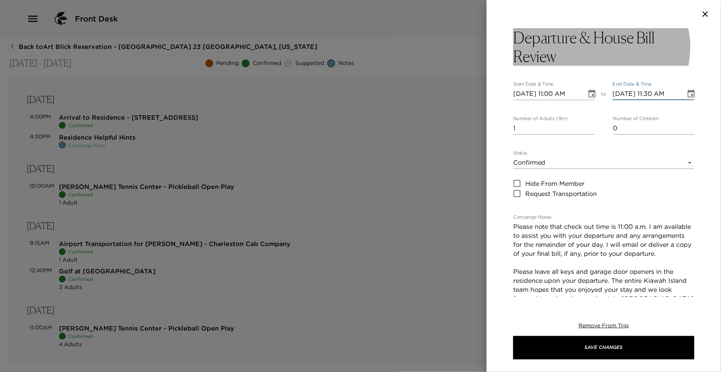
type input "[DATE] 11:30 AM"
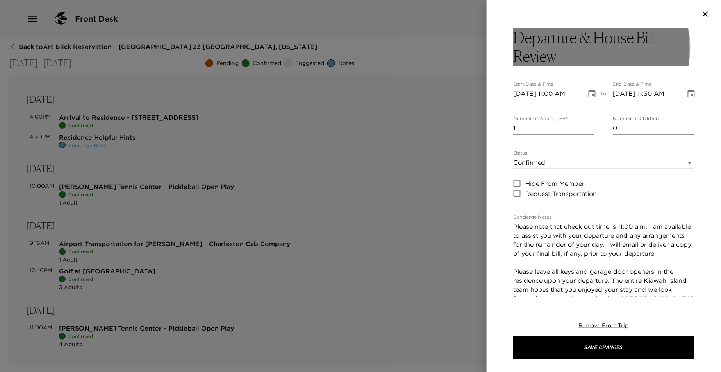
click at [546, 49] on h3 "Departure & House Bill Review" at bounding box center [603, 47] width 181 height 38
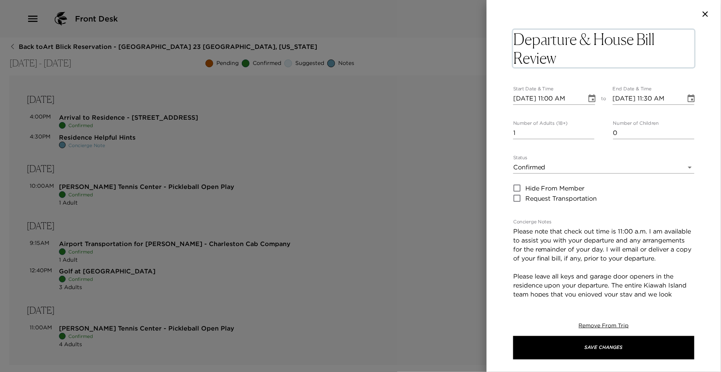
drag, startPoint x: 570, startPoint y: 57, endPoint x: 582, endPoint y: 44, distance: 17.7
click at [582, 44] on textarea "Departure & House Bill Review" at bounding box center [603, 49] width 181 height 38
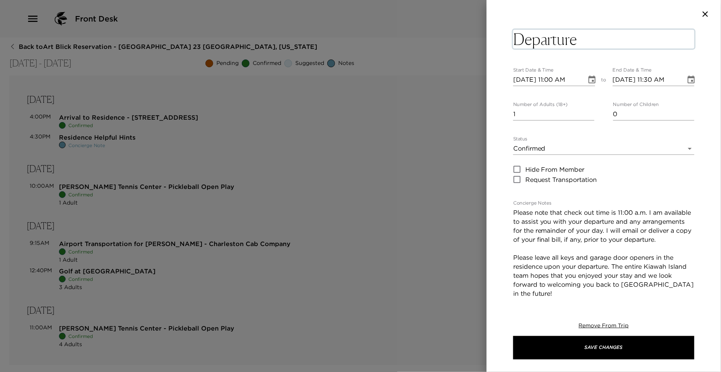
type textarea "Departure"
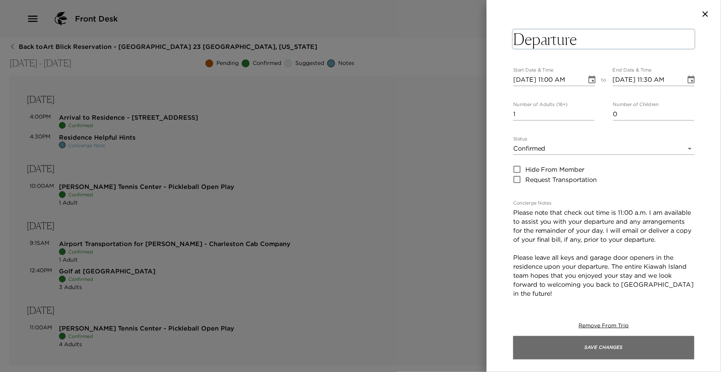
click at [549, 347] on button "Save Changes" at bounding box center [603, 347] width 181 height 23
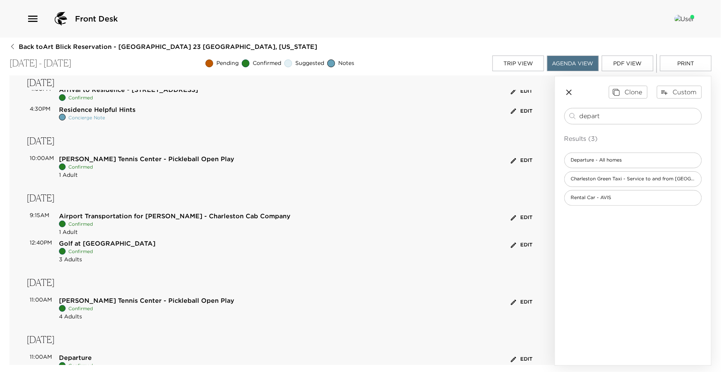
scroll to position [44, 0]
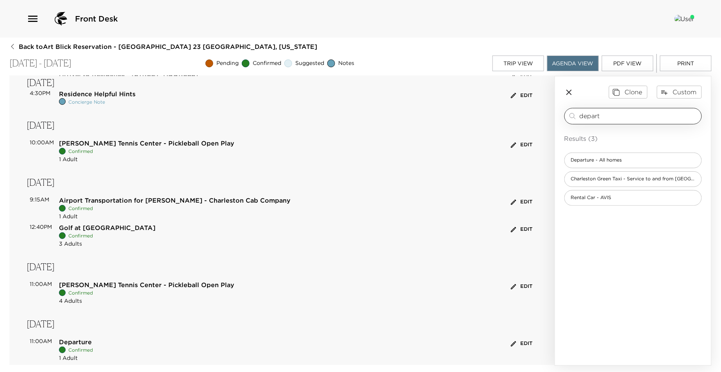
drag, startPoint x: 618, startPoint y: 115, endPoint x: 572, endPoint y: 111, distance: 45.9
click at [572, 112] on div "depart ​" at bounding box center [633, 115] width 130 height 9
type input "jasm"
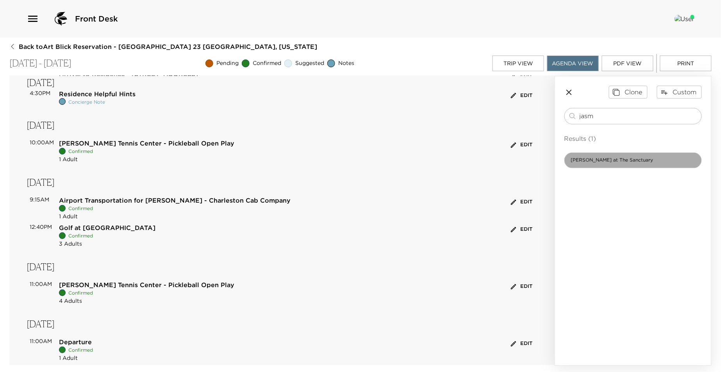
click at [586, 155] on div "[PERSON_NAME] at The Sanctuary" at bounding box center [634, 160] width 138 height 16
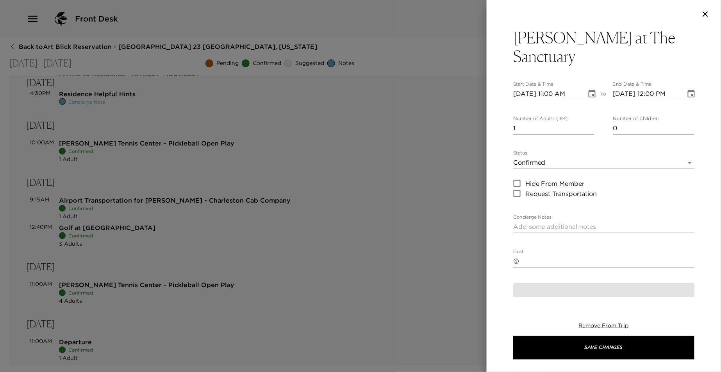
type textarea "Your dinner reservation has been confirmed. [PERSON_NAME] exhibits southern cha…"
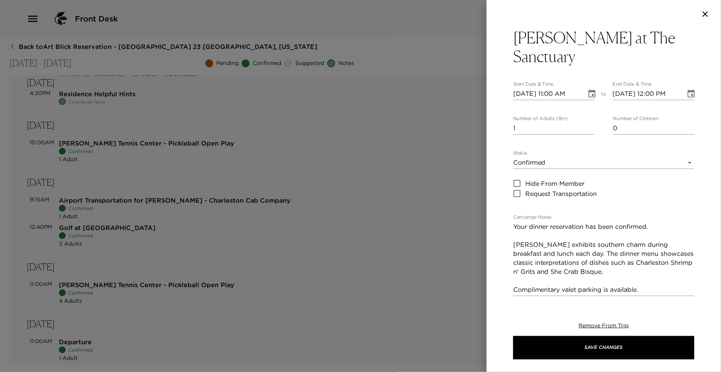
click at [529, 94] on input "[DATE] 11:00 AM" at bounding box center [547, 94] width 68 height 13
type input "[DATE] 11:00 AM"
type input "[DATE] 12:00 PM"
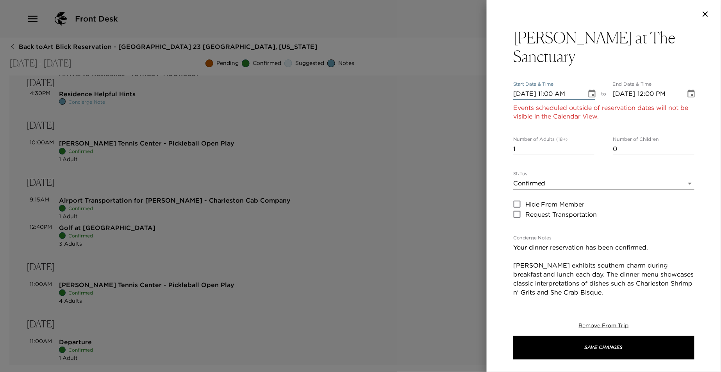
type input "[DATE] 11:00 AM"
type input "[DATE] 12:00 PM"
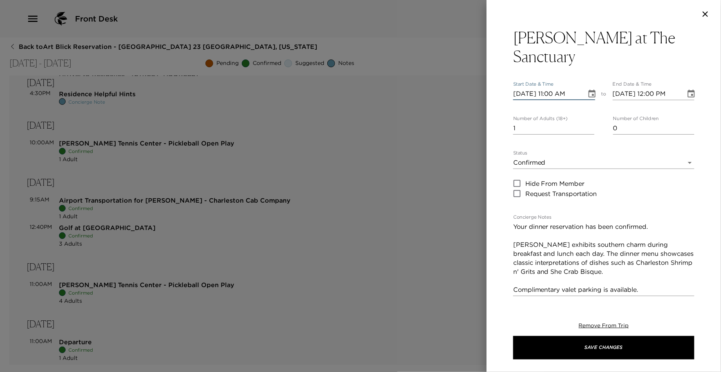
type input "[DATE] 11:00 AM"
click at [556, 94] on input "[DATE] 11:00 AM" at bounding box center [547, 94] width 68 height 13
click at [573, 97] on input "[DATE] 12:00 AM" at bounding box center [547, 94] width 68 height 13
type input "[DATE] 12:00 PM"
click at [651, 94] on input "[DATE] 12:00 PM" at bounding box center [647, 94] width 68 height 13
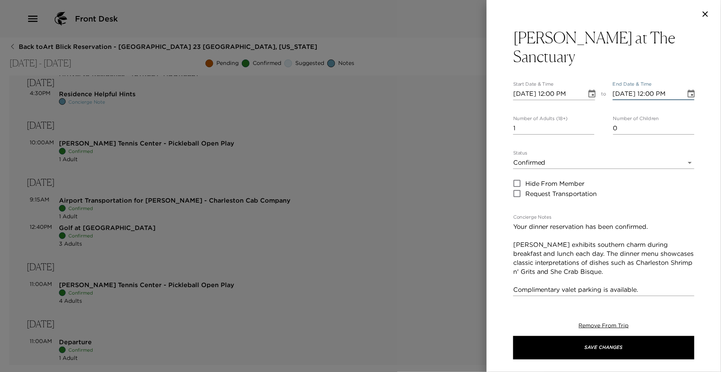
click at [652, 94] on input "[DATE] 12:00 PM" at bounding box center [647, 94] width 68 height 13
type input "[DATE] 01:03 PM"
type input "0"
click at [588, 129] on input "0" at bounding box center [553, 128] width 81 height 13
click at [538, 165] on body "Front Desk Back to Art Blick Reservation - [GEOGRAPHIC_DATA] 23 [GEOGRAPHIC_DAT…" at bounding box center [360, 186] width 721 height 372
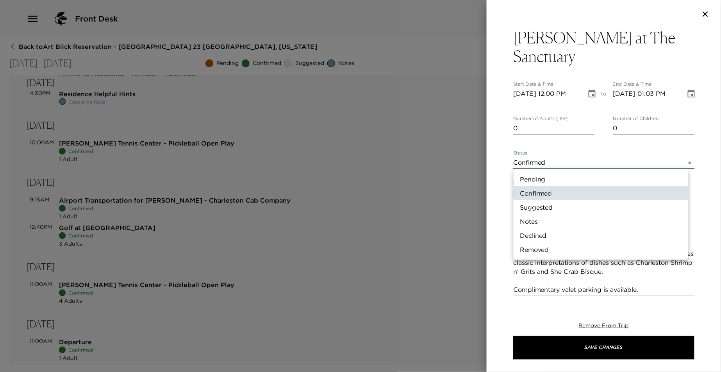
click at [544, 210] on li "Suggested" at bounding box center [601, 207] width 175 height 14
type input "Suggestion"
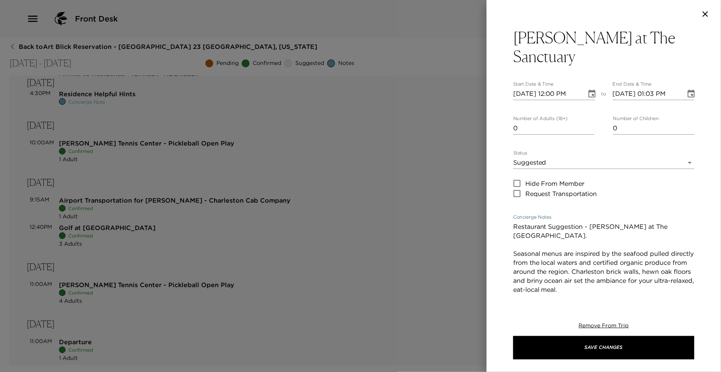
click at [584, 225] on textarea "Restaurant Suggestion - [PERSON_NAME] at The [GEOGRAPHIC_DATA]. Seasonal menus …" at bounding box center [603, 298] width 181 height 153
drag, startPoint x: 551, startPoint y: 236, endPoint x: 513, endPoint y: 228, distance: 39.1
click at [513, 228] on div "[PERSON_NAME] at The Sanctuary Start Date & Time [DATE] 12:00 PM to End Date & …" at bounding box center [604, 162] width 234 height 268
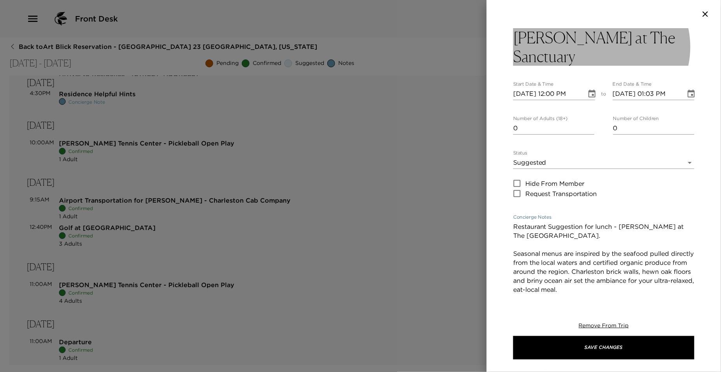
type textarea "Restaurant Suggestion for lunch - [PERSON_NAME] at The [GEOGRAPHIC_DATA]. Seaso…"
click at [547, 56] on h3 "[PERSON_NAME] at The Sanctuary" at bounding box center [603, 47] width 181 height 38
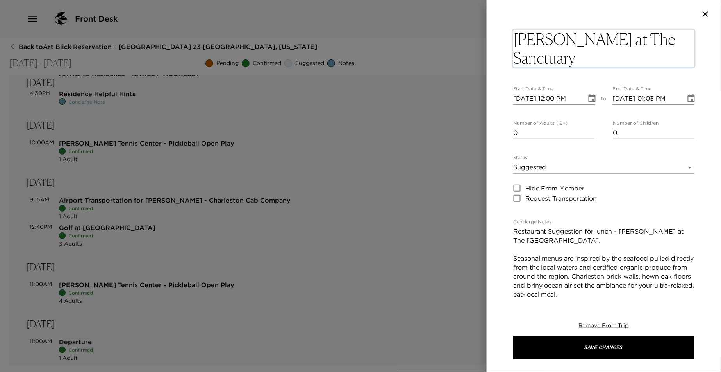
drag, startPoint x: 574, startPoint y: 59, endPoint x: 515, endPoint y: 40, distance: 62.9
click at [515, 40] on textarea "[PERSON_NAME] at The Sanctuary" at bounding box center [603, 49] width 181 height 38
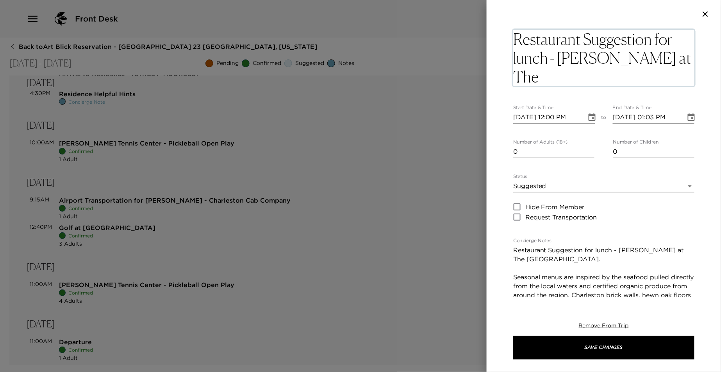
type textarea "Restaurant Suggestion for lunch - [PERSON_NAME] at The [GEOGRAPHIC_DATA]"
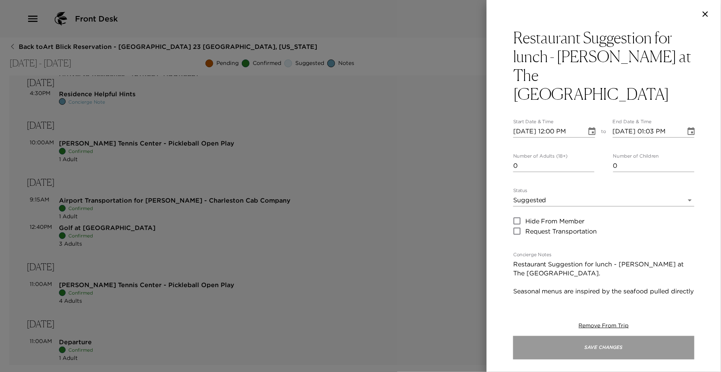
click at [568, 345] on button "Save Changes" at bounding box center [603, 347] width 181 height 23
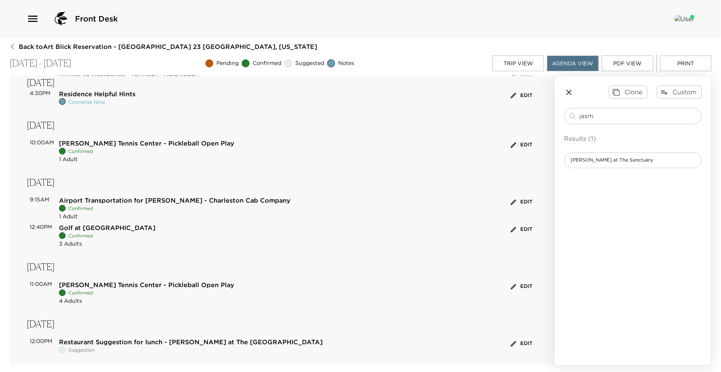
drag, startPoint x: 604, startPoint y: 113, endPoint x: 563, endPoint y: 116, distance: 40.4
click at [563, 116] on div "Clone Custom jasm ​ Results (1) [PERSON_NAME] at [GEOGRAPHIC_DATA]" at bounding box center [633, 126] width 156 height 101
type input "ryder"
click at [573, 163] on span "The Ryder Cup Bar at The [GEOGRAPHIC_DATA]" at bounding box center [628, 160] width 127 height 7
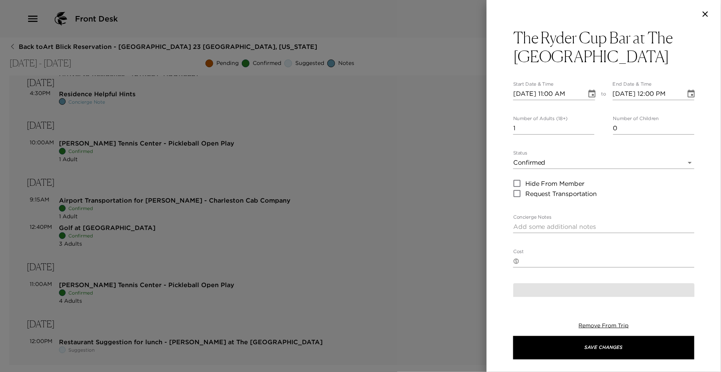
type textarea "Your reservation has been confirmed. The Ryder Cup Bar at The [GEOGRAPHIC_DATA]…"
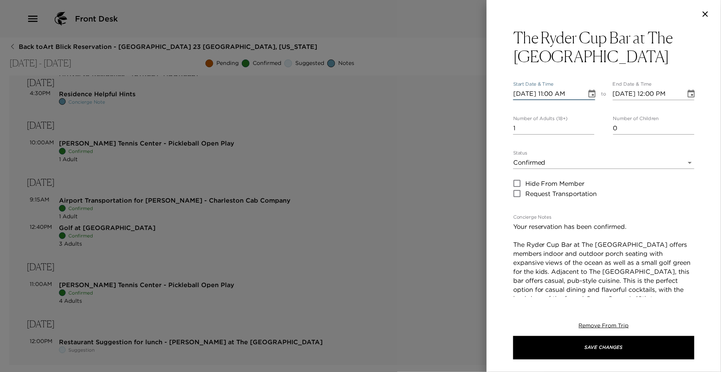
click at [529, 95] on input "[DATE] 11:00 AM" at bounding box center [547, 94] width 68 height 13
type input "[DATE] 11:00 AM"
type input "[DATE] 12:00 PM"
type input "[DATE] 11:00 AM"
click at [558, 93] on input "[DATE] 11:00 AM" at bounding box center [547, 94] width 68 height 13
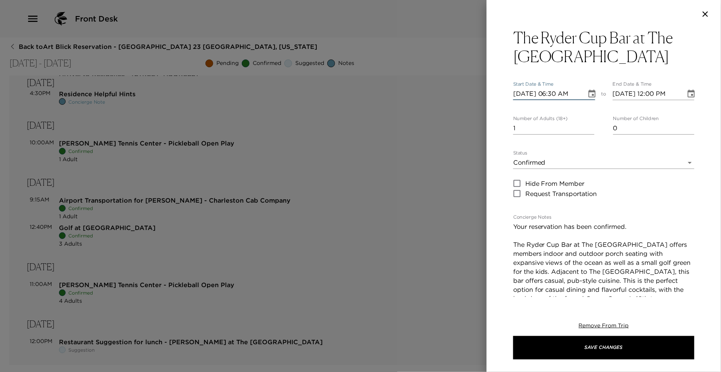
click at [568, 96] on input "[DATE] 06:30 AM" at bounding box center [547, 94] width 68 height 13
type input "[DATE] 06:00 AM"
click at [651, 92] on input "[DATE] 12:00 PM" at bounding box center [647, 94] width 68 height 13
type input "[DATE] 07:00 PM"
type input "0"
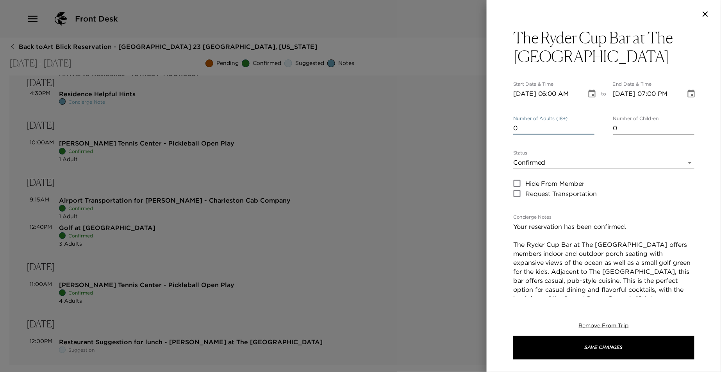
click at [588, 130] on input "0" at bounding box center [553, 128] width 81 height 13
click at [542, 163] on body "Front Desk Back to Art Blick Reservation - [GEOGRAPHIC_DATA] 23 [GEOGRAPHIC_DAT…" at bounding box center [360, 186] width 721 height 372
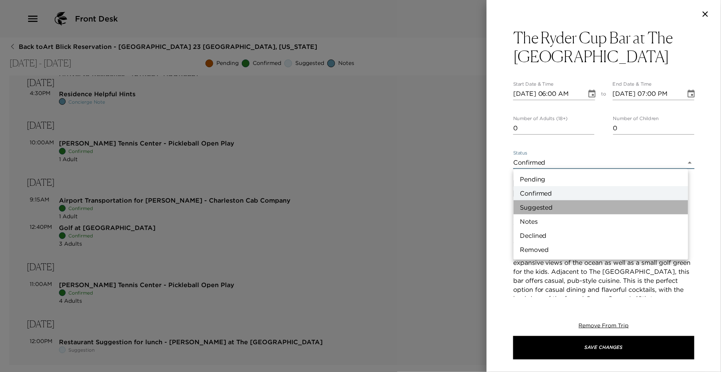
click at [542, 205] on li "Suggested" at bounding box center [601, 207] width 175 height 14
type input "Suggestion"
type textarea "Restaurant Suggestion - The Ryder Cup Bar The Ryder Cup Bar at The [GEOGRAPHIC_…"
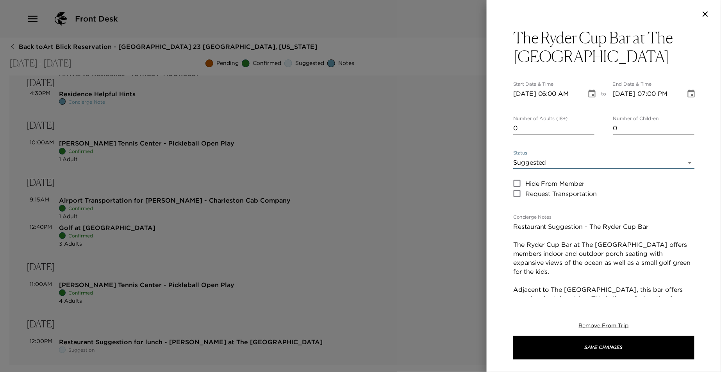
click at [570, 227] on textarea "Restaurant Suggestion - The Ryder Cup Bar The Ryder Cup Bar at The [GEOGRAPHIC_…" at bounding box center [603, 285] width 181 height 126
drag, startPoint x: 650, startPoint y: 225, endPoint x: 508, endPoint y: 223, distance: 141.8
click at [508, 223] on div "The Ryder Cup Bar at The Ocean Course Start Date & Time [DATE] 06:00 AM to End …" at bounding box center [604, 162] width 234 height 268
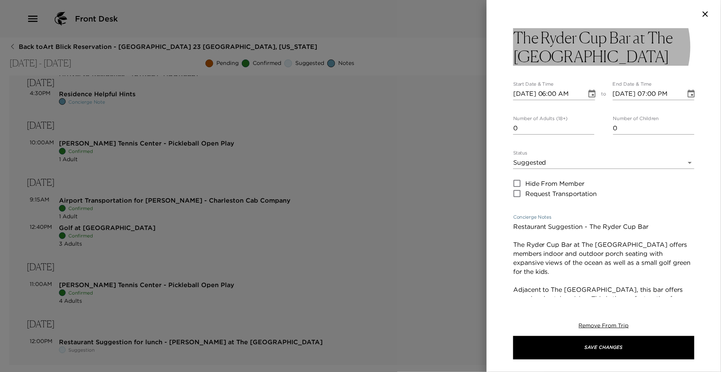
click at [549, 50] on h3 "The Ryder Cup Bar at The [GEOGRAPHIC_DATA]" at bounding box center [603, 47] width 181 height 38
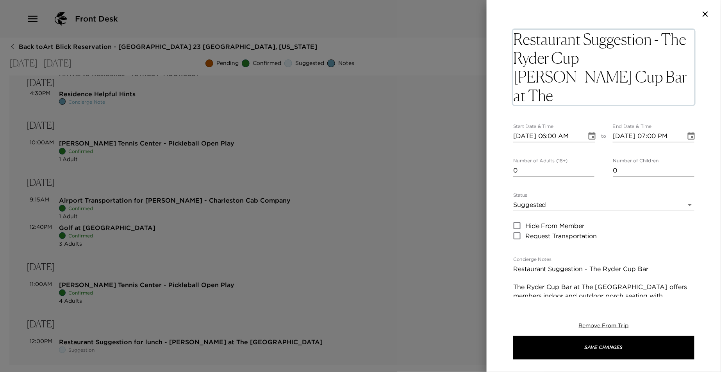
drag, startPoint x: 607, startPoint y: 56, endPoint x: 569, endPoint y: 73, distance: 41.6
click at [568, 73] on textarea "Restaurant Suggestion - The Ryder Cup [PERSON_NAME] Cup Bar at The [GEOGRAPHIC_…" at bounding box center [603, 67] width 181 height 75
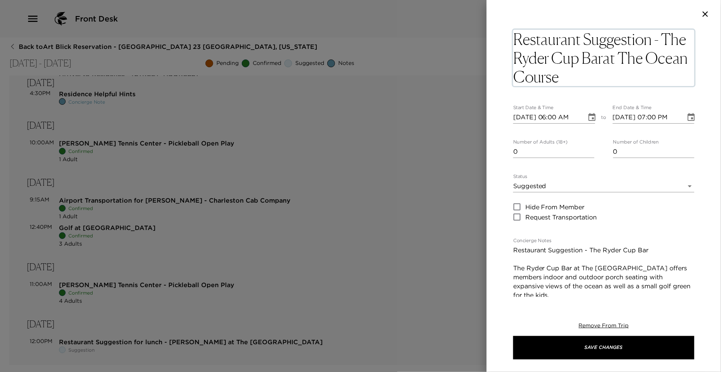
type textarea "Restaurant Suggestion - The Ryder Cup Bar at The [GEOGRAPHIC_DATA]"
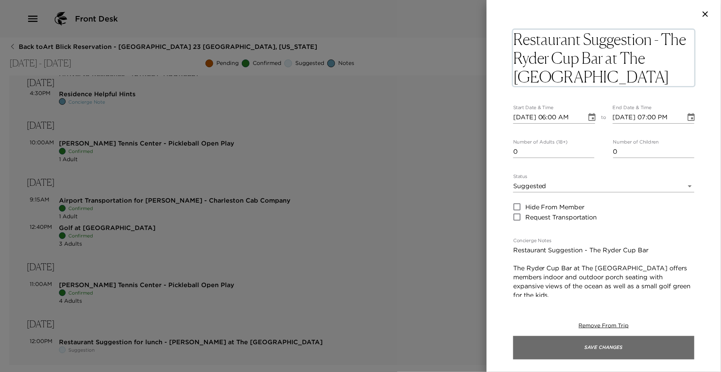
click at [558, 344] on button "Save Changes" at bounding box center [603, 347] width 181 height 23
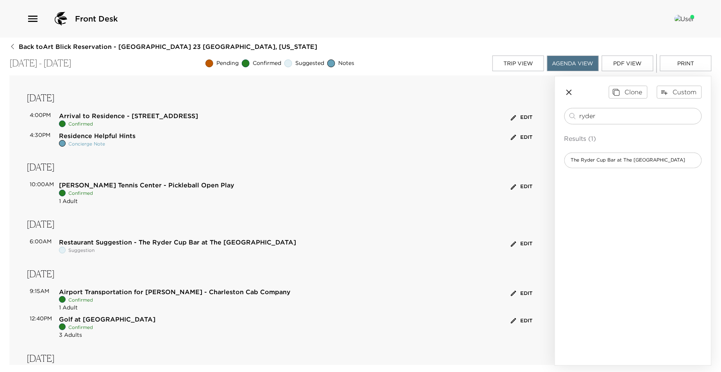
scroll to position [0, 0]
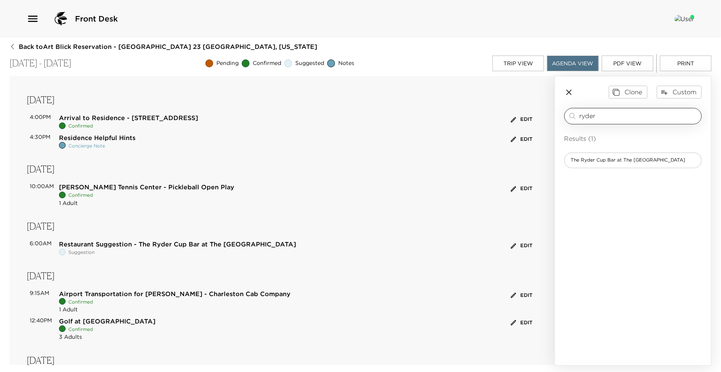
drag, startPoint x: 604, startPoint y: 107, endPoint x: 600, endPoint y: 109, distance: 4.5
click at [600, 109] on div "ryder ​" at bounding box center [634, 116] width 138 height 16
drag, startPoint x: 601, startPoint y: 115, endPoint x: 574, endPoint y: 114, distance: 26.2
click at [574, 114] on div "ryder ​" at bounding box center [633, 115] width 130 height 9
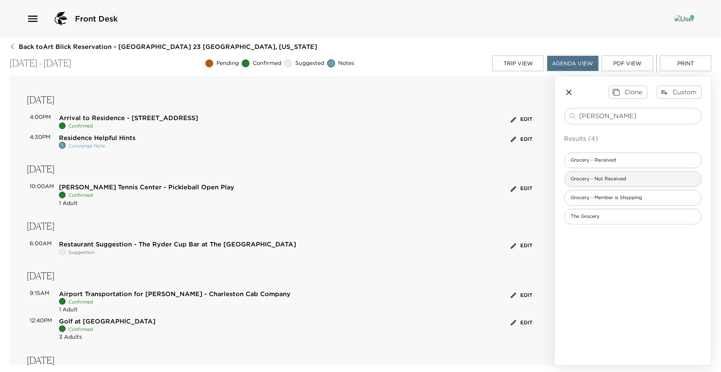
type input "[PERSON_NAME]"
click at [602, 180] on span "Grocery - Not Received" at bounding box center [599, 178] width 68 height 7
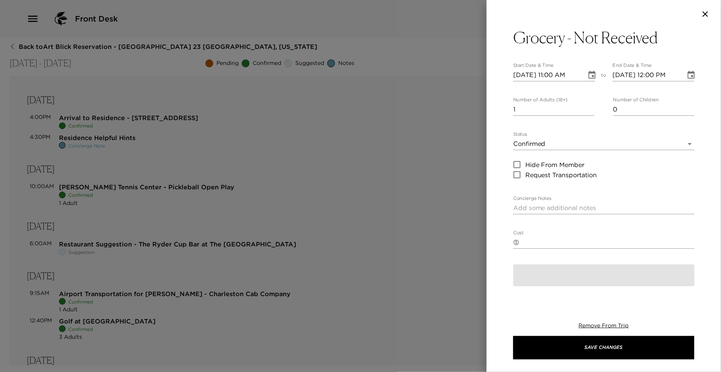
type textarea "I have not received any grocery requests at this time. Should you wish to order…"
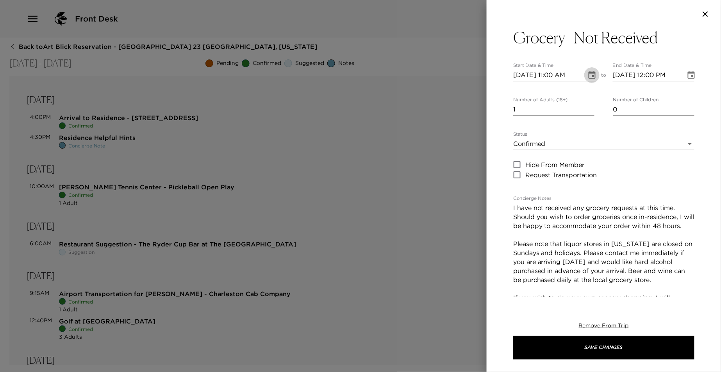
click at [593, 73] on icon "Choose date, selected date is Sep 7, 2025" at bounding box center [592, 74] width 9 height 9
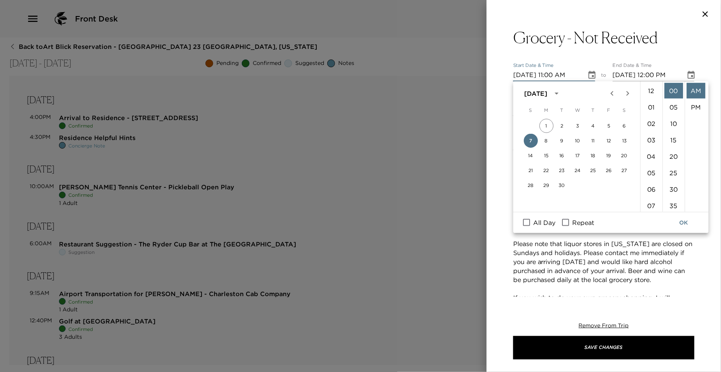
scroll to position [180, 0]
click at [526, 221] on input "All Day" at bounding box center [526, 222] width 16 height 10
checkbox input "true"
type input "[DATE]"
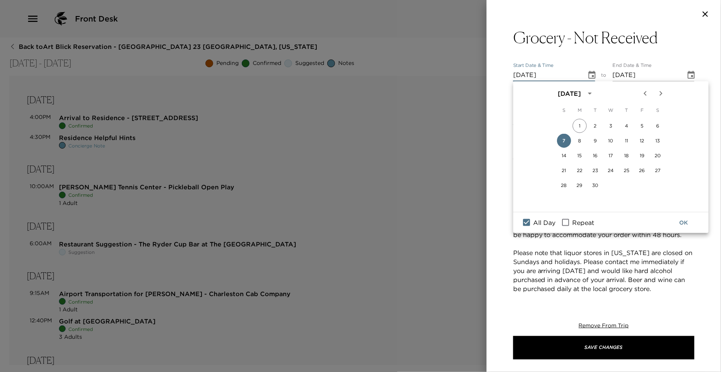
click at [686, 222] on button "OK" at bounding box center [683, 222] width 25 height 14
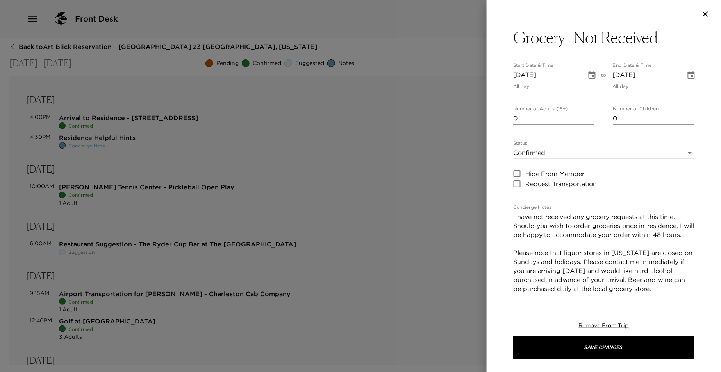
type input "0"
click at [588, 119] on input "0" at bounding box center [553, 118] width 81 height 13
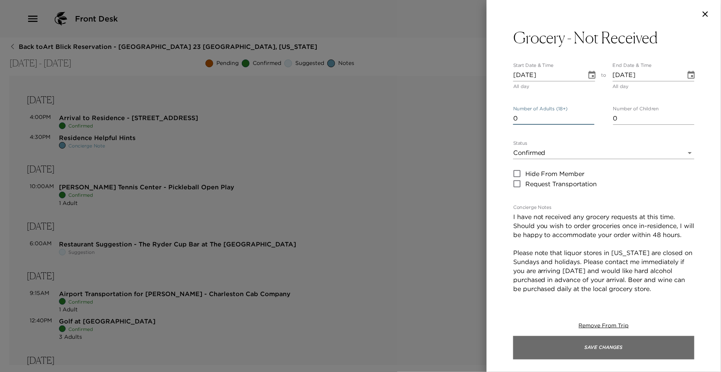
click at [576, 344] on button "Save Changes" at bounding box center [603, 347] width 181 height 23
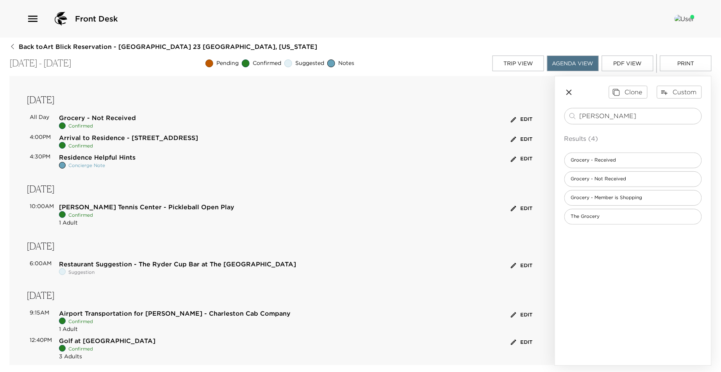
click at [76, 118] on span "Grocery - Not Received" at bounding box center [97, 118] width 77 height 8
click at [516, 116] on button "Edit" at bounding box center [521, 119] width 25 height 12
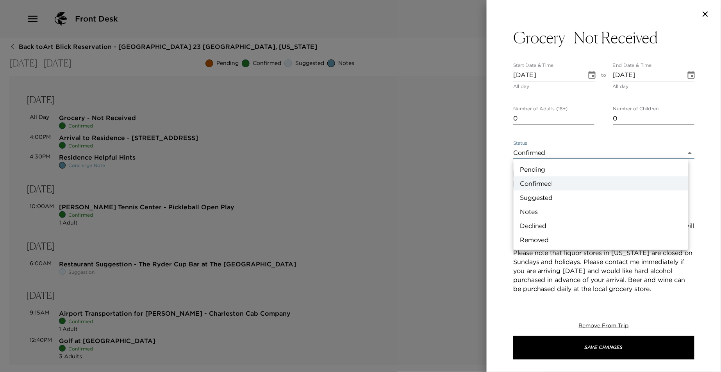
click at [679, 150] on body "Front Desk Back to Art Blick Reservation - [GEOGRAPHIC_DATA] 23 [GEOGRAPHIC_DAT…" at bounding box center [360, 186] width 721 height 372
click at [624, 206] on li "Notes" at bounding box center [601, 211] width 175 height 14
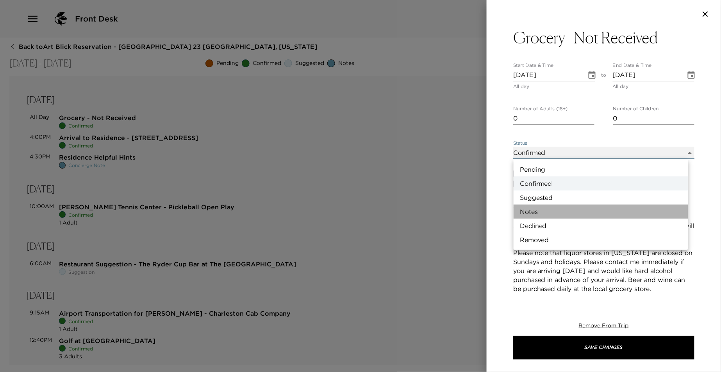
type input "Concierge Note"
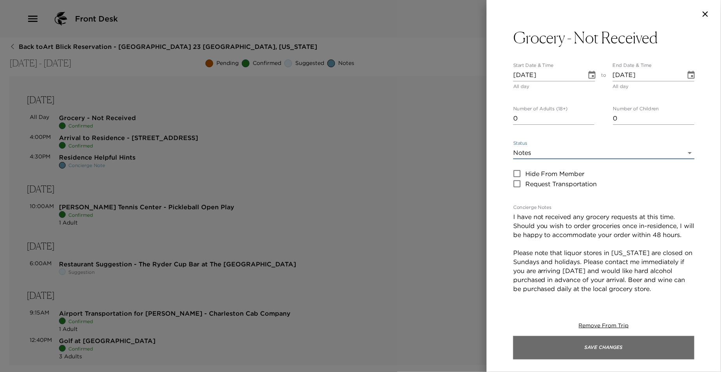
click at [602, 347] on button "Save Changes" at bounding box center [603, 347] width 181 height 23
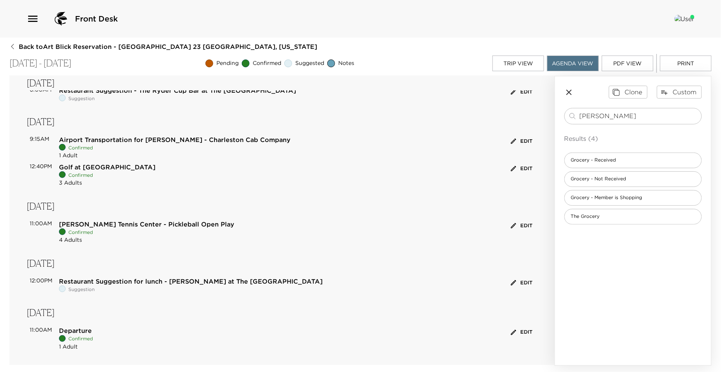
scroll to position [176, 0]
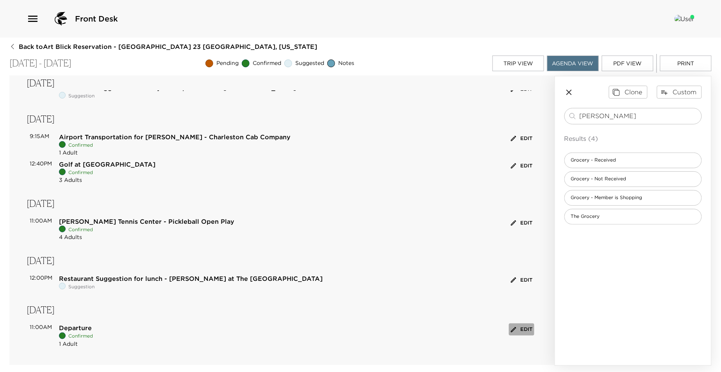
click at [513, 326] on button "Edit" at bounding box center [521, 329] width 25 height 12
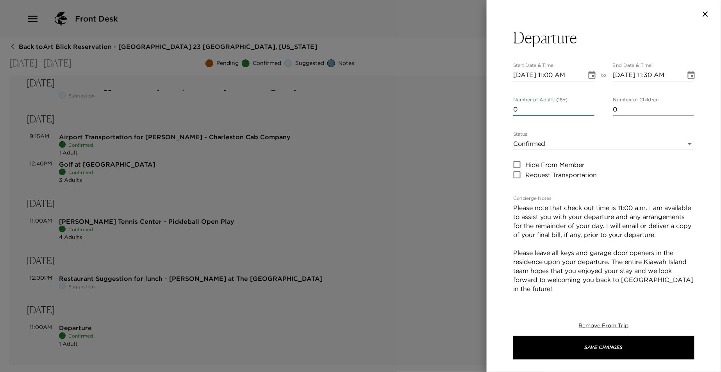
type input "0"
click at [591, 110] on input "0" at bounding box center [553, 109] width 81 height 13
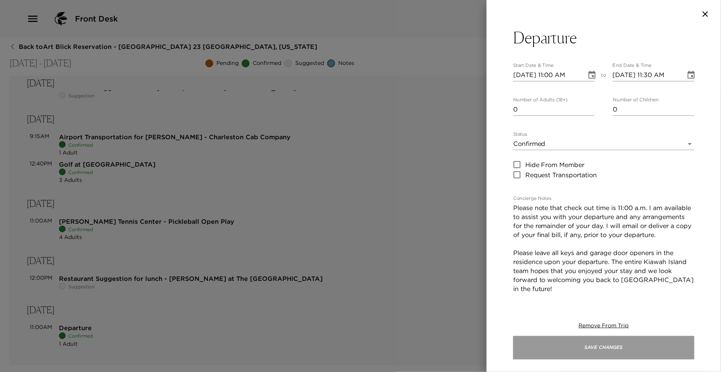
click at [565, 340] on button "Save Changes" at bounding box center [603, 347] width 181 height 23
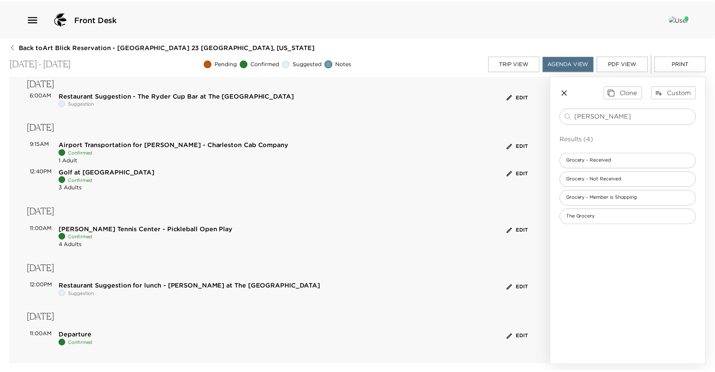
scroll to position [0, 0]
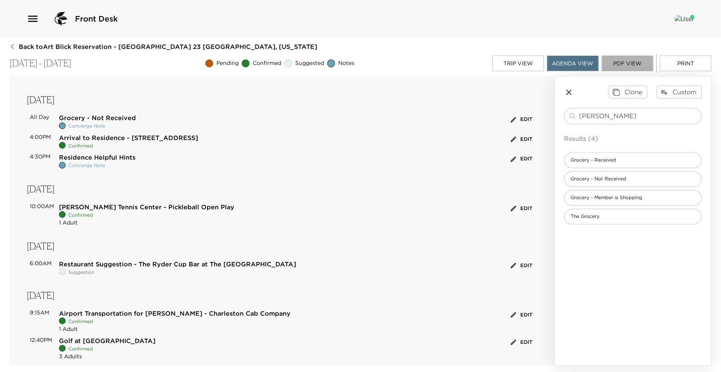
click at [624, 64] on button "PDF View" at bounding box center [628, 63] width 52 height 16
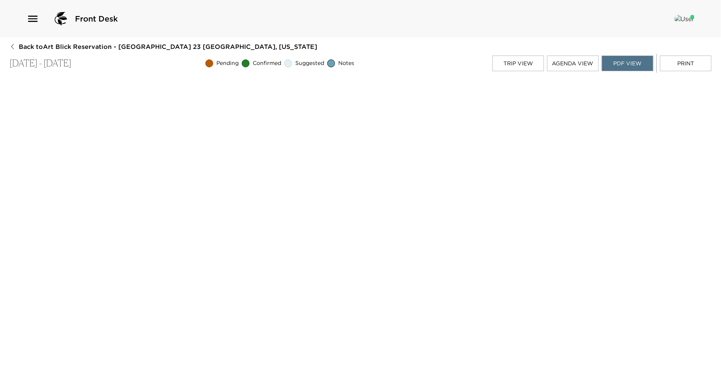
click at [14, 45] on icon "button" at bounding box center [12, 46] width 6 height 6
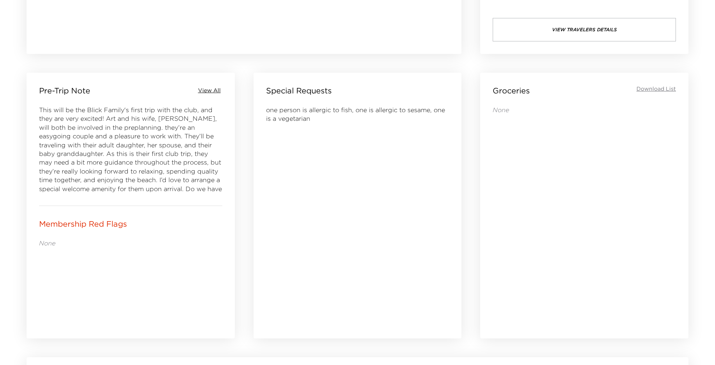
scroll to position [434, 0]
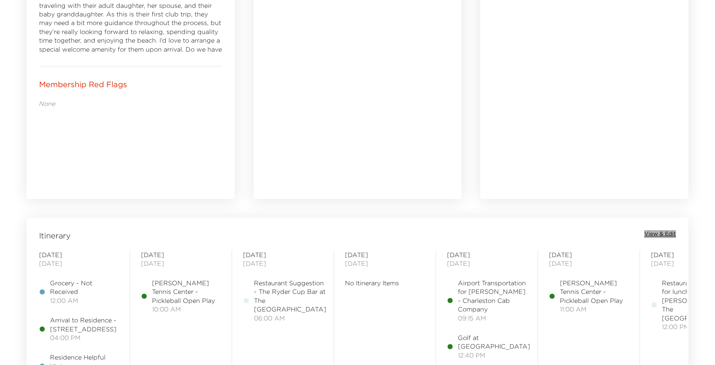
click at [660, 232] on span "View & Edit" at bounding box center [660, 234] width 32 height 8
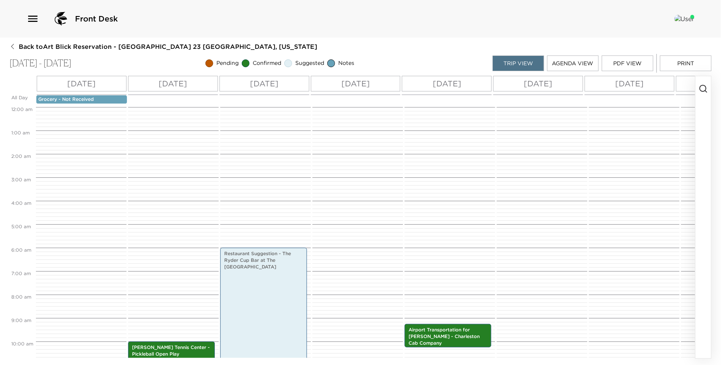
scroll to position [141, 0]
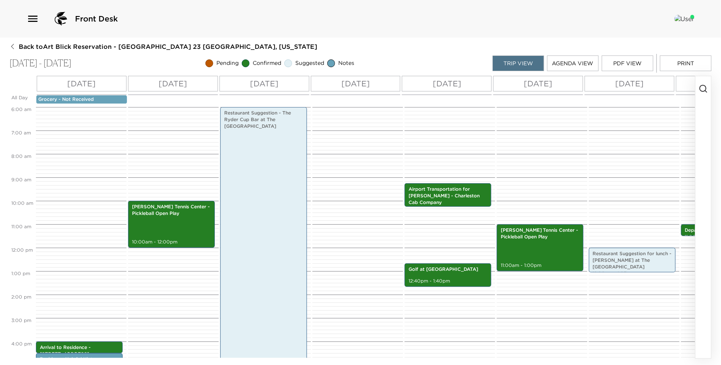
click at [365, 85] on p "[DATE]" at bounding box center [355, 84] width 29 height 12
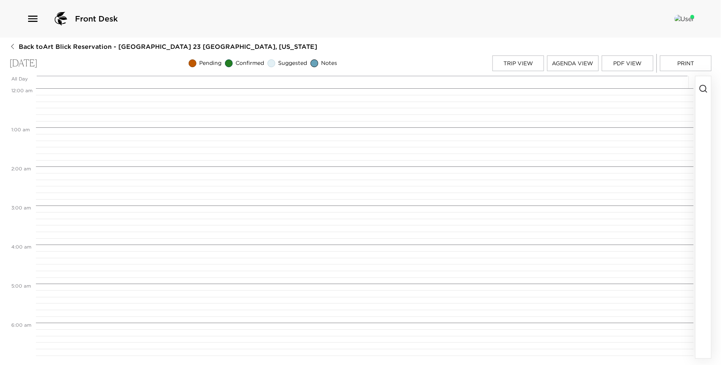
scroll to position [313, 0]
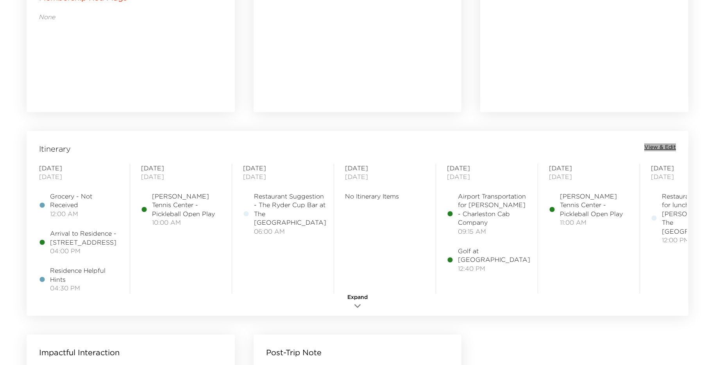
click at [672, 149] on span "View & Edit" at bounding box center [660, 147] width 32 height 8
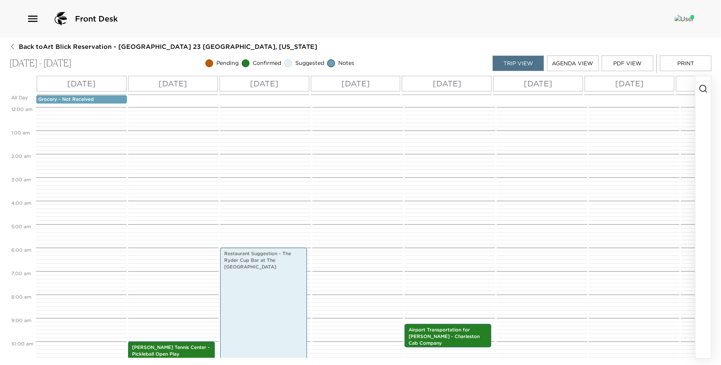
scroll to position [141, 0]
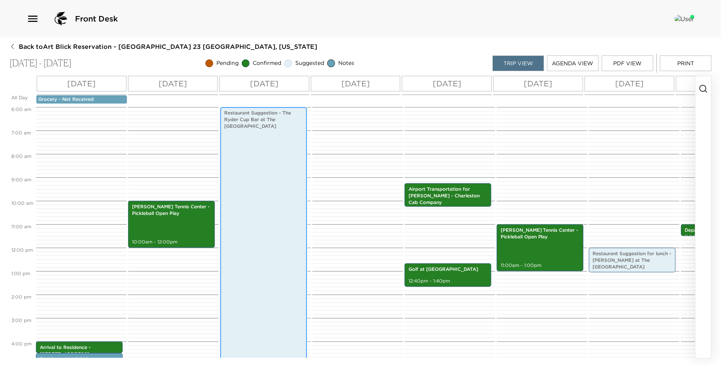
click at [273, 215] on div "Restaurant Suggestion - The Ryder Cup Bar at The [GEOGRAPHIC_DATA] 6:00am - 7:0…" at bounding box center [264, 259] width 82 height 302
click at [272, 212] on div "Restaurant Suggestion - The Ryder Cup Bar at The [GEOGRAPHIC_DATA] 6:00am - 7:0…" at bounding box center [264, 259] width 82 height 302
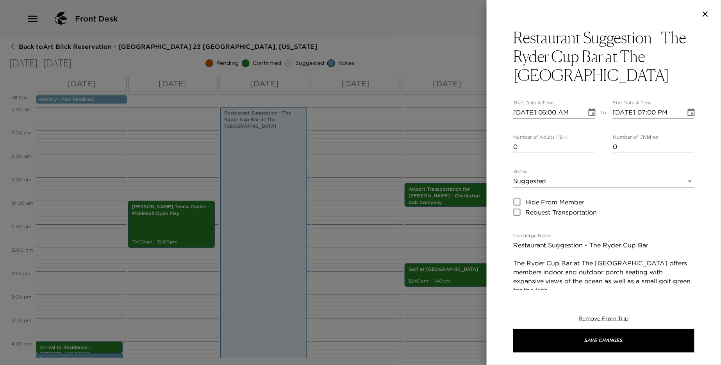
click at [579, 111] on div "[DATE] 06:00 AM" at bounding box center [554, 112] width 82 height 13
click at [570, 113] on input "[DATE] 06:00 AM" at bounding box center [547, 112] width 68 height 13
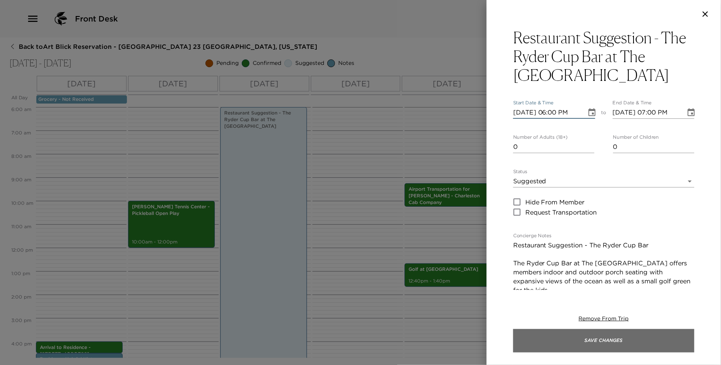
type input "[DATE] 06:00 PM"
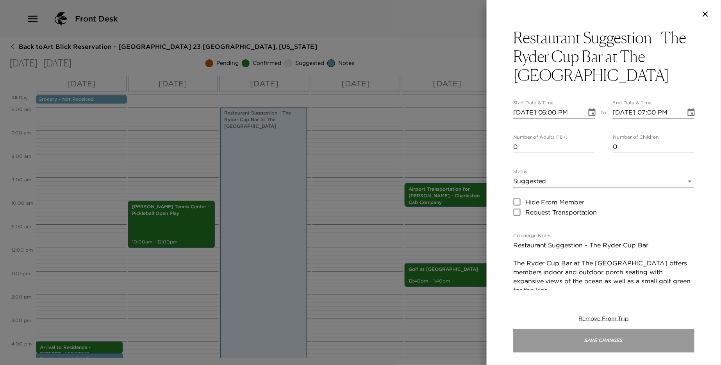
scroll to position [0, 0]
click at [594, 337] on button "Save Changes" at bounding box center [603, 340] width 181 height 23
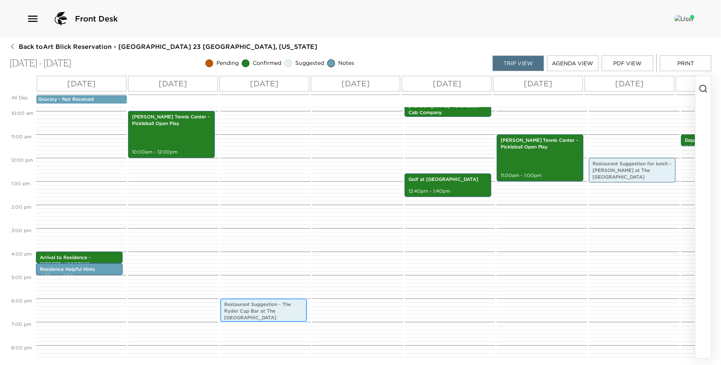
scroll to position [271, 0]
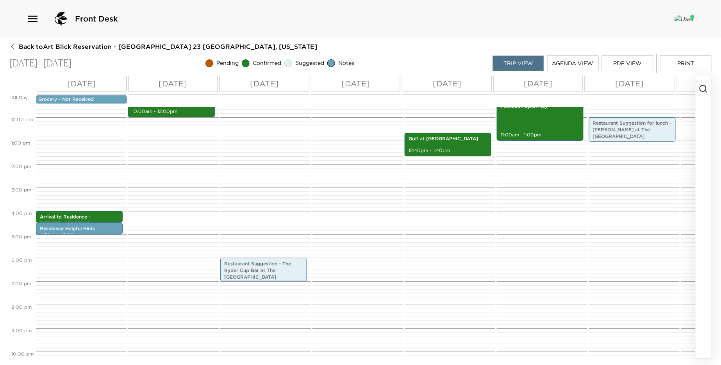
click at [351, 263] on div at bounding box center [357, 117] width 88 height 563
click at [350, 263] on div at bounding box center [357, 117] width 88 height 563
click at [348, 264] on div at bounding box center [357, 117] width 88 height 563
click at [357, 81] on p "[DATE]" at bounding box center [355, 84] width 29 height 12
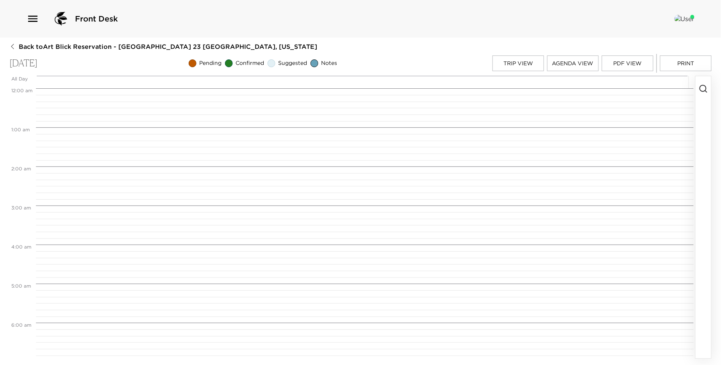
scroll to position [313, 0]
click at [702, 87] on icon "button" at bounding box center [703, 88] width 9 height 9
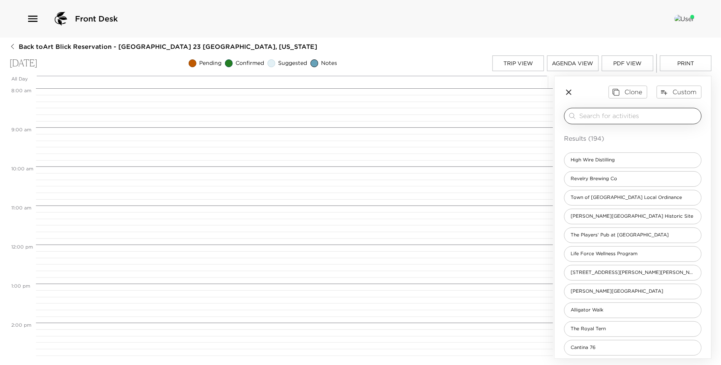
click at [626, 118] on input "search" at bounding box center [639, 115] width 119 height 9
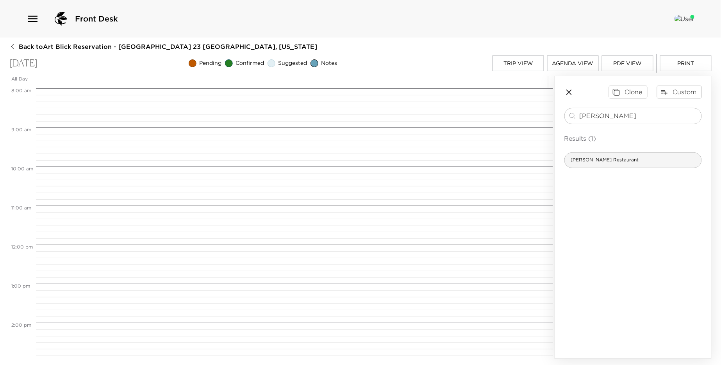
type input "[PERSON_NAME]"
click at [602, 166] on div "[PERSON_NAME] Restaurant" at bounding box center [634, 160] width 138 height 16
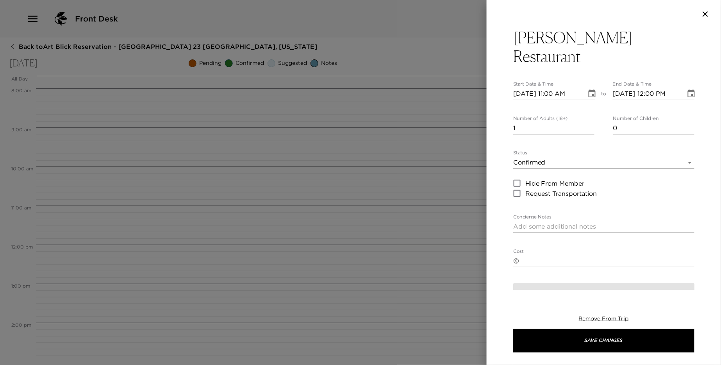
type textarea "Your reservation has been confirmed."
click at [542, 143] on body "Front Desk Back to Art Blick Reservation - [GEOGRAPHIC_DATA] [GEOGRAPHIC_DATA],…" at bounding box center [360, 182] width 721 height 365
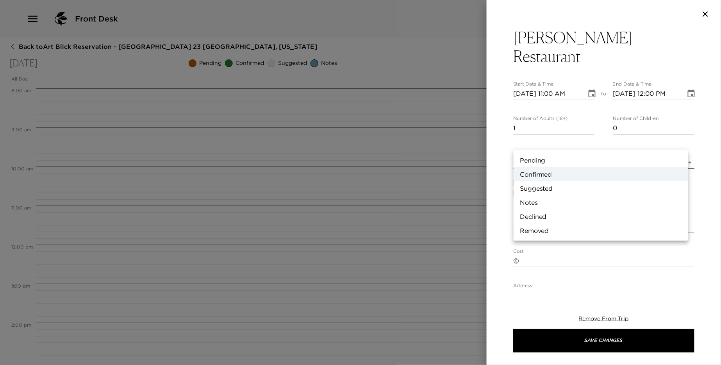
click at [540, 198] on li "Notes" at bounding box center [601, 202] width 175 height 14
type input "Concierge Note"
click at [545, 138] on body "Front Desk Back to Art Blick Reservation - [GEOGRAPHIC_DATA] [GEOGRAPHIC_DATA],…" at bounding box center [360, 182] width 721 height 365
click at [546, 184] on li "Suggested" at bounding box center [601, 188] width 175 height 14
type input "Suggestion"
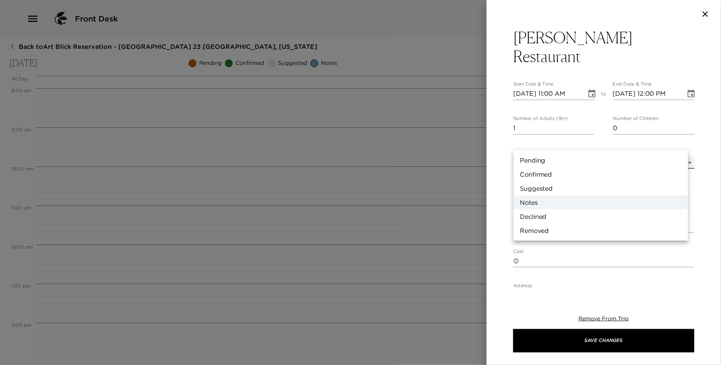
type textarea "Restaurant Suggestion - [PERSON_NAME] [PERSON_NAME] is a casual, welcoming Fren…"
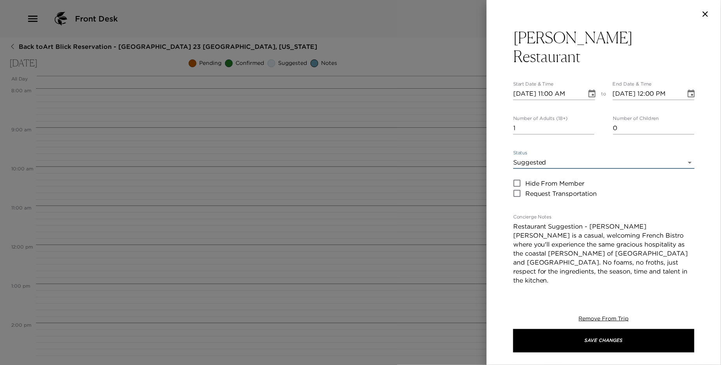
click at [590, 223] on textarea "Restaurant Suggestion - [PERSON_NAME] [PERSON_NAME] is a casual, welcoming Fren…" at bounding box center [603, 267] width 181 height 90
drag, startPoint x: 613, startPoint y: 206, endPoint x: 514, endPoint y: 202, distance: 98.9
click at [513, 220] on div "Restaurant Suggestion - [PERSON_NAME] [PERSON_NAME] is a casual, welcoming Fren…" at bounding box center [603, 266] width 181 height 93
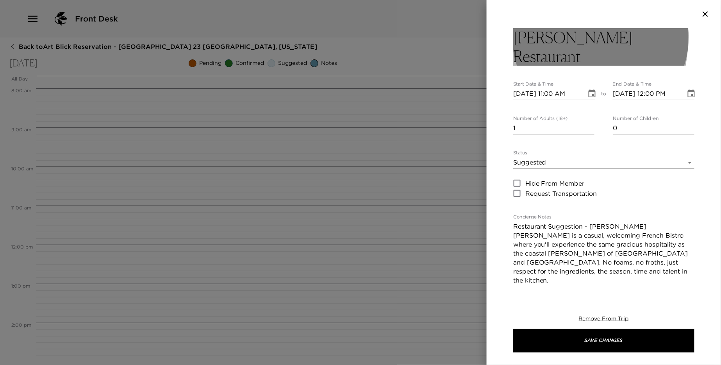
click at [524, 36] on h3 "[PERSON_NAME] Restaurant" at bounding box center [603, 47] width 181 height 38
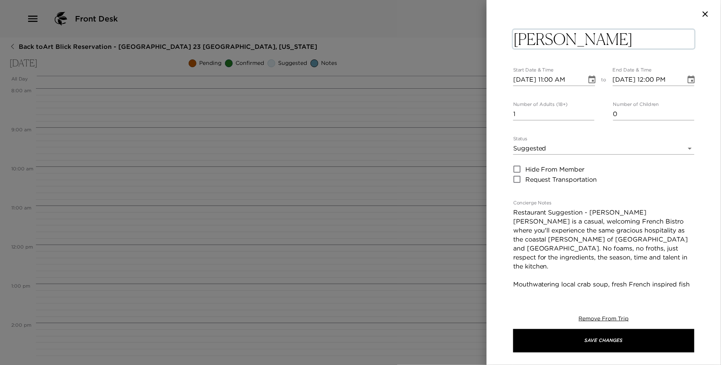
drag, startPoint x: 633, startPoint y: 37, endPoint x: 517, endPoint y: 41, distance: 115.7
click at [517, 41] on textarea "[PERSON_NAME] Restaurant" at bounding box center [603, 39] width 181 height 19
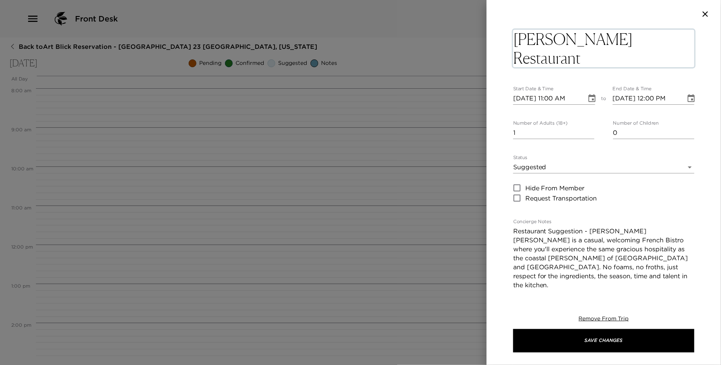
type textarea "Restaurant Suggestion - [PERSON_NAME]"
click at [618, 231] on textarea "Restaurant Suggestion - [PERSON_NAME] [PERSON_NAME] is a casual, welcoming Fren…" at bounding box center [603, 272] width 181 height 90
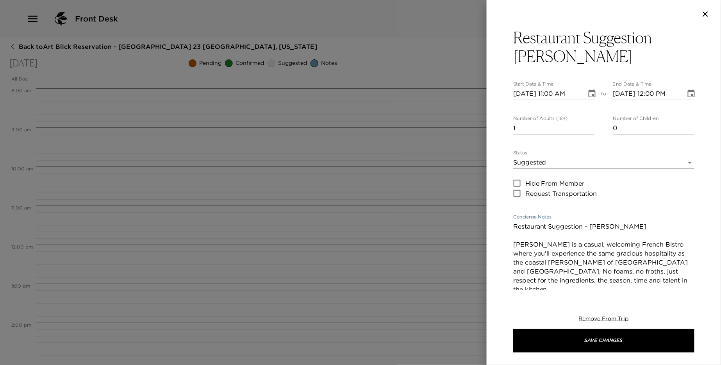
type textarea "Restaurant Suggestion - [PERSON_NAME] [PERSON_NAME] is a casual, welcoming Fren…"
click at [555, 93] on input "[DATE] 11:00 AM" at bounding box center [547, 94] width 68 height 13
type input "[DATE] 07:00 PM"
type input "[DATE] 08:00 PM"
click at [555, 93] on input "[DATE] 07:00 PM" at bounding box center [547, 94] width 68 height 13
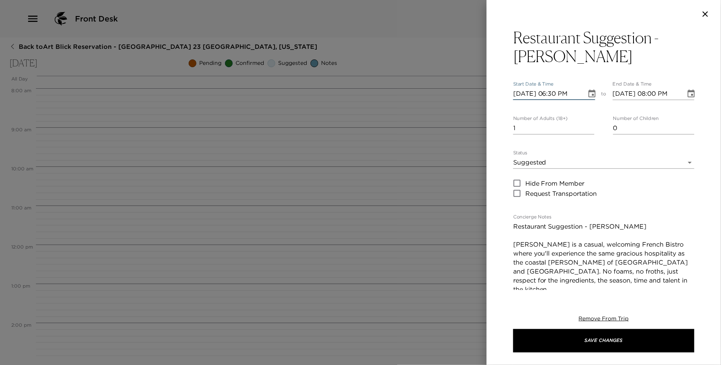
type input "[DATE] 06:30 PM"
type input "0"
click at [590, 129] on input "0" at bounding box center [553, 128] width 81 height 13
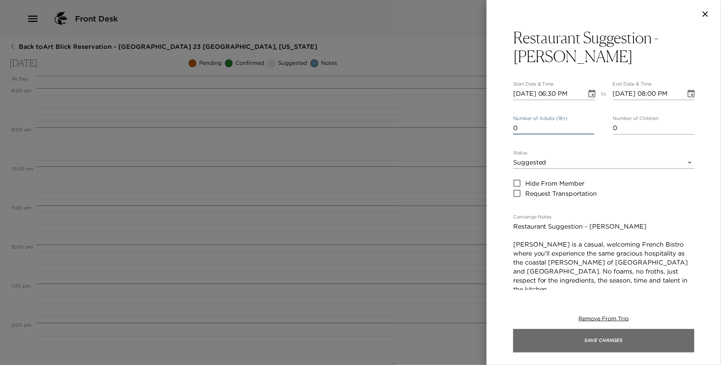
click at [571, 345] on button "Save Changes" at bounding box center [603, 340] width 181 height 23
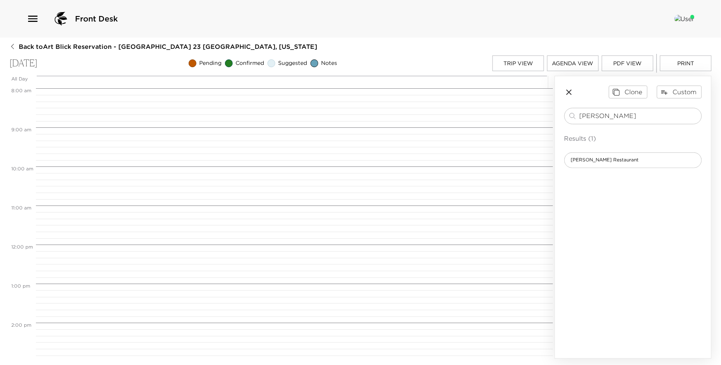
click at [571, 59] on button "Agenda View" at bounding box center [573, 63] width 52 height 16
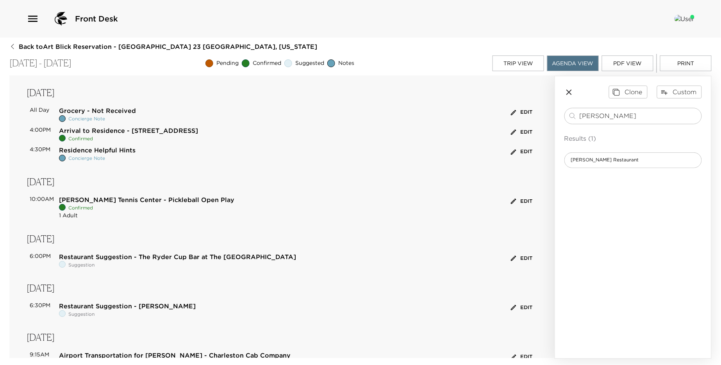
scroll to position [0, 0]
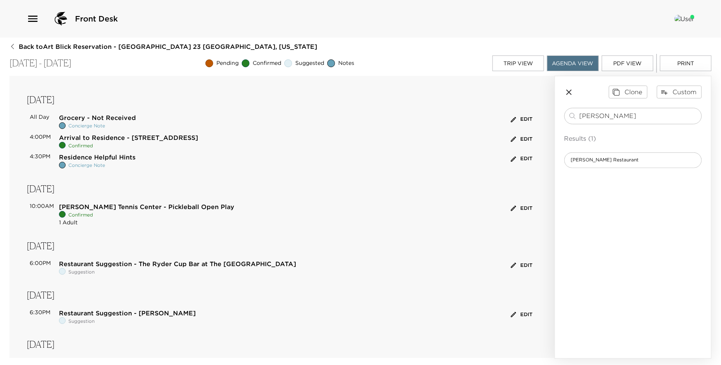
click at [631, 60] on button "PDF View" at bounding box center [628, 63] width 52 height 16
